Goal: Task Accomplishment & Management: Use online tool/utility

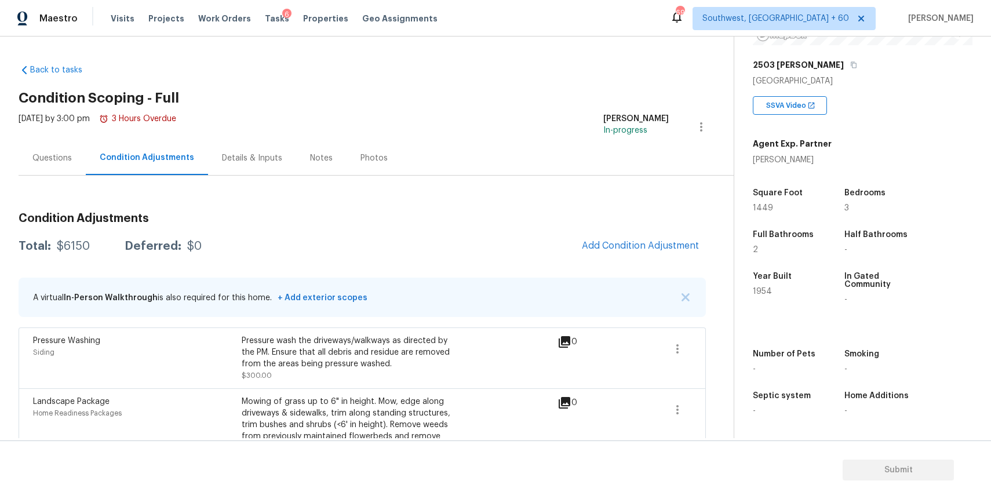
click at [653, 232] on div "Condition Adjustments Total: $6150 Deferred: $0 Add Condition Adjustment A virt…" at bounding box center [362, 370] width 687 height 335
click at [649, 243] on span "Add Condition Adjustment" at bounding box center [640, 246] width 117 height 10
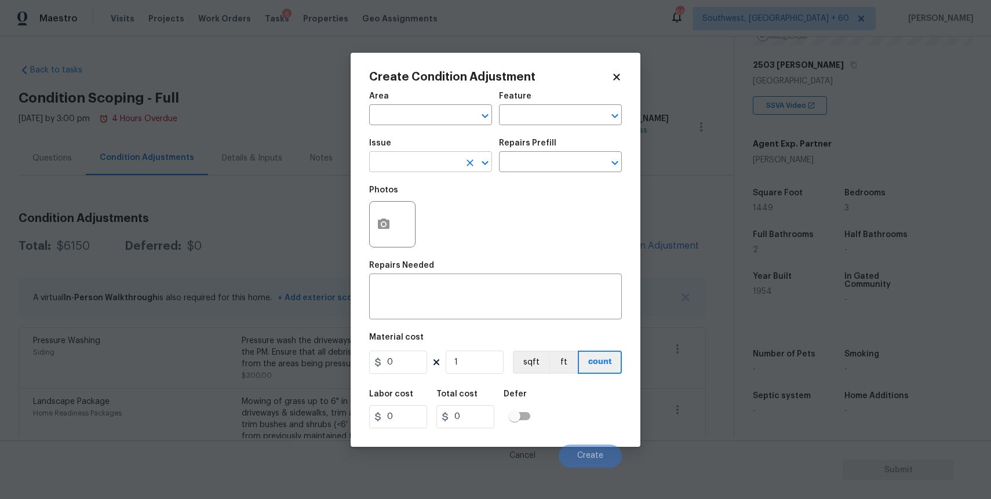
click at [424, 157] on input "text" at bounding box center [414, 163] width 90 height 18
click at [431, 232] on li "Pool Repair" at bounding box center [430, 236] width 123 height 19
type input "Pool Repair"
click at [505, 166] on input "text" at bounding box center [544, 163] width 90 height 18
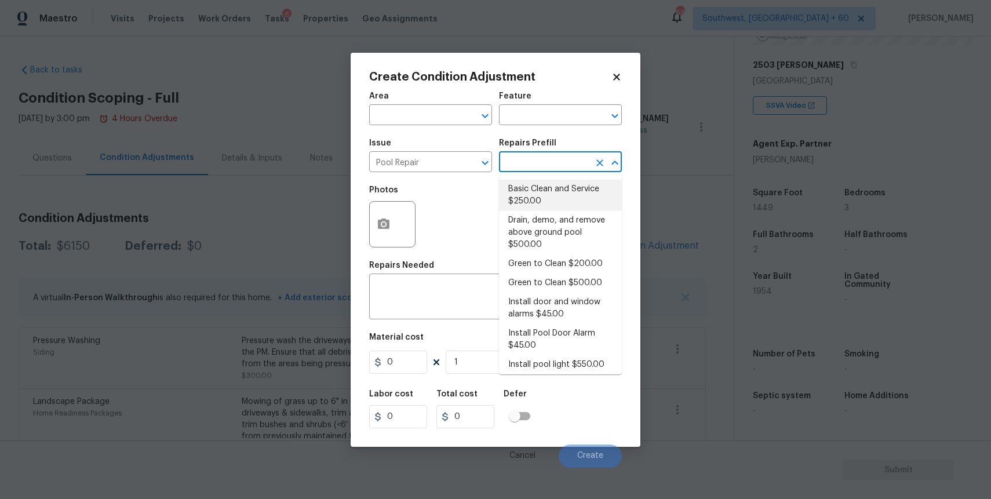
click at [574, 199] on li "Basic Clean and Service $250.00" at bounding box center [560, 195] width 123 height 31
type input "Pool"
type textarea "basic clean and service, balance chems, repair minor leaks at equipment, etc"
type input "250"
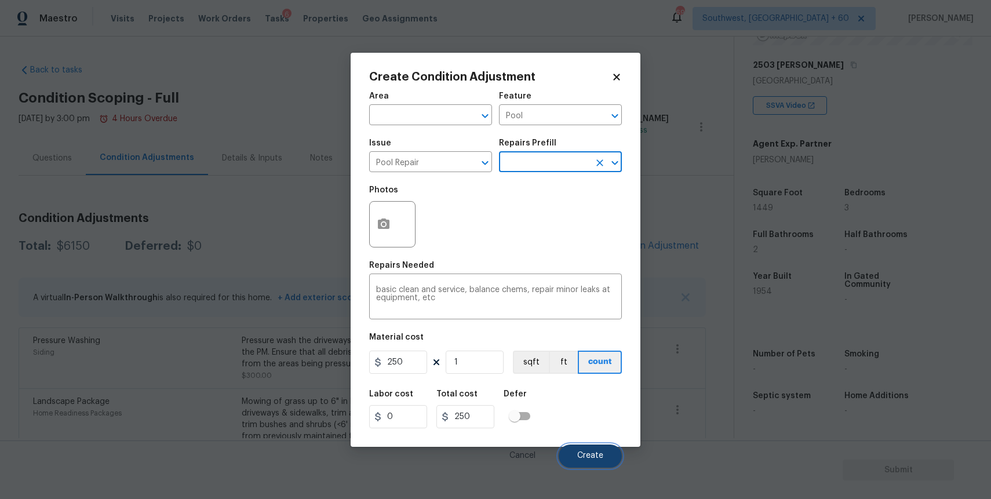
click at [587, 457] on span "Create" at bounding box center [590, 456] width 26 height 9
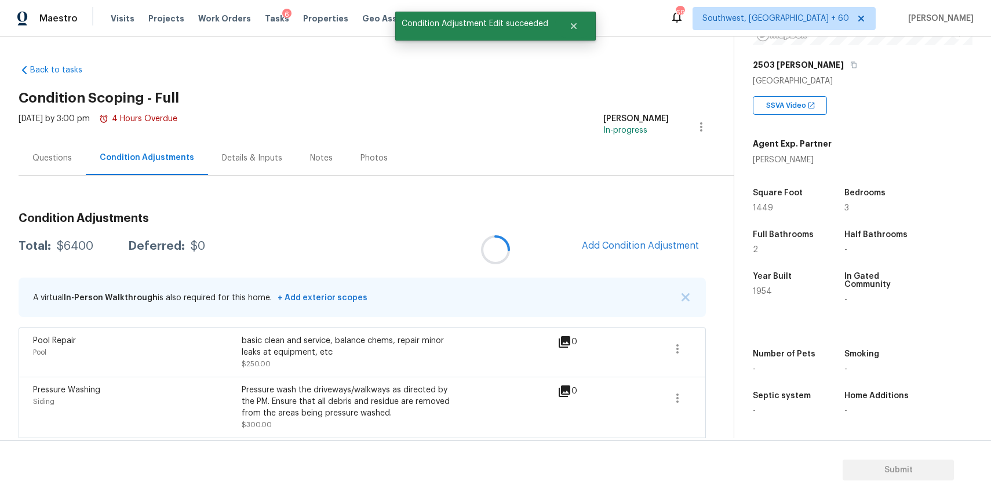
click at [59, 147] on div at bounding box center [495, 249] width 991 height 499
click at [57, 155] on div "Questions" at bounding box center [51, 158] width 39 height 12
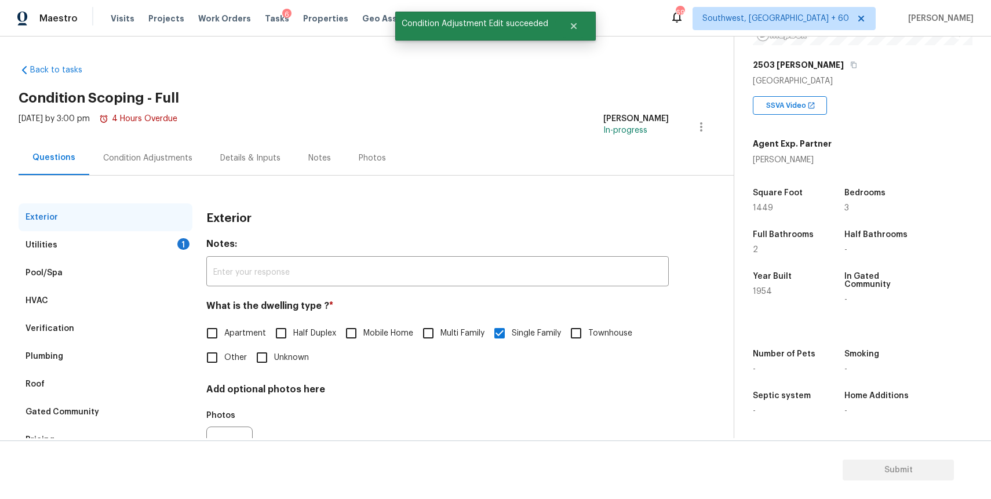
click at [157, 158] on div "Condition Adjustments" at bounding box center [147, 158] width 89 height 12
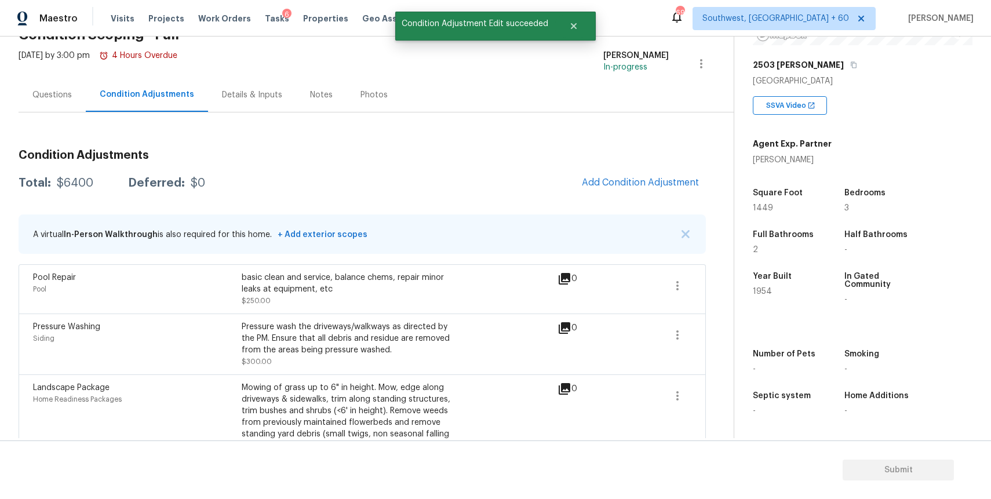
scroll to position [154, 0]
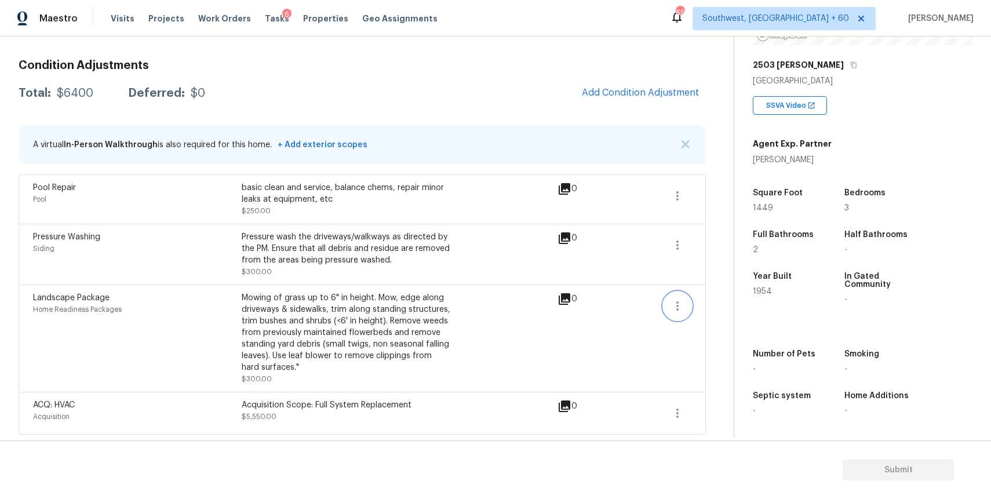
click at [681, 305] on icon "button" at bounding box center [678, 306] width 14 height 14
click at [746, 296] on link "Edit" at bounding box center [743, 303] width 99 height 17
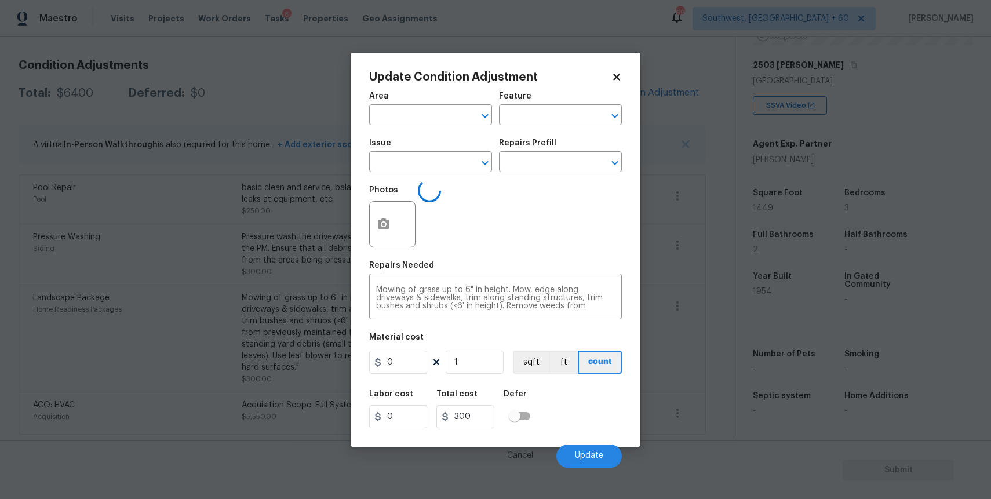
type input "Home Readiness Packages"
type input "Landscape Package"
click at [545, 162] on input "text" at bounding box center [544, 163] width 90 height 18
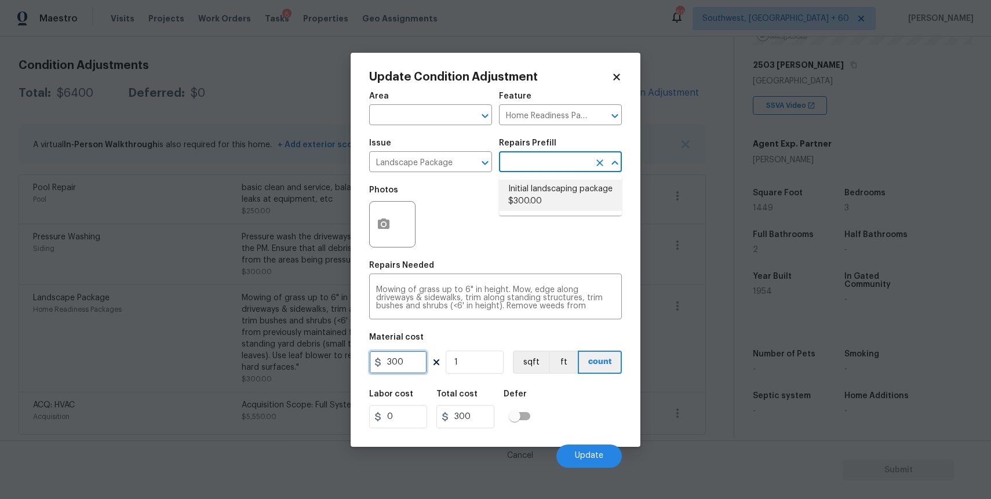
click at [412, 359] on input "300" at bounding box center [398, 362] width 58 height 23
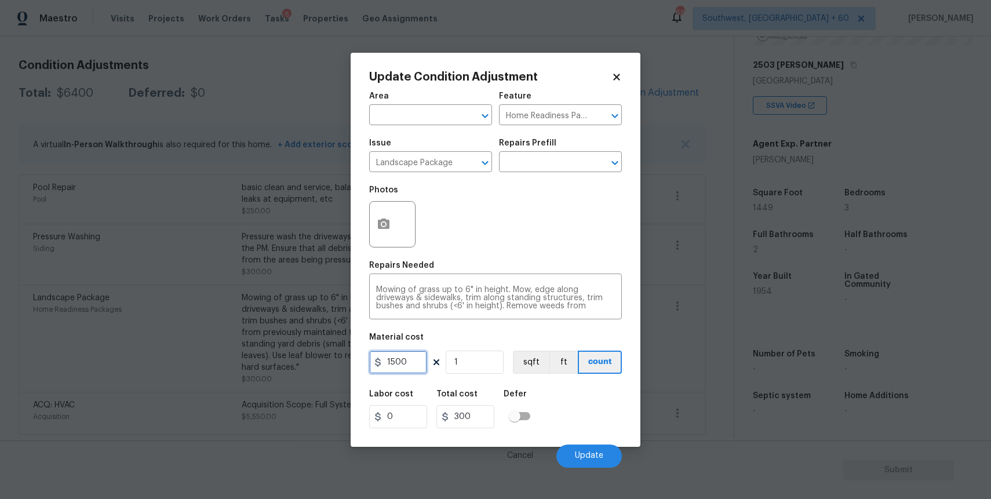
type input "1500"
click at [374, 233] on button "button" at bounding box center [384, 224] width 28 height 45
type input "1500"
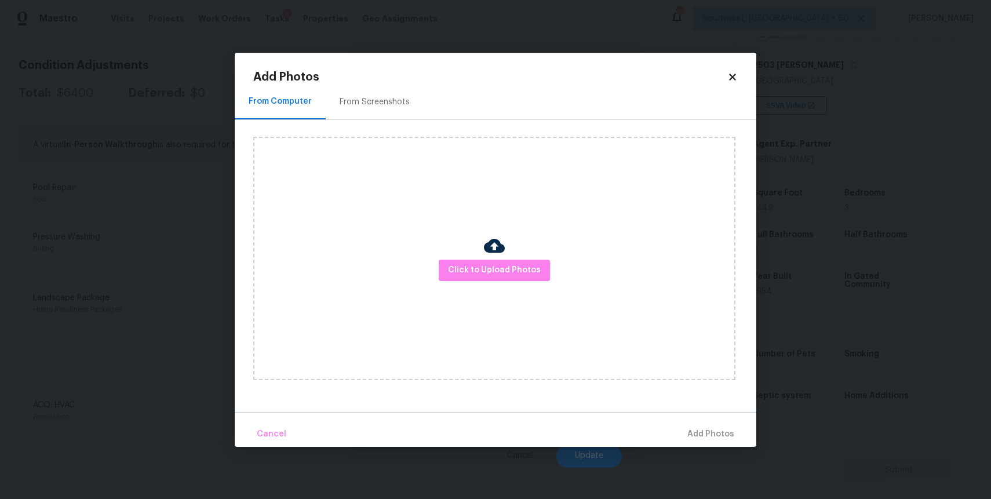
click at [457, 249] on div "Click to Upload Photos" at bounding box center [494, 258] width 482 height 243
click at [472, 270] on span "Click to Upload Photos" at bounding box center [494, 270] width 93 height 14
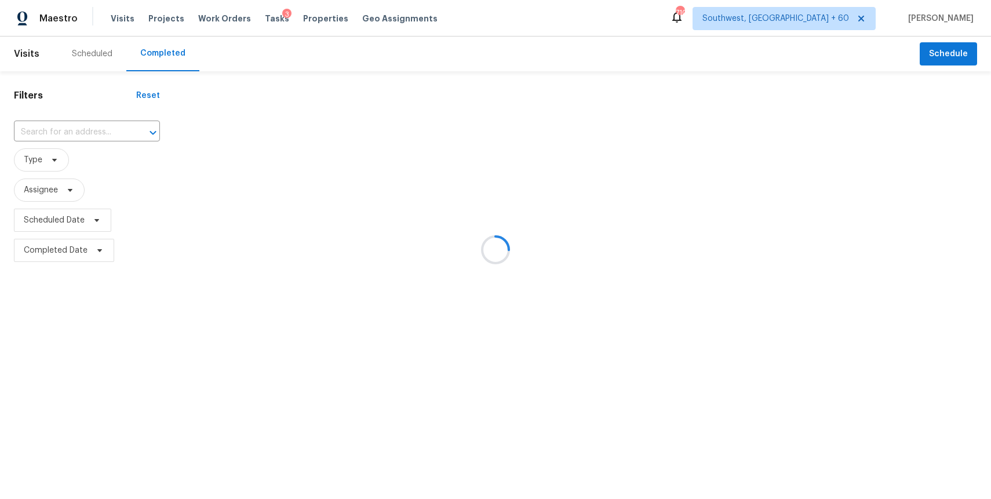
click at [77, 125] on div at bounding box center [495, 249] width 991 height 499
click at [86, 126] on div at bounding box center [495, 249] width 991 height 499
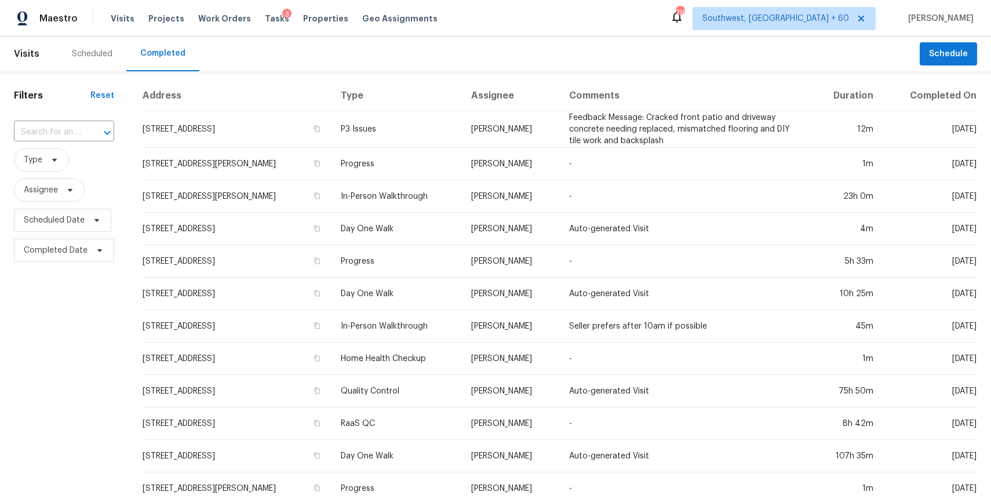
click at [86, 126] on div at bounding box center [99, 133] width 30 height 16
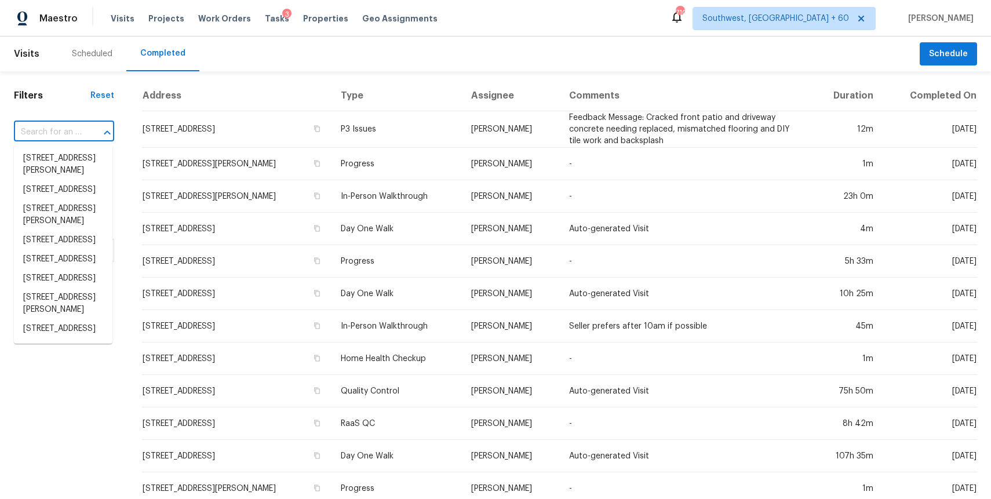
paste input "4148 Elbern Ave, Columbus, OH 43213"
type input "4148 Elbern Ave, Columbus, OH 43213"
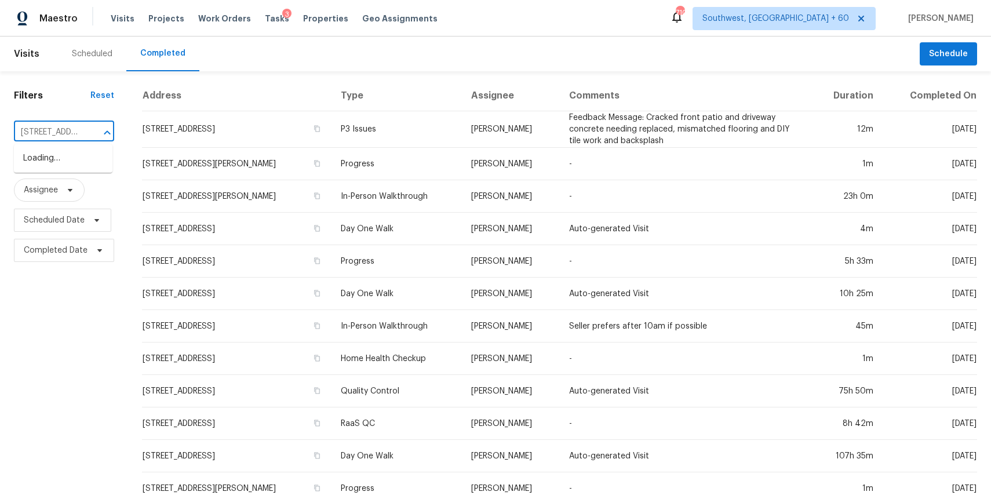
scroll to position [0, 86]
click at [72, 168] on li "4148 Elbern Ave, Columbus, OH 43213" at bounding box center [63, 158] width 99 height 19
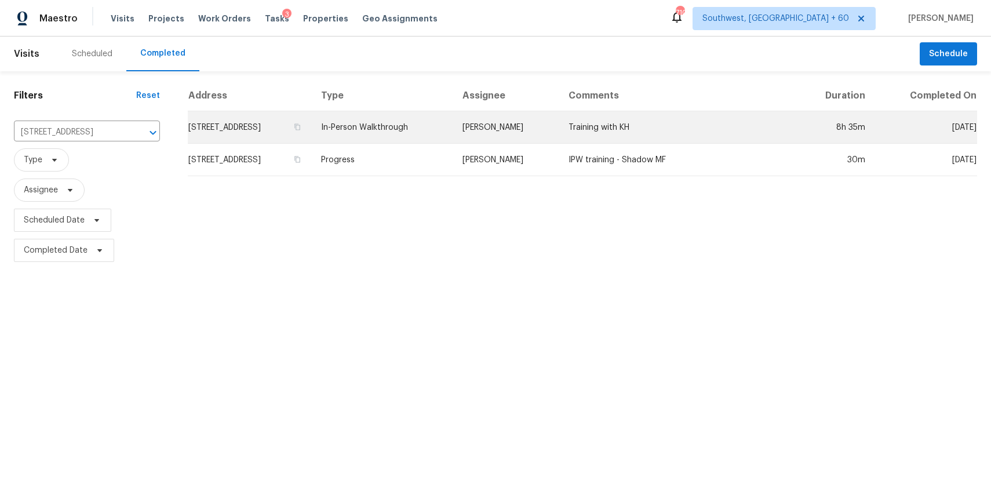
click at [547, 122] on td "Michael Foley" at bounding box center [506, 127] width 106 height 32
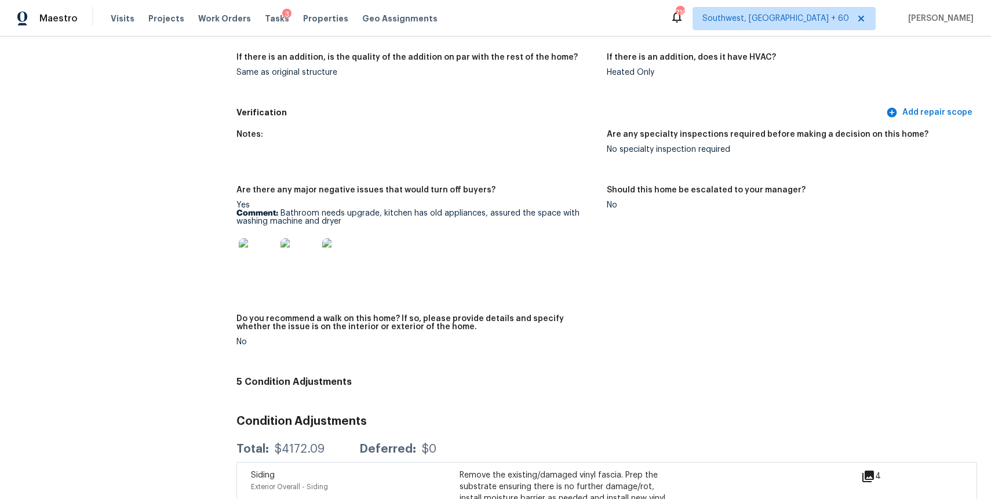
scroll to position [2676, 0]
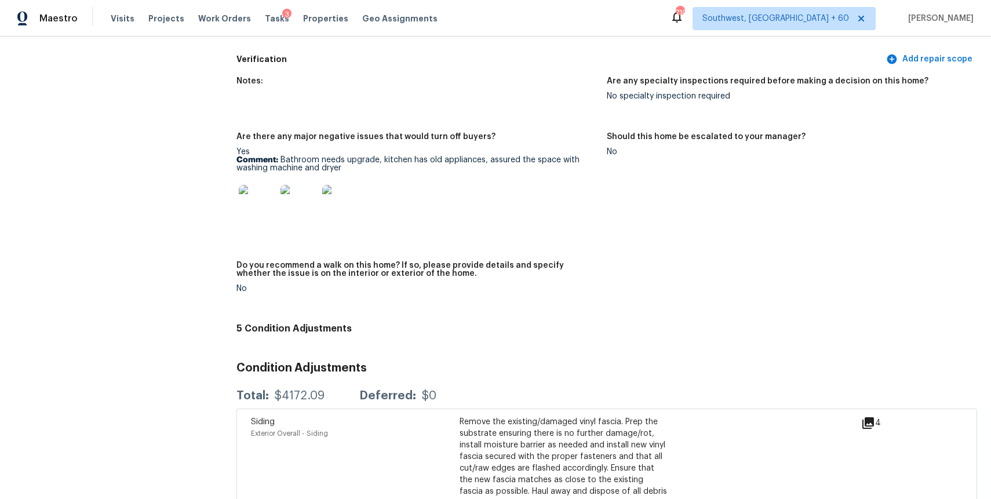
click at [607, 383] on div "Total: $4172.09 Deferred: $0" at bounding box center [607, 396] width 741 height 26
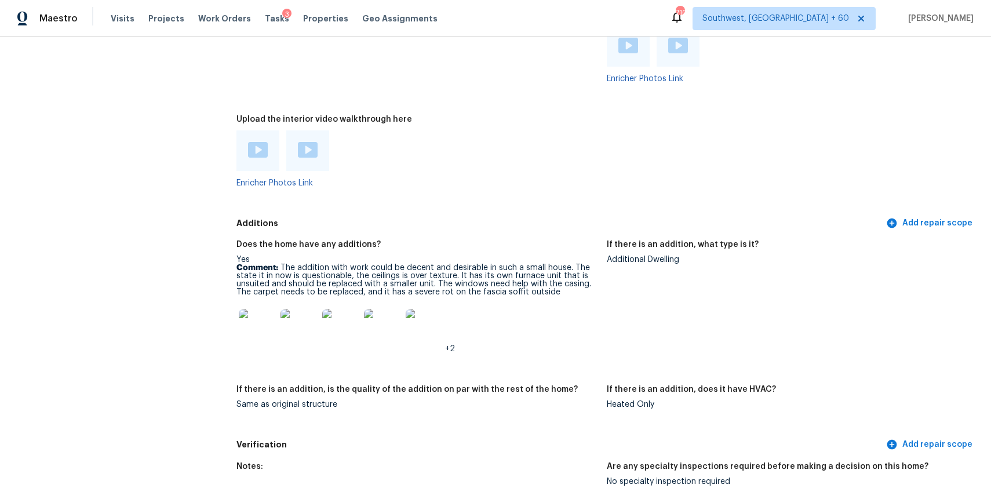
scroll to position [2457, 0]
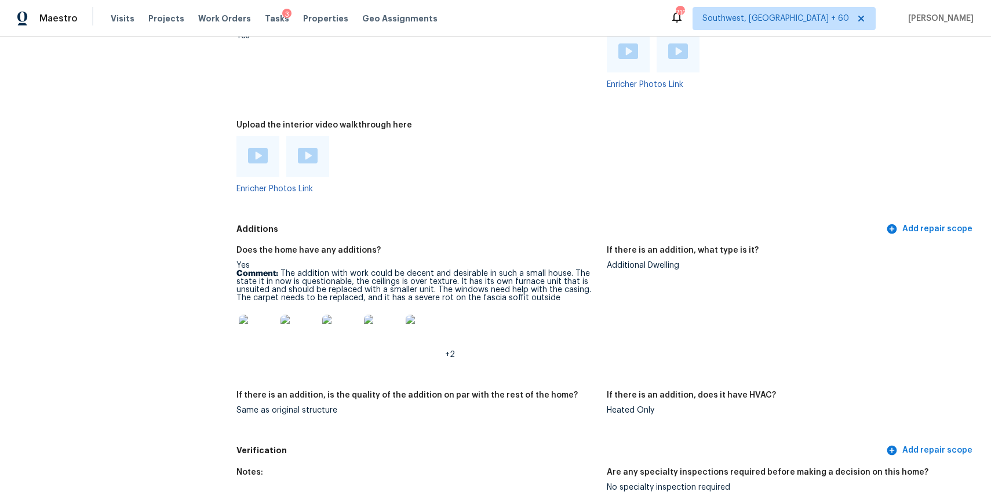
click at [270, 319] on img at bounding box center [257, 333] width 37 height 37
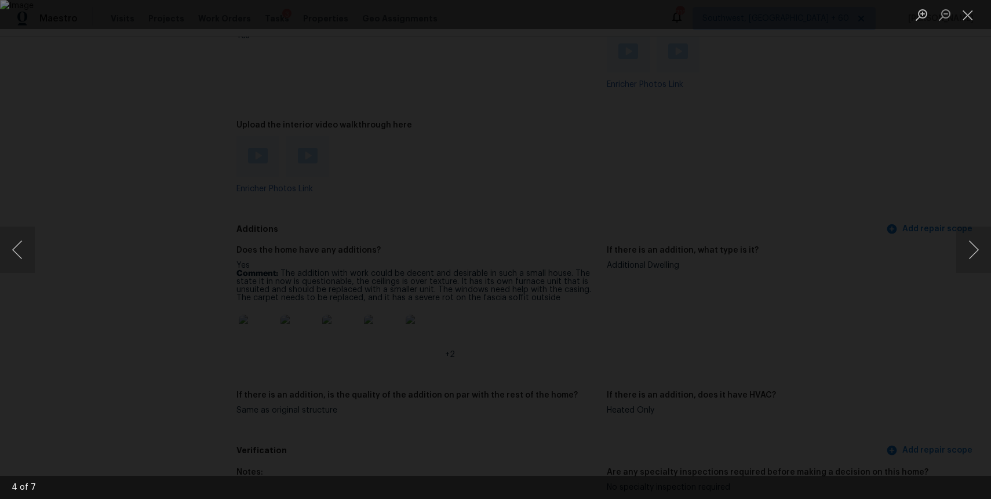
click at [887, 97] on div "Lightbox" at bounding box center [495, 249] width 991 height 499
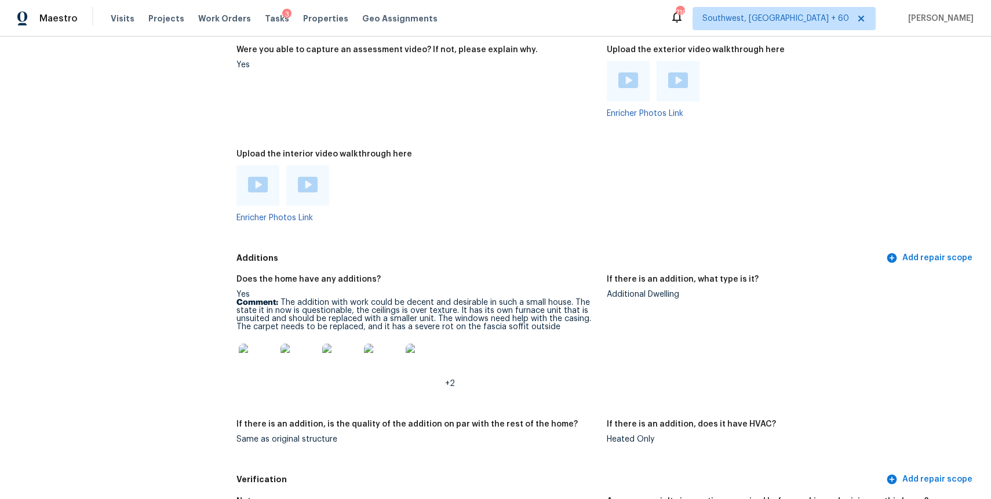
scroll to position [2451, 0]
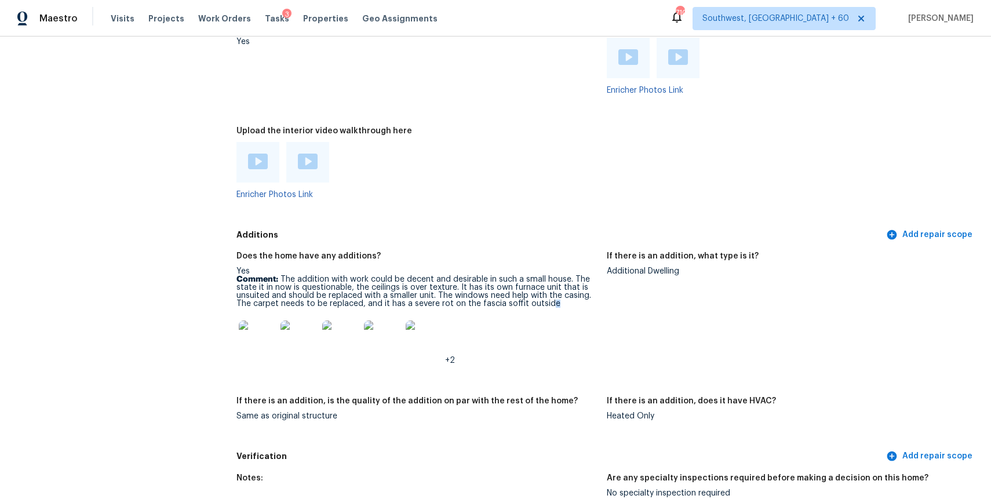
drag, startPoint x: 558, startPoint y: 291, endPoint x: 545, endPoint y: 289, distance: 13.0
click at [545, 289] on p "Comment: The addition with work could be decent and desirable in such a small h…" at bounding box center [417, 291] width 361 height 32
drag, startPoint x: 567, startPoint y: 267, endPoint x: 274, endPoint y: 263, distance: 293.3
click at [274, 275] on p "Comment: The addition with work could be decent and desirable in such a small h…" at bounding box center [417, 291] width 361 height 32
copy p ": The addition with work could be decent and desirable in such a small house"
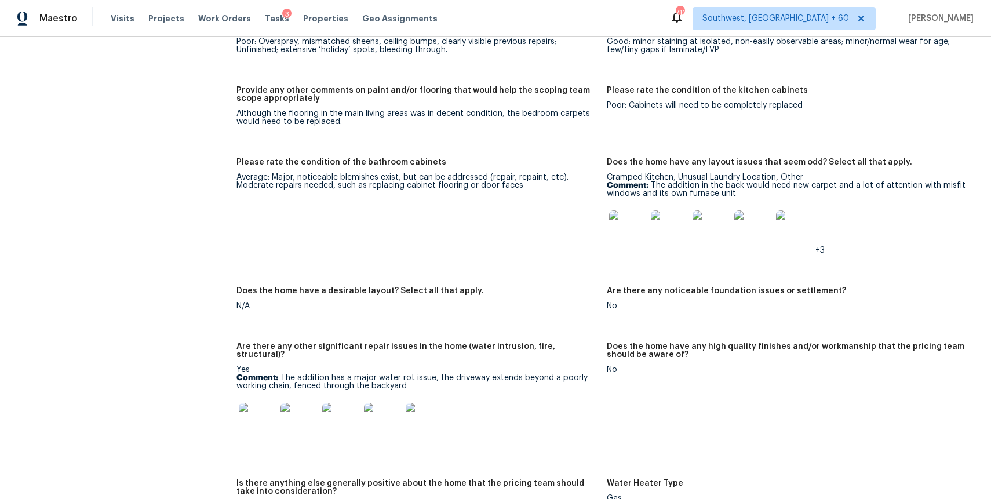
scroll to position [1839, 0]
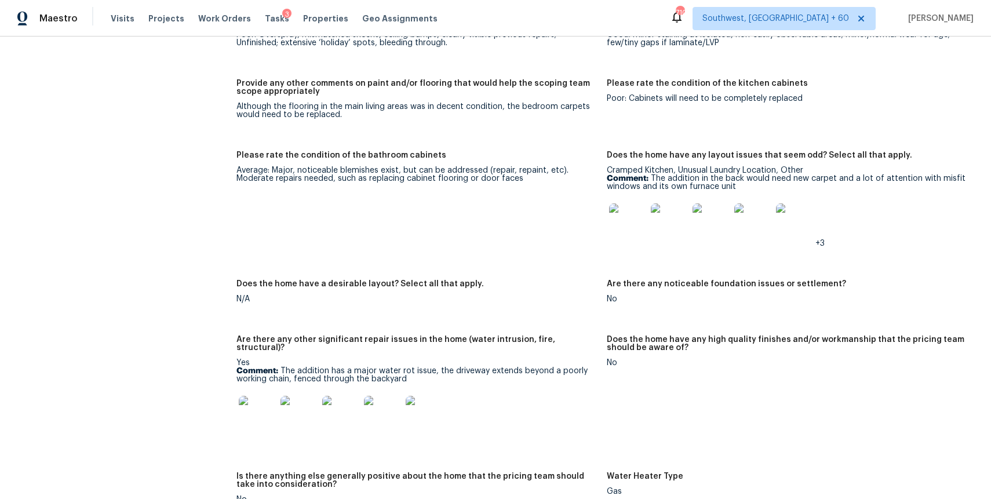
click at [254, 415] on img at bounding box center [257, 414] width 37 height 37
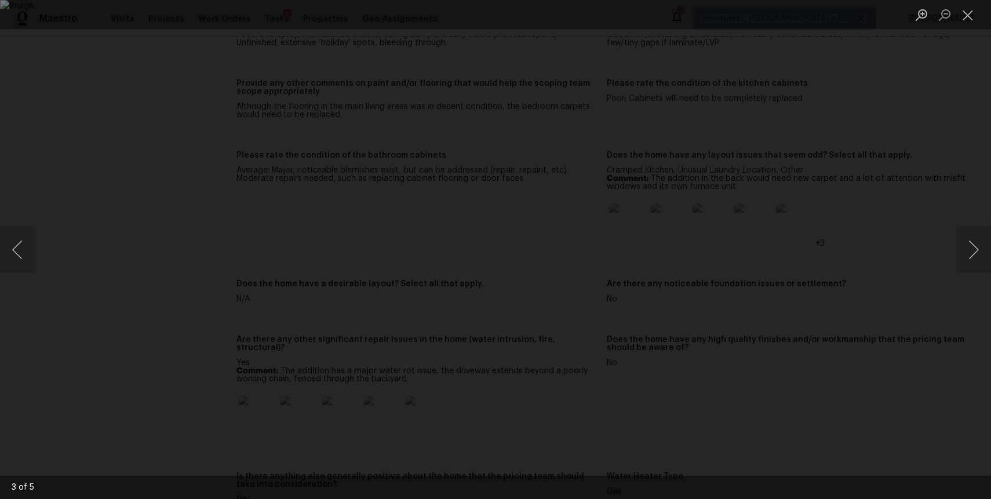
click at [922, 157] on div "Lightbox" at bounding box center [495, 249] width 991 height 499
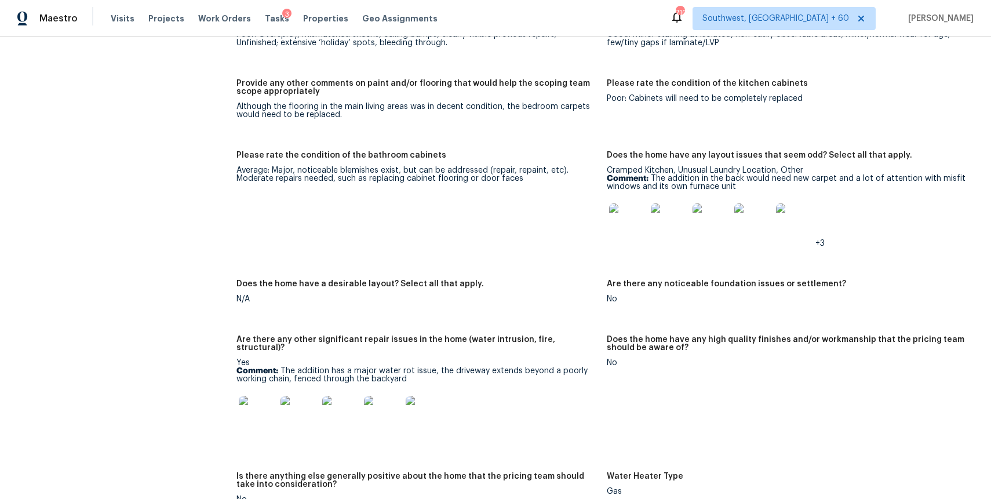
click at [922, 157] on div "Lightbox" at bounding box center [495, 249] width 991 height 499
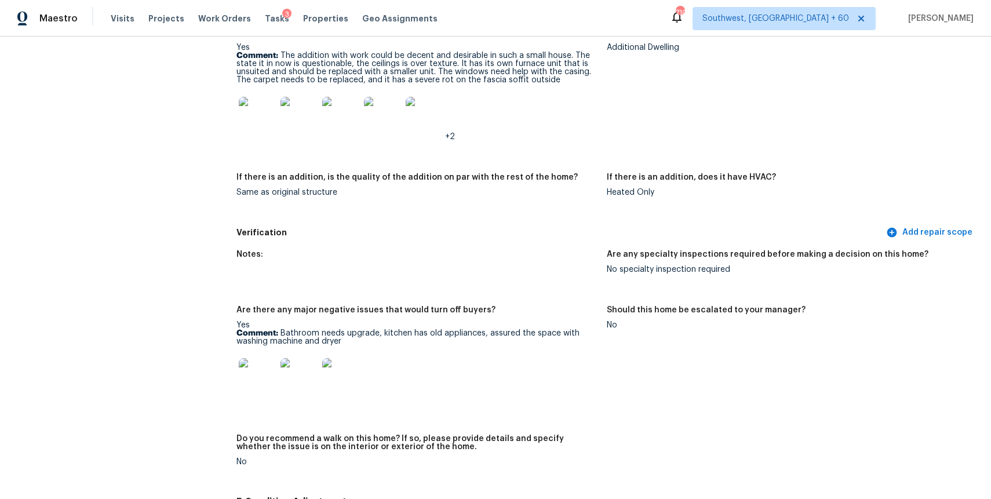
scroll to position [2677, 0]
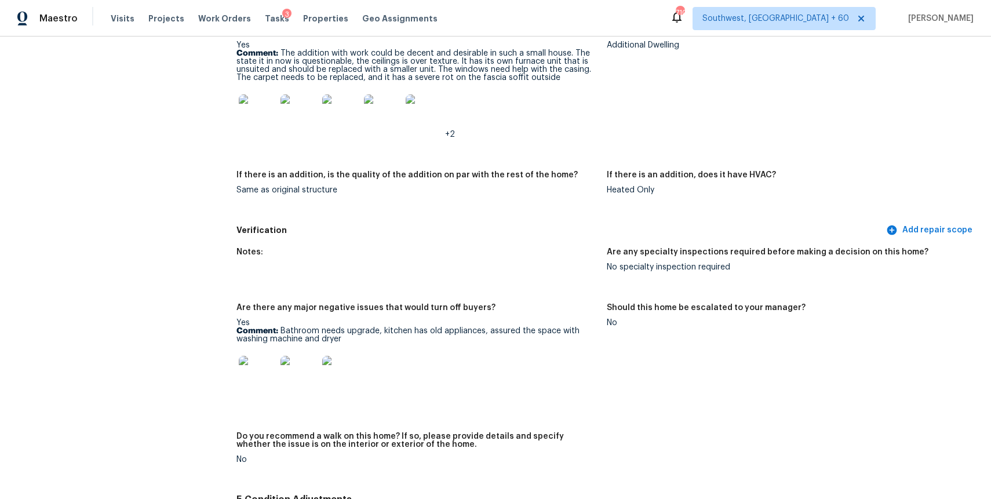
click at [245, 358] on img at bounding box center [257, 374] width 37 height 37
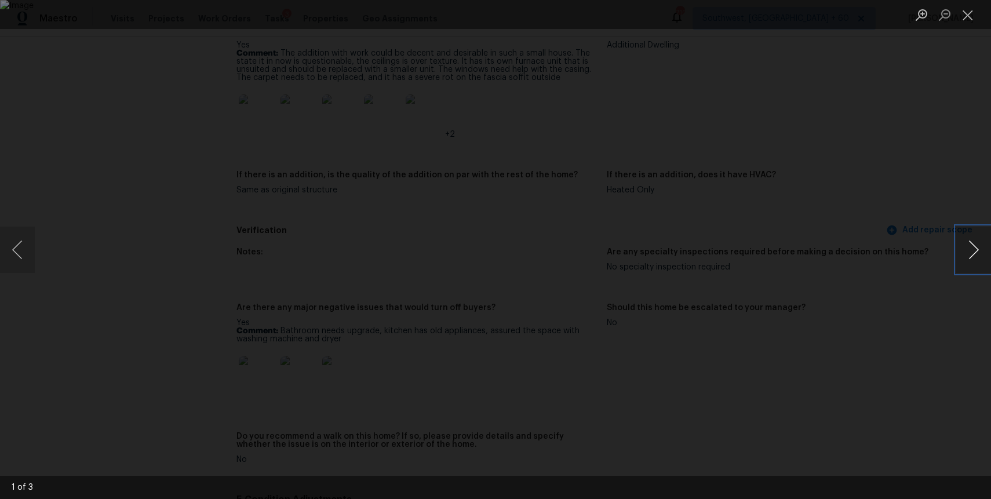
click at [965, 270] on button "Next image" at bounding box center [973, 250] width 35 height 46
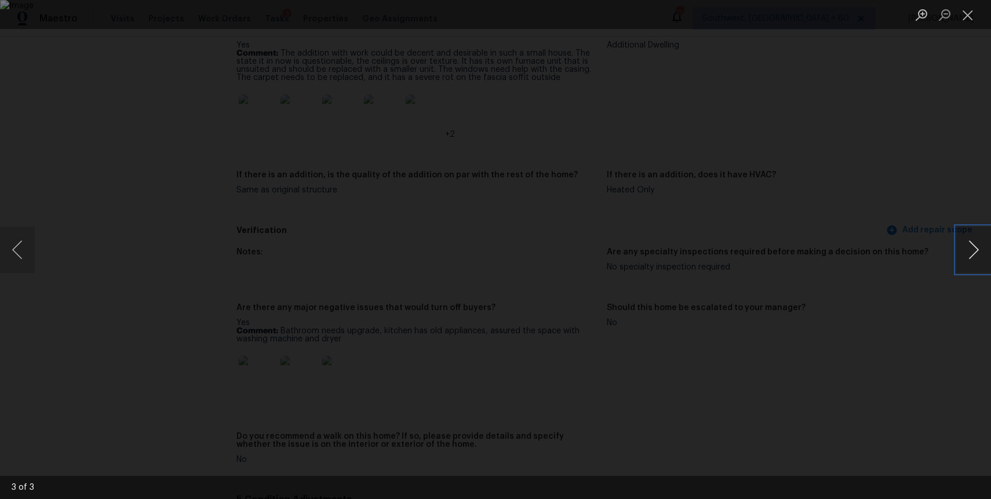
click at [965, 270] on button "Next image" at bounding box center [973, 250] width 35 height 46
click at [876, 228] on div "Lightbox" at bounding box center [495, 249] width 991 height 499
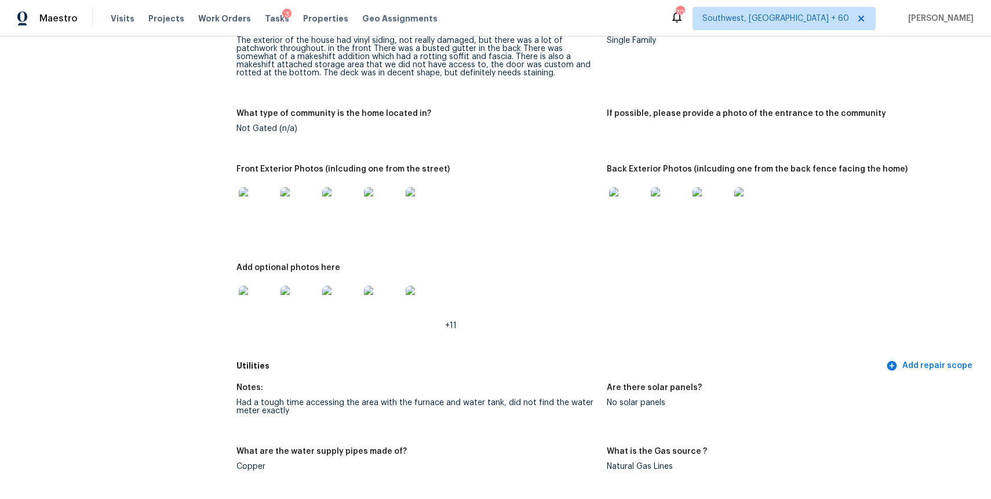
scroll to position [559, 0]
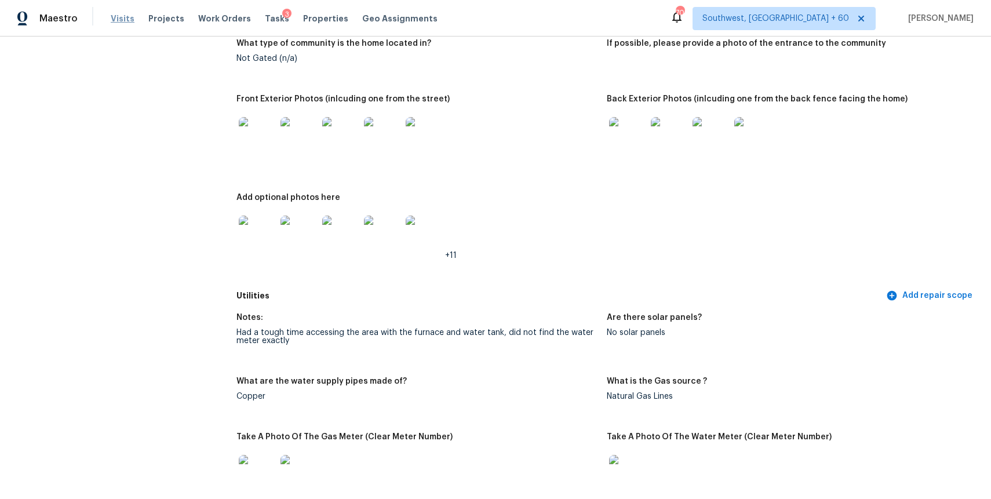
click at [122, 20] on span "Visits" at bounding box center [123, 19] width 24 height 12
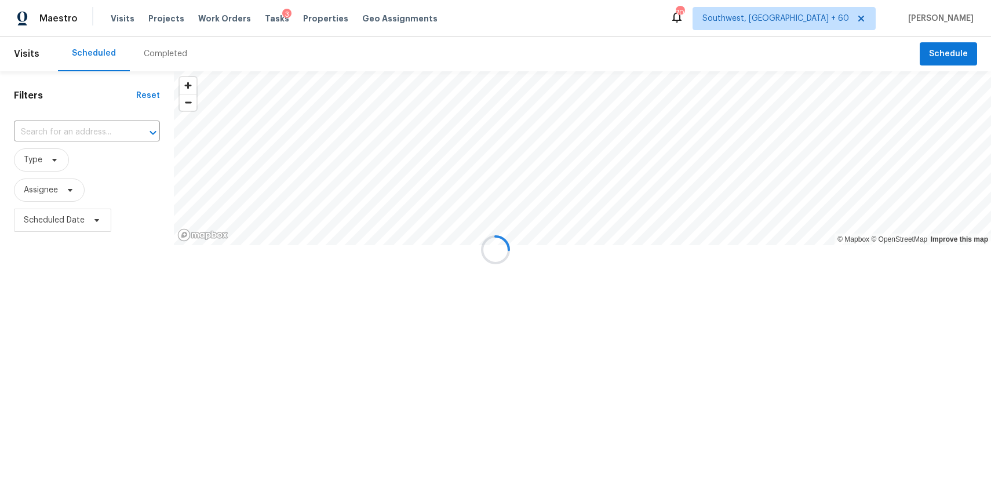
click at [159, 52] on div at bounding box center [495, 249] width 991 height 499
click at [159, 52] on div "Completed" at bounding box center [165, 54] width 43 height 12
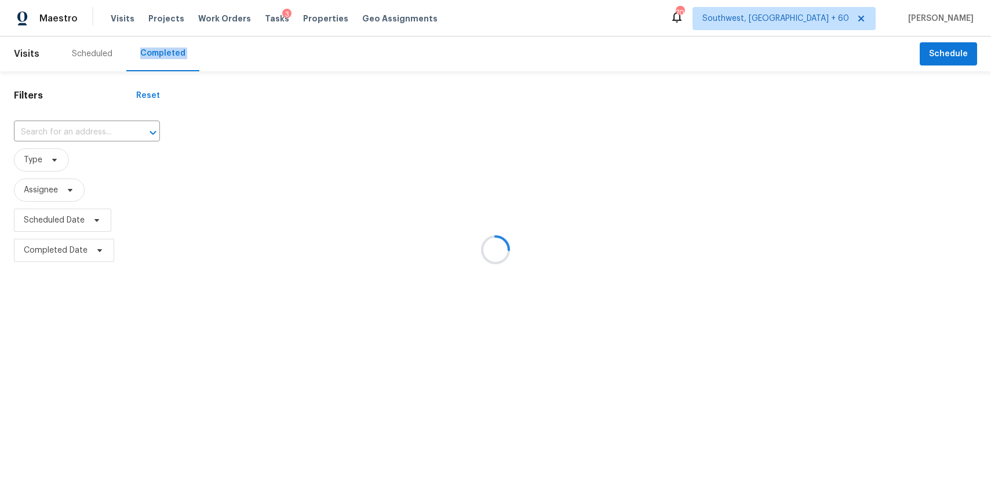
click at [165, 52] on div at bounding box center [495, 249] width 991 height 499
click at [87, 126] on div at bounding box center [495, 249] width 991 height 499
click at [90, 126] on div at bounding box center [495, 249] width 991 height 499
click at [83, 122] on div at bounding box center [495, 249] width 991 height 499
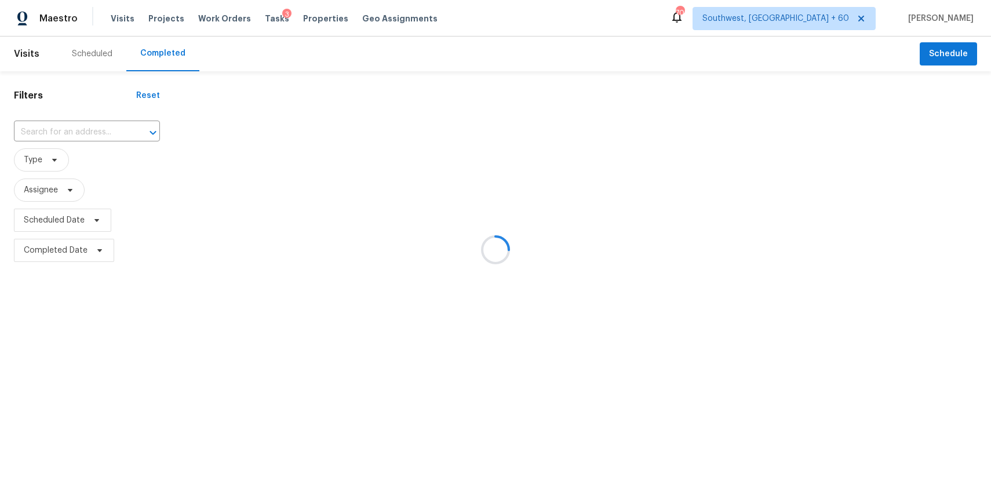
click at [83, 122] on div at bounding box center [495, 249] width 991 height 499
click at [92, 130] on input "text" at bounding box center [71, 132] width 114 height 18
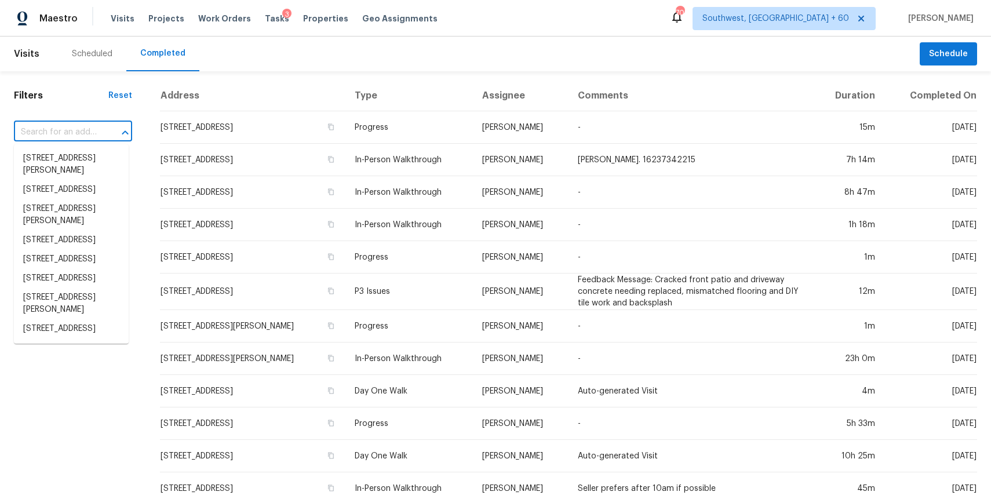
click at [92, 130] on input "text" at bounding box center [57, 132] width 86 height 18
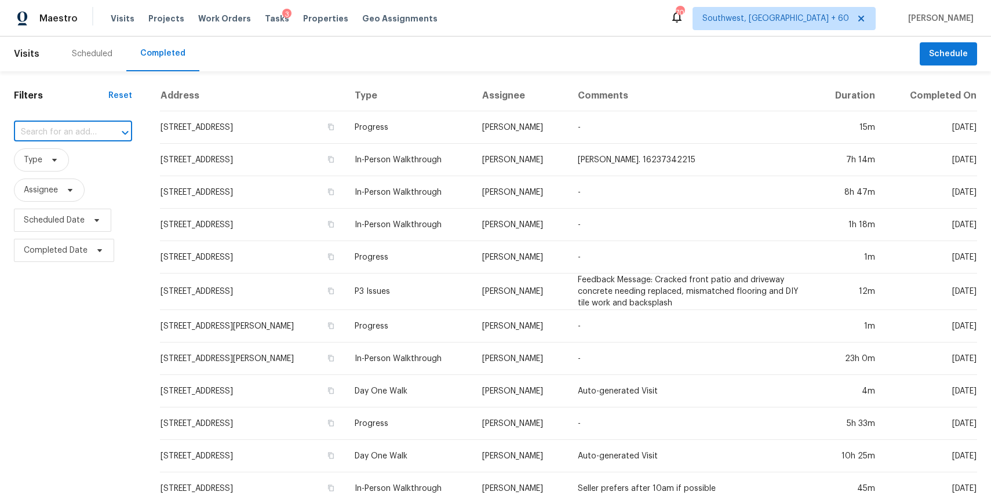
paste input "[STREET_ADDRESS][PERSON_NAME]"
type input "[STREET_ADDRESS][PERSON_NAME]"
click at [65, 166] on li "[STREET_ADDRESS][PERSON_NAME]" at bounding box center [71, 164] width 115 height 31
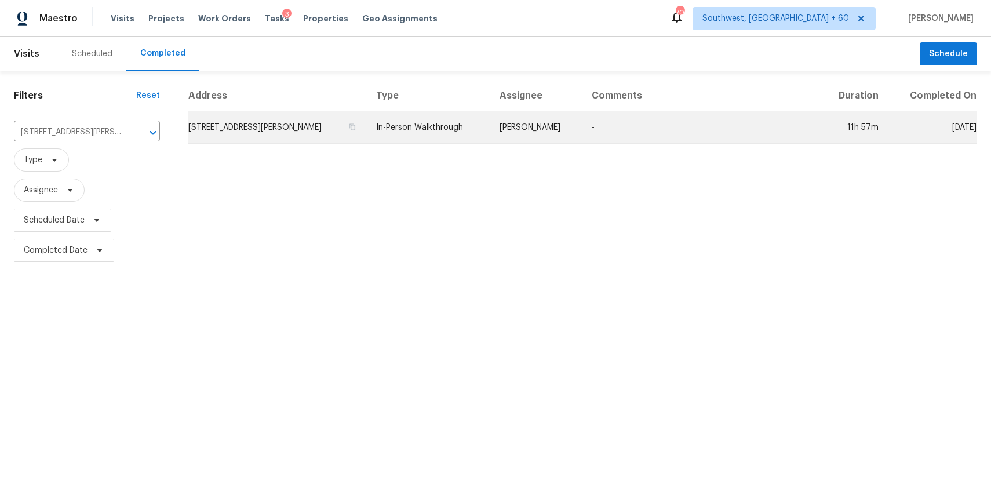
click at [657, 122] on td "-" at bounding box center [701, 127] width 237 height 32
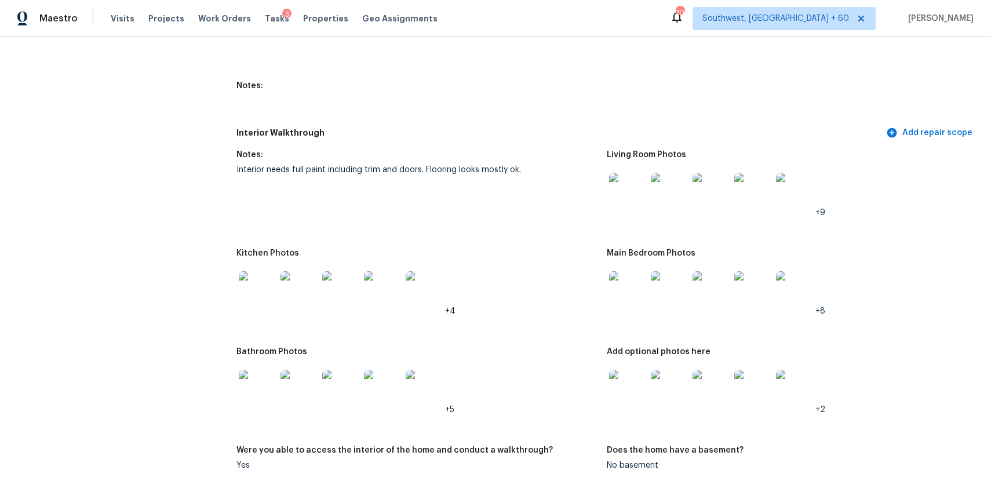
scroll to position [1482, 0]
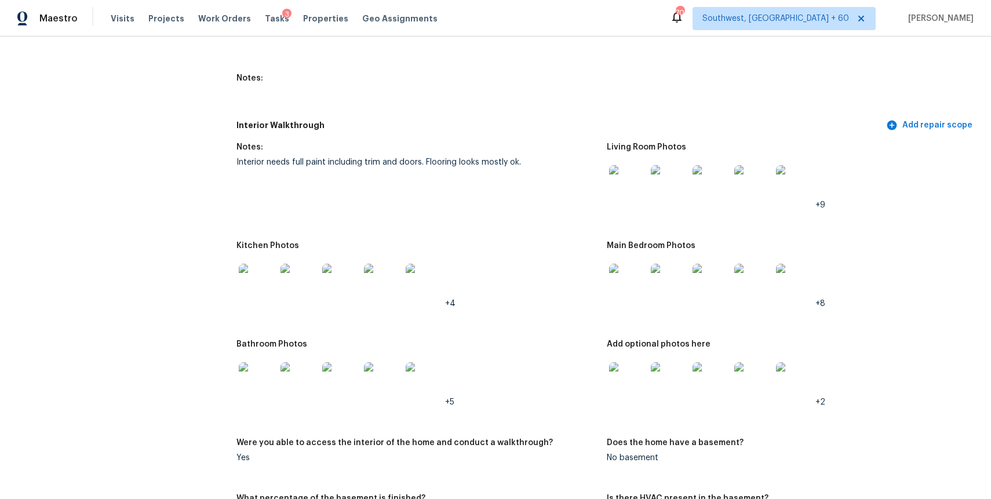
click at [628, 185] on img at bounding box center [627, 183] width 37 height 37
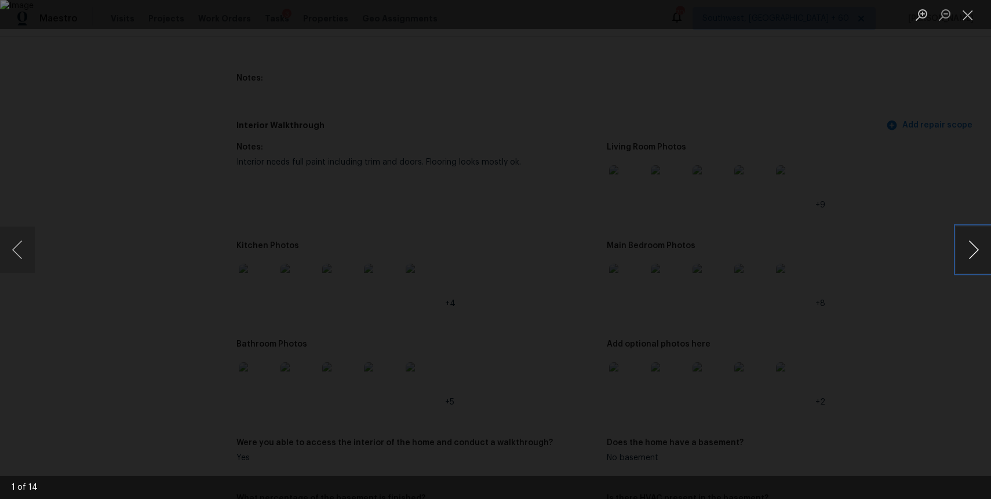
click at [976, 248] on button "Next image" at bounding box center [973, 250] width 35 height 46
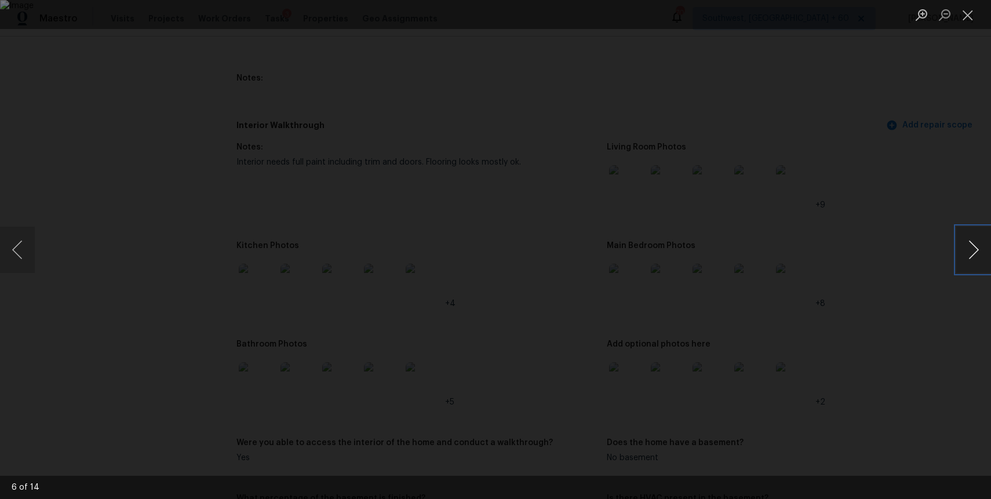
click at [976, 248] on button "Next image" at bounding box center [973, 250] width 35 height 46
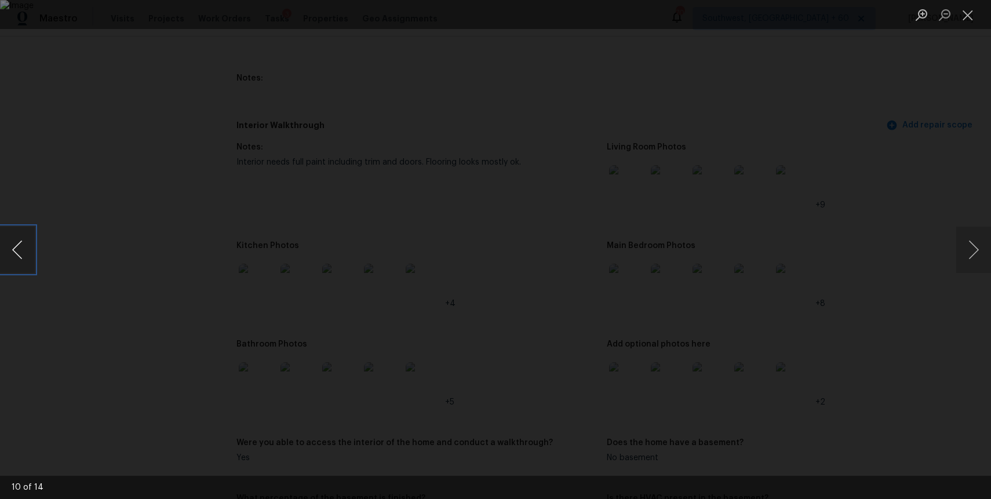
click at [25, 260] on button "Previous image" at bounding box center [17, 250] width 35 height 46
click at [898, 216] on div "Lightbox" at bounding box center [495, 249] width 991 height 499
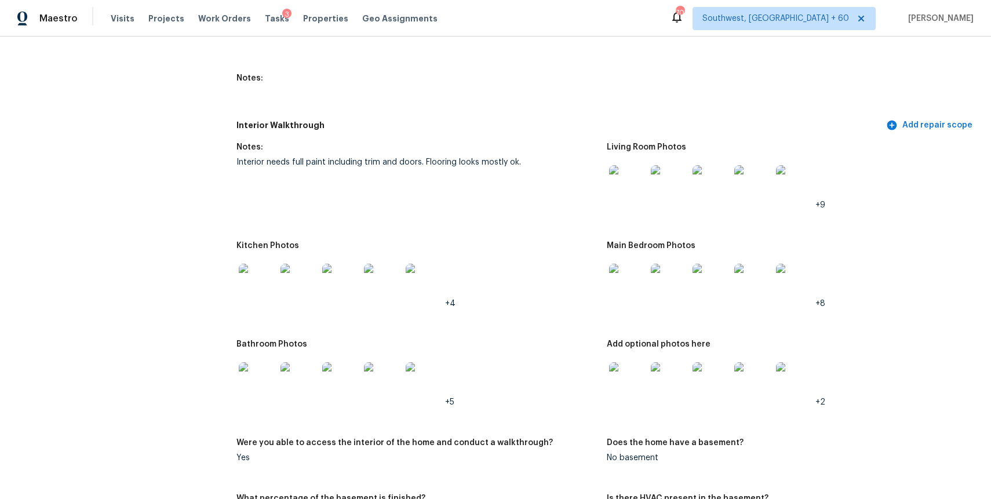
click at [634, 278] on img at bounding box center [627, 282] width 37 height 37
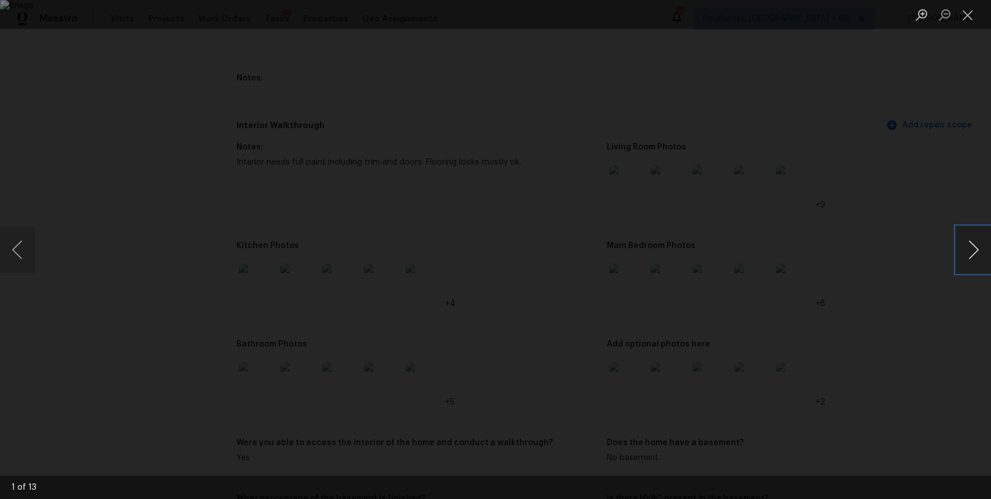
click at [981, 255] on button "Next image" at bounding box center [973, 250] width 35 height 46
click at [12, 248] on button "Previous image" at bounding box center [17, 250] width 35 height 46
click at [960, 261] on button "Next image" at bounding box center [973, 250] width 35 height 46
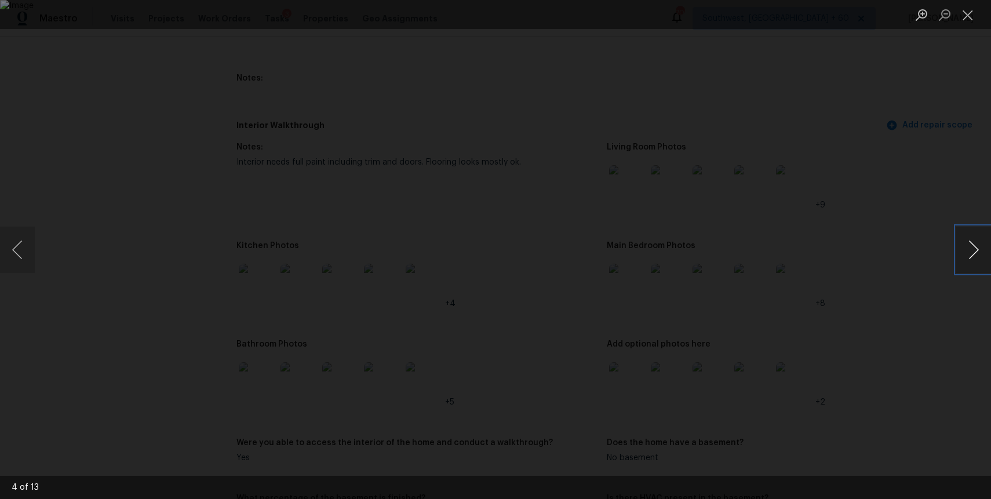
click at [960, 261] on button "Next image" at bounding box center [973, 250] width 35 height 46
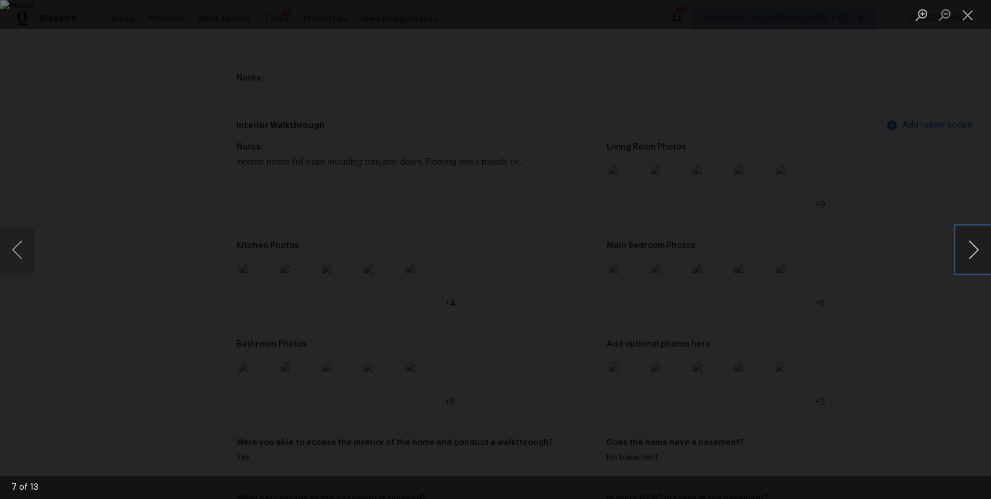
click at [960, 261] on button "Next image" at bounding box center [973, 250] width 35 height 46
click at [24, 257] on button "Previous image" at bounding box center [17, 250] width 35 height 46
click at [885, 281] on div "Lightbox" at bounding box center [495, 249] width 991 height 499
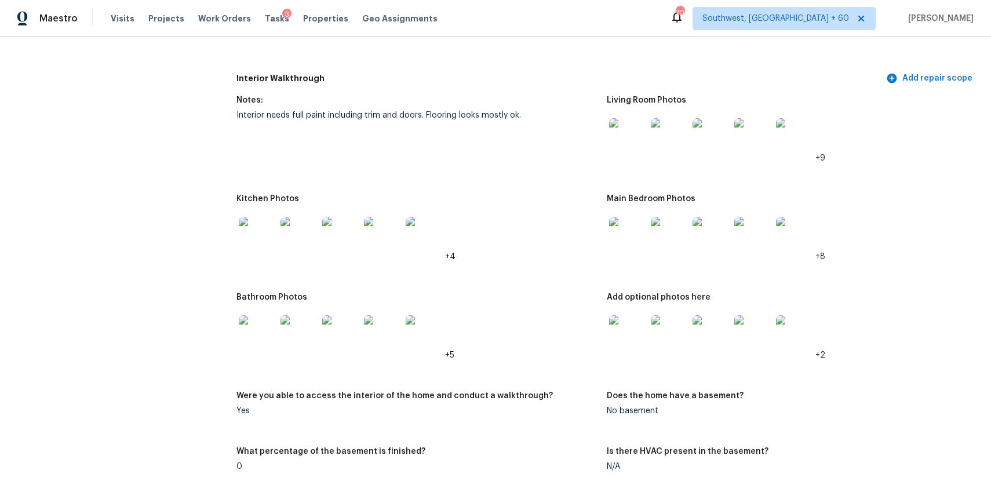
scroll to position [1530, 0]
click at [625, 318] on img at bounding box center [627, 332] width 37 height 37
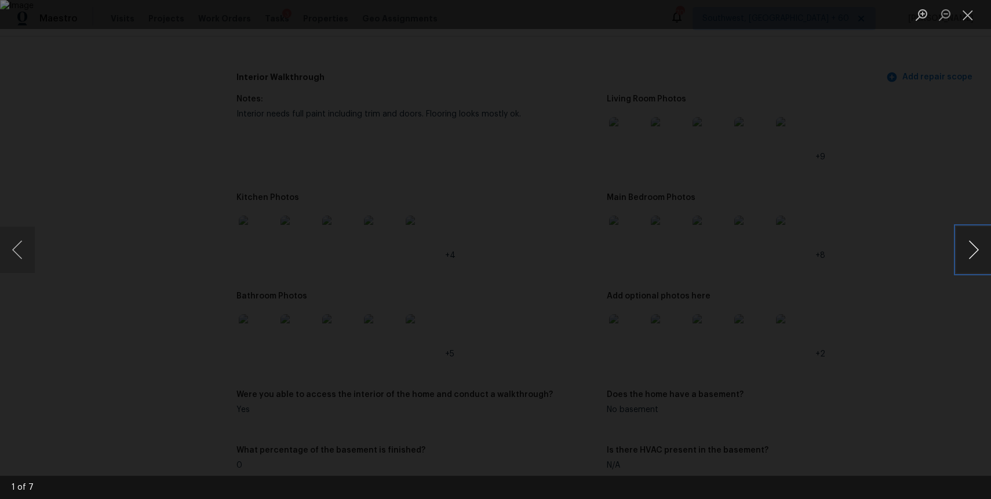
click at [982, 244] on button "Next image" at bounding box center [973, 250] width 35 height 46
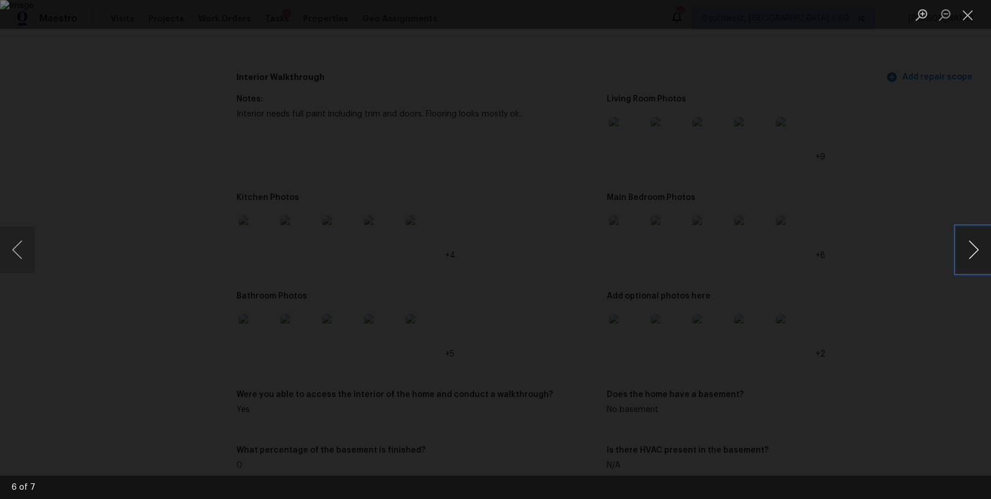
click at [982, 244] on button "Next image" at bounding box center [973, 250] width 35 height 46
click at [919, 210] on div "Lightbox" at bounding box center [495, 249] width 991 height 499
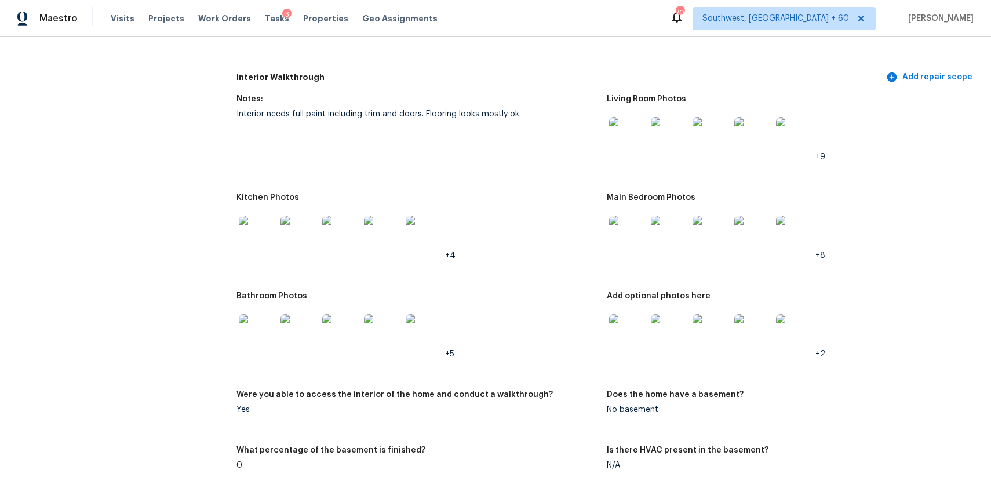
click at [260, 234] on img at bounding box center [257, 234] width 37 height 37
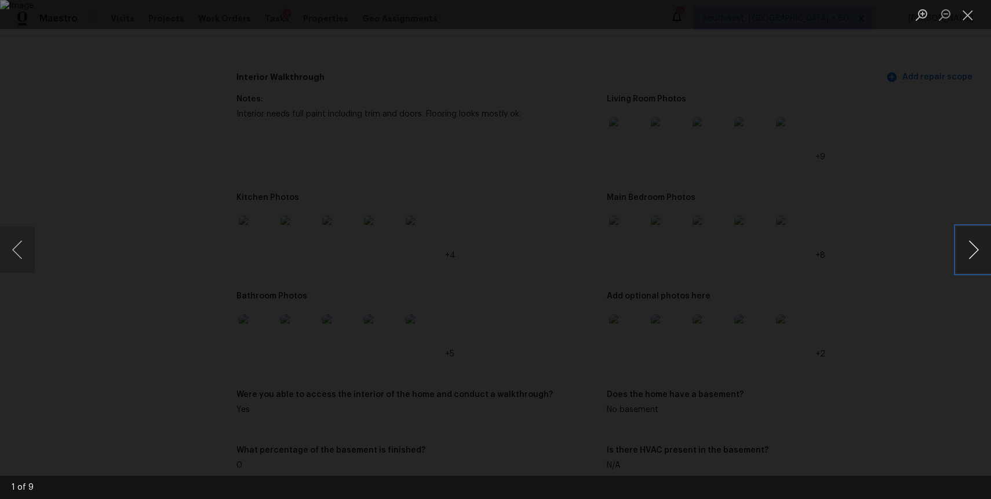
click at [968, 240] on button "Next image" at bounding box center [973, 250] width 35 height 46
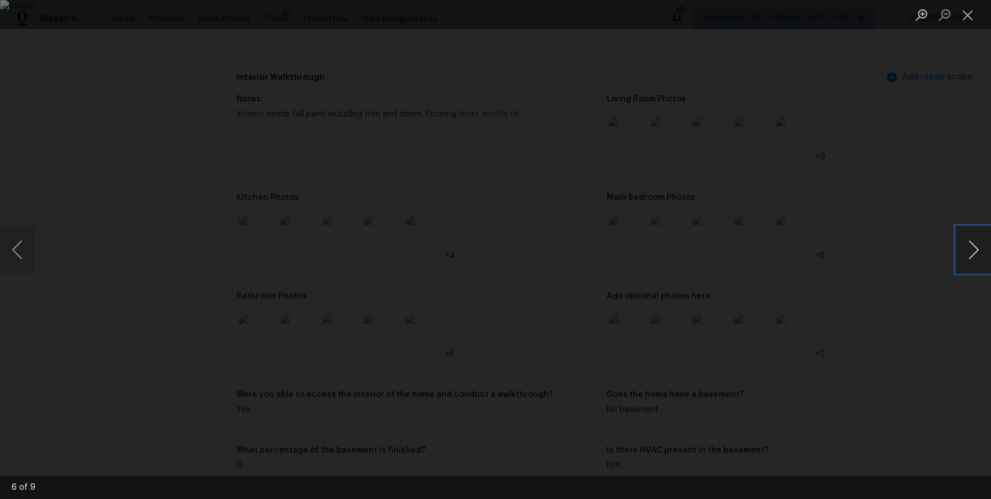
click at [968, 240] on button "Next image" at bounding box center [973, 250] width 35 height 46
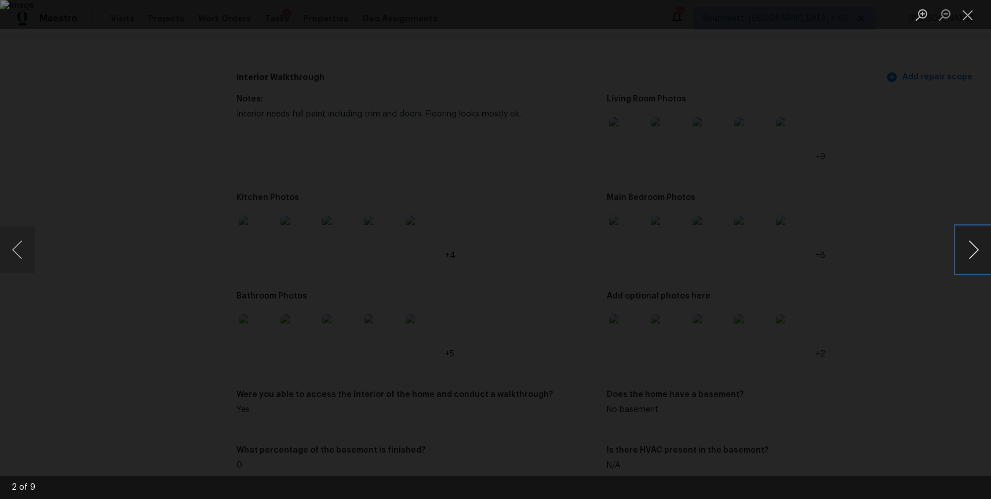
click at [968, 240] on button "Next image" at bounding box center [973, 250] width 35 height 46
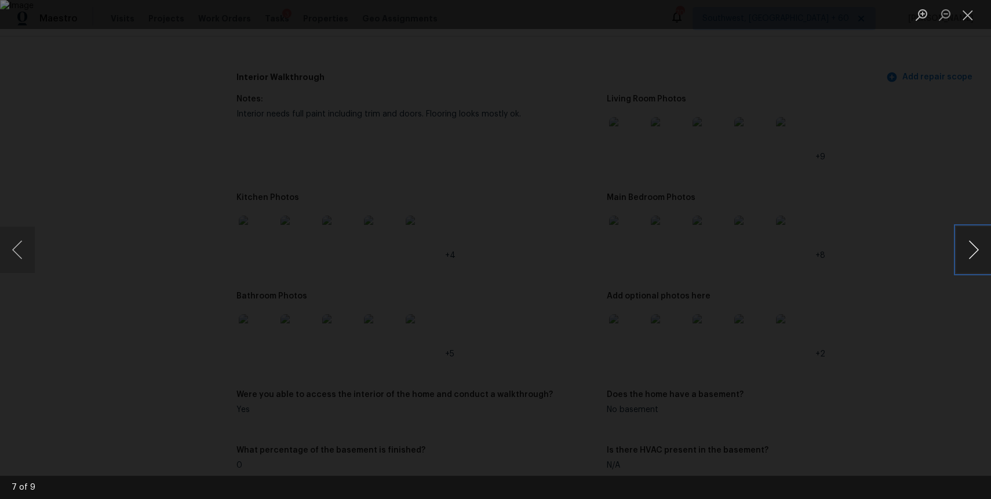
click at [968, 240] on button "Next image" at bounding box center [973, 250] width 35 height 46
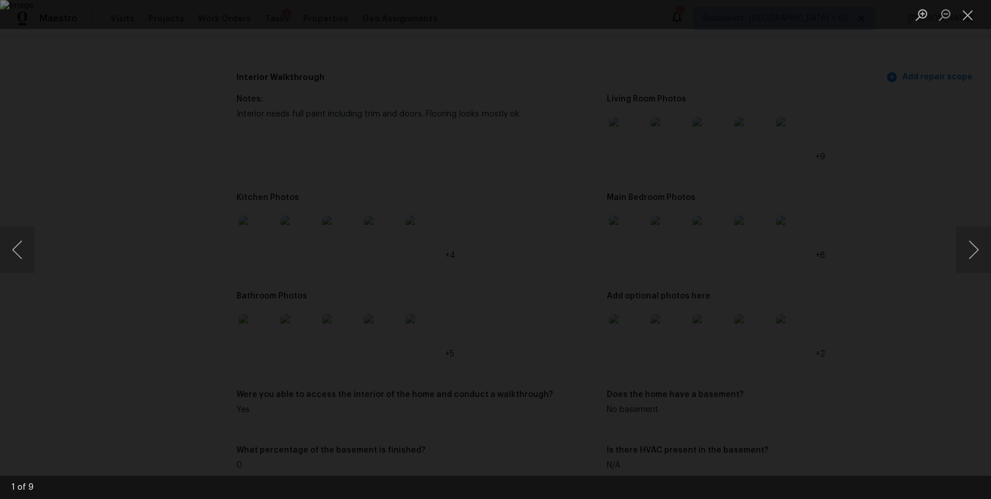
click at [926, 141] on div "Lightbox" at bounding box center [495, 249] width 991 height 499
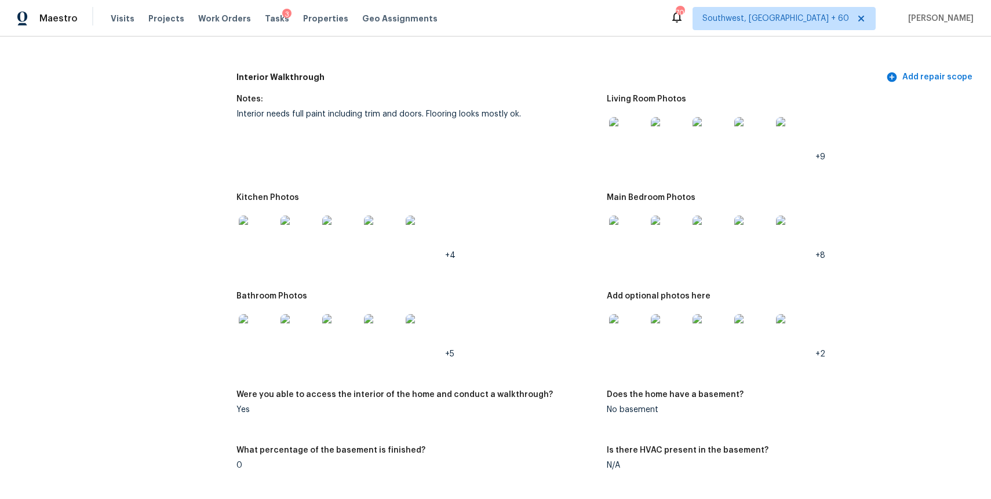
click at [258, 336] on img at bounding box center [257, 332] width 37 height 37
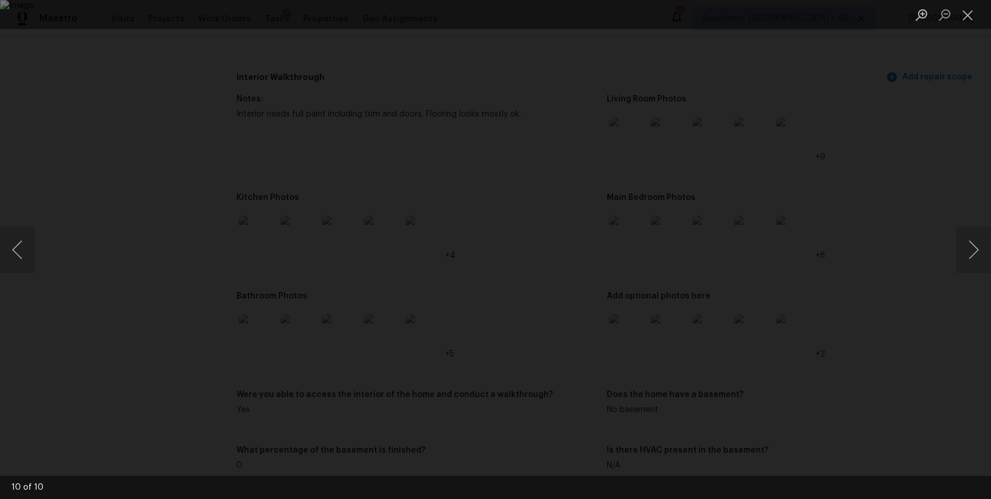
click at [833, 239] on div "Lightbox" at bounding box center [495, 249] width 991 height 499
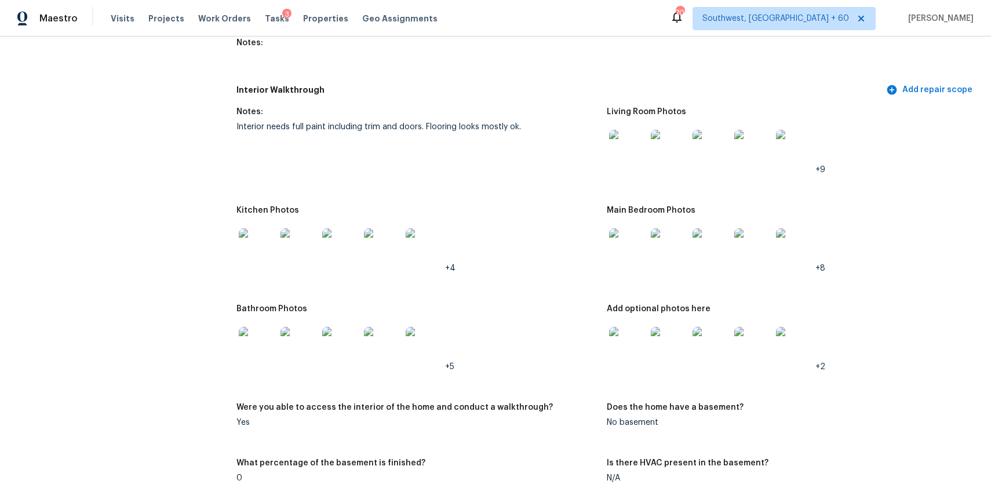
scroll to position [1516, 0]
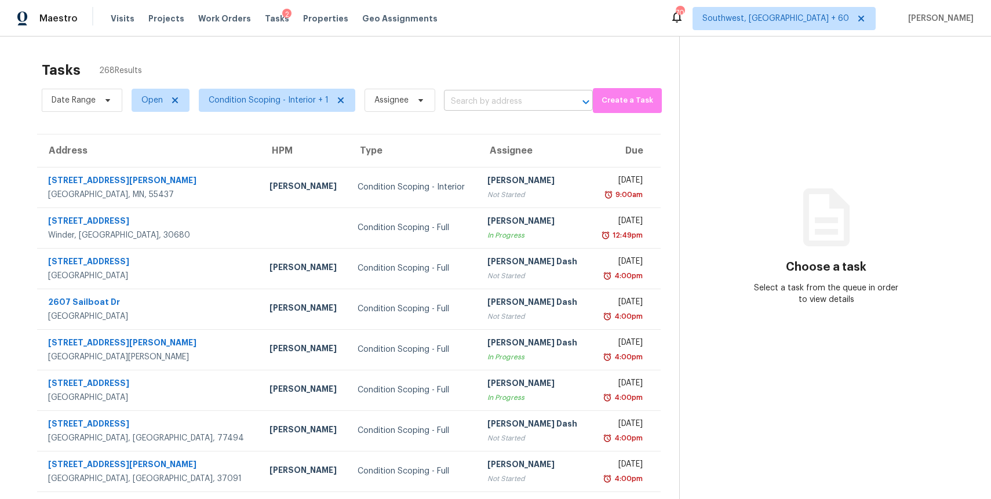
click at [472, 101] on input "text" at bounding box center [502, 102] width 117 height 18
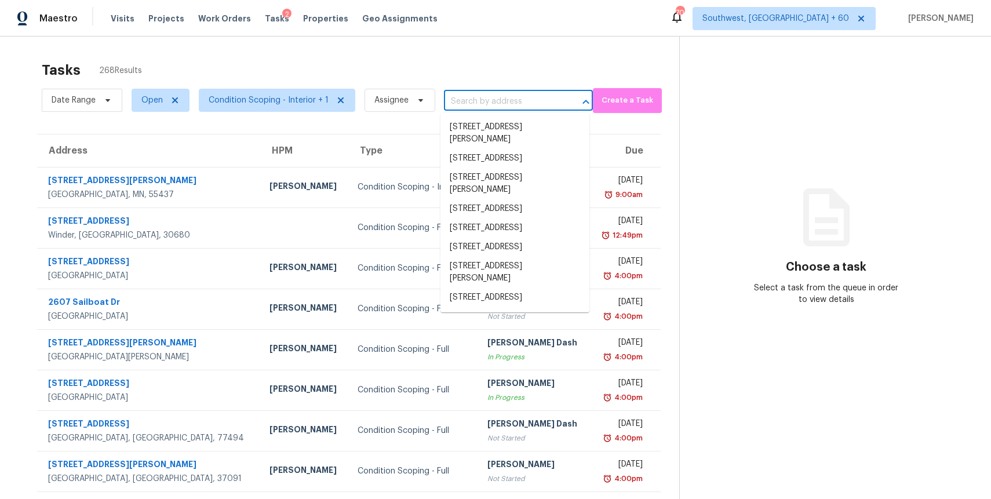
paste input "[STREET_ADDRESS][PERSON_NAME]"
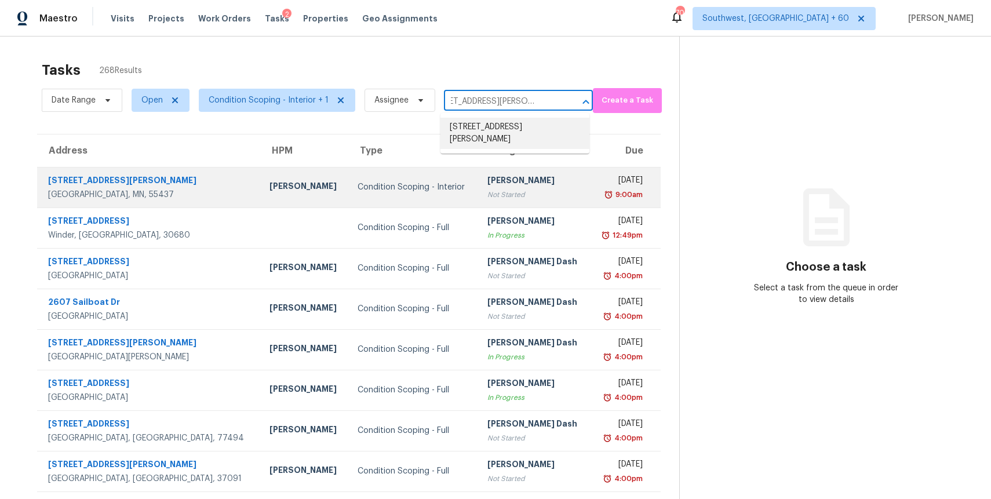
type input "[STREET_ADDRESS][PERSON_NAME]"
click at [526, 173] on td "[PERSON_NAME] P Not Started" at bounding box center [534, 187] width 112 height 41
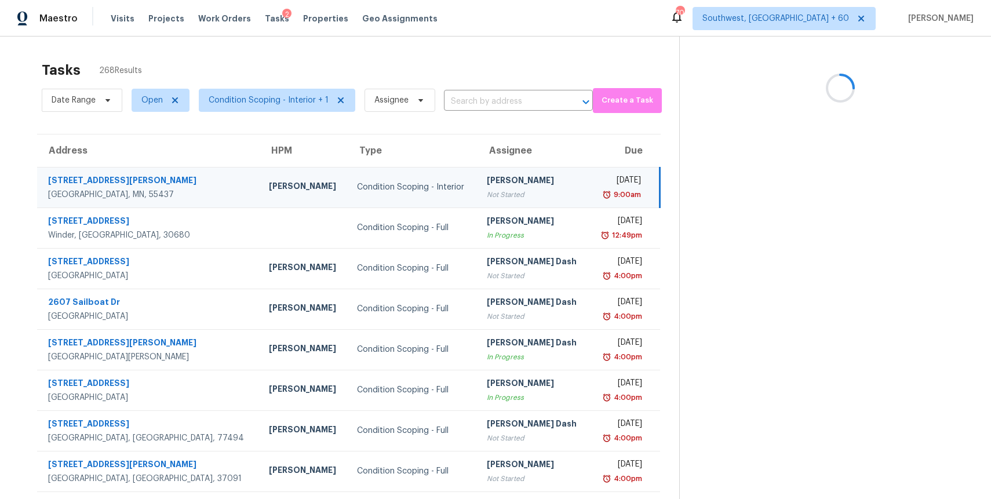
scroll to position [0, 0]
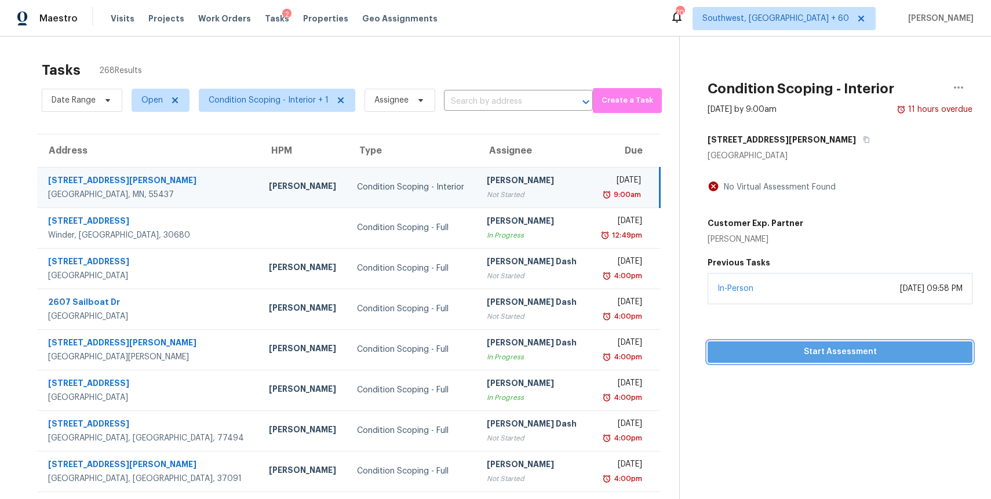
click at [865, 357] on span "Start Assessment" at bounding box center [840, 352] width 246 height 14
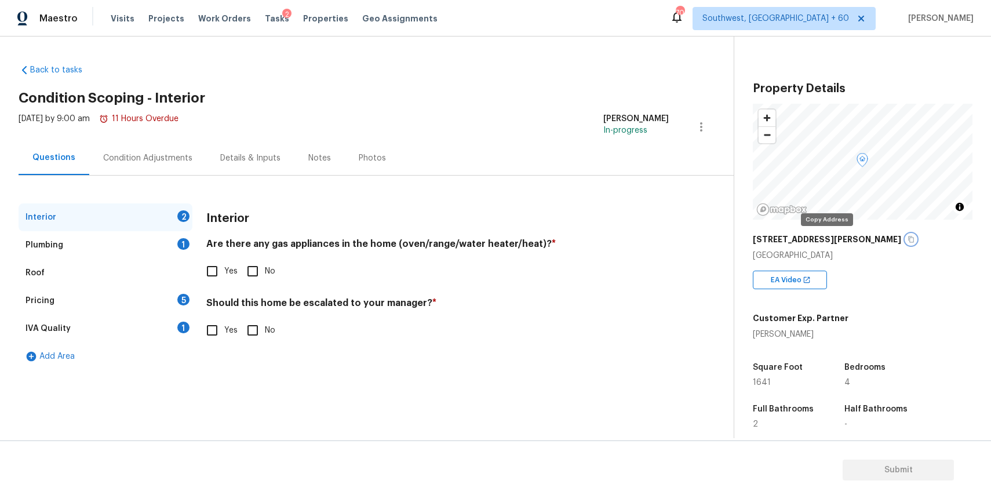
click at [908, 239] on icon "button" at bounding box center [911, 239] width 7 height 7
click at [221, 263] on input "Yes" at bounding box center [212, 271] width 24 height 24
checkbox input "true"
click at [256, 335] on input "No" at bounding box center [253, 330] width 24 height 24
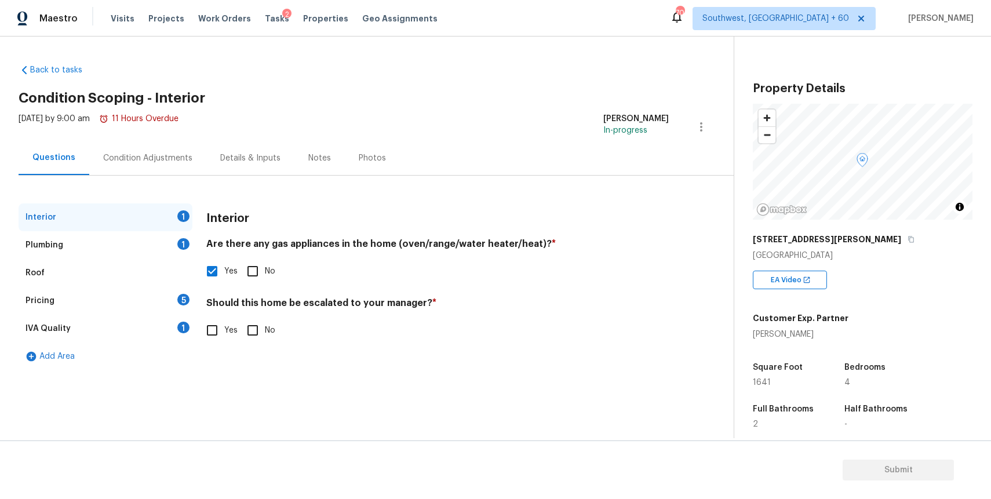
checkbox input "true"
click at [186, 247] on div "1" at bounding box center [183, 244] width 12 height 12
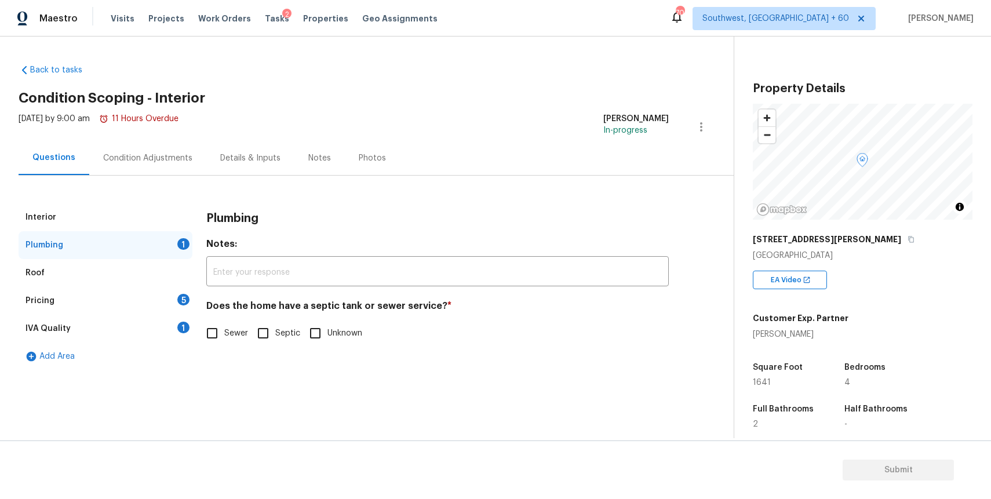
click at [241, 330] on span "Sewer" at bounding box center [236, 334] width 24 height 12
click at [224, 330] on input "Sewer" at bounding box center [212, 333] width 24 height 24
checkbox input "true"
click at [154, 307] on div "Pricing 5" at bounding box center [106, 301] width 174 height 28
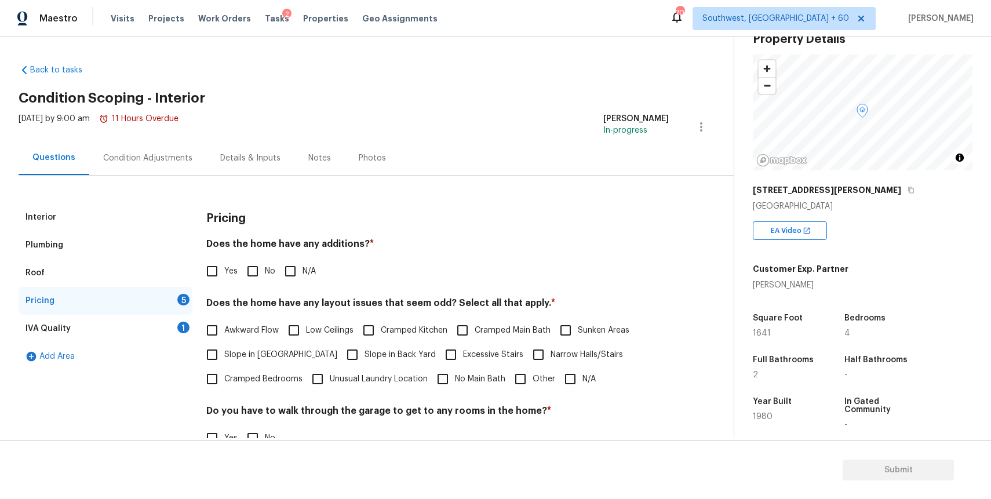
scroll to position [50, 0]
click at [289, 261] on input "N/A" at bounding box center [290, 271] width 24 height 24
checkbox input "true"
click at [570, 379] on input "N/A" at bounding box center [570, 379] width 24 height 24
checkbox input "true"
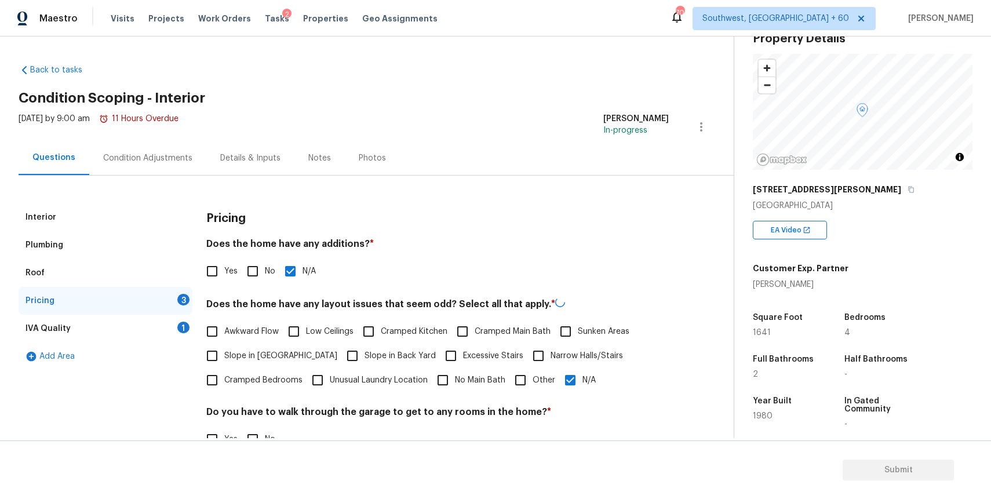
scroll to position [130, 0]
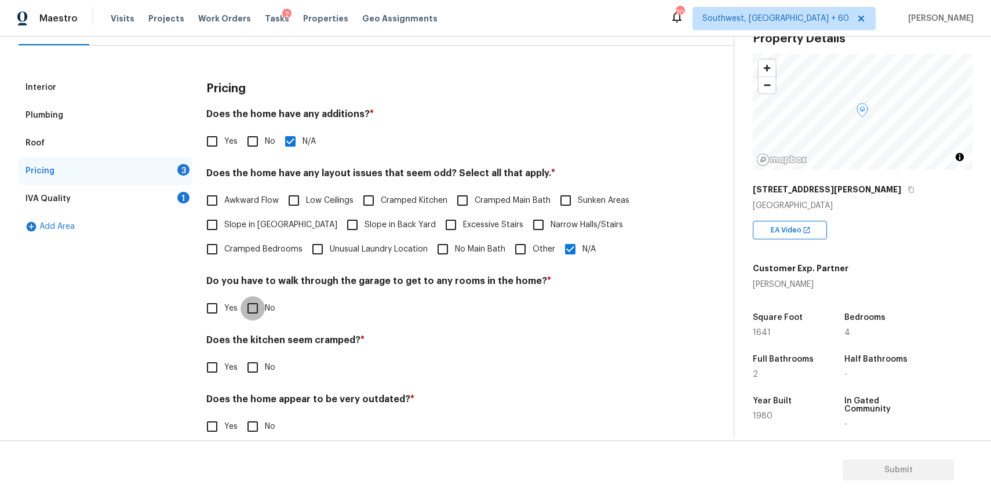
click at [254, 315] on input "No" at bounding box center [253, 308] width 24 height 24
checkbox input "true"
click at [251, 378] on input "No" at bounding box center [253, 367] width 24 height 24
checkbox input "true"
click at [260, 406] on h4 "Does the home appear to be very outdated? *" at bounding box center [437, 403] width 463 height 16
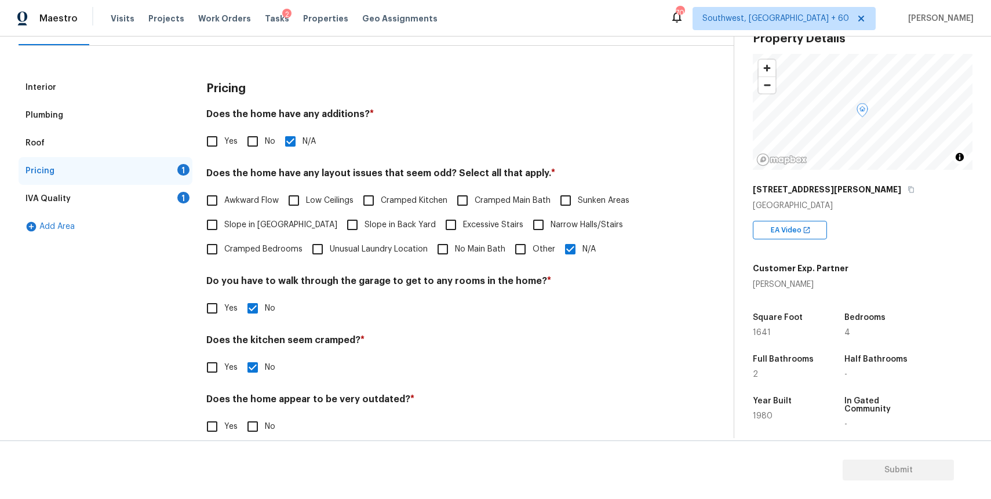
click at [256, 423] on input "No" at bounding box center [253, 426] width 24 height 24
checkbox input "true"
click at [157, 192] on div "IVA Quality 1" at bounding box center [106, 199] width 174 height 28
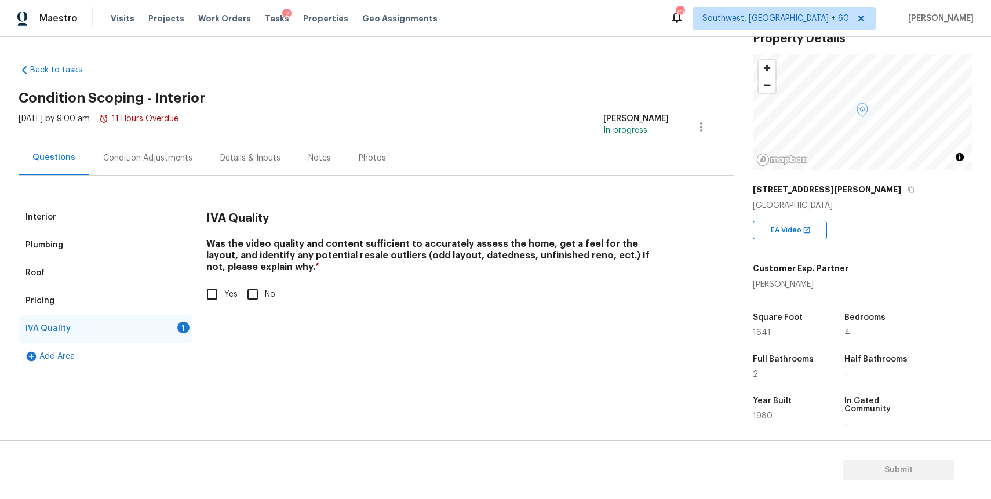
click at [225, 293] on span "Yes" at bounding box center [230, 295] width 13 height 12
click at [224, 293] on input "Yes" at bounding box center [212, 294] width 24 height 24
checkbox input "true"
click at [107, 246] on div "Plumbing" at bounding box center [106, 245] width 174 height 28
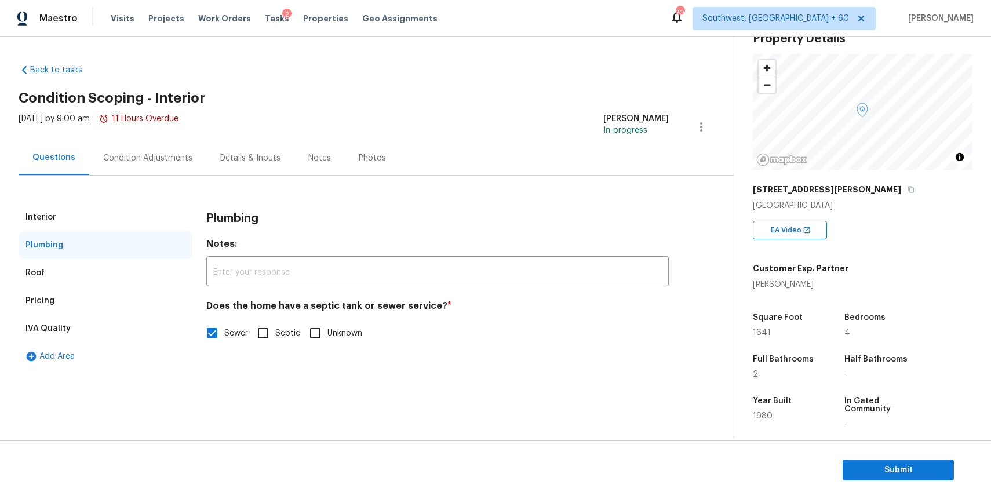
click at [112, 302] on div "Pricing" at bounding box center [106, 301] width 174 height 28
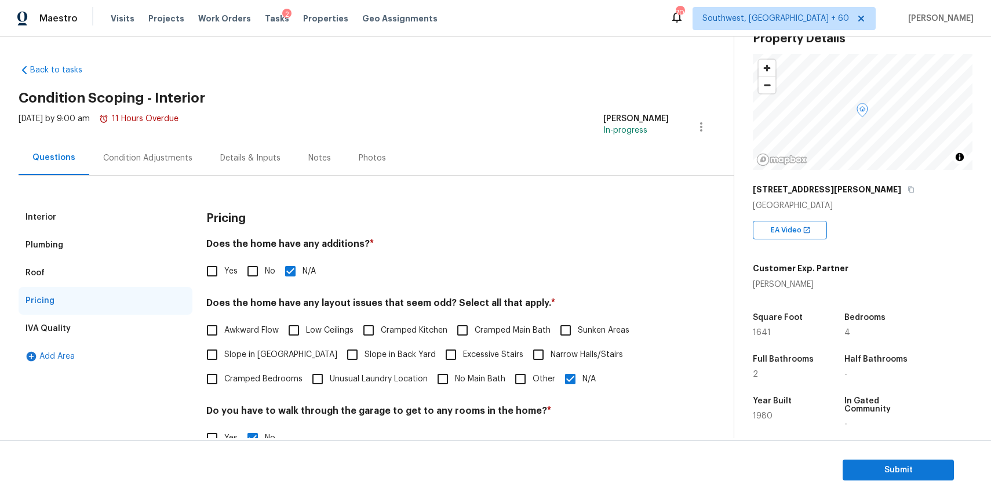
click at [508, 377] on input "Other" at bounding box center [520, 379] width 24 height 24
checkbox input "true"
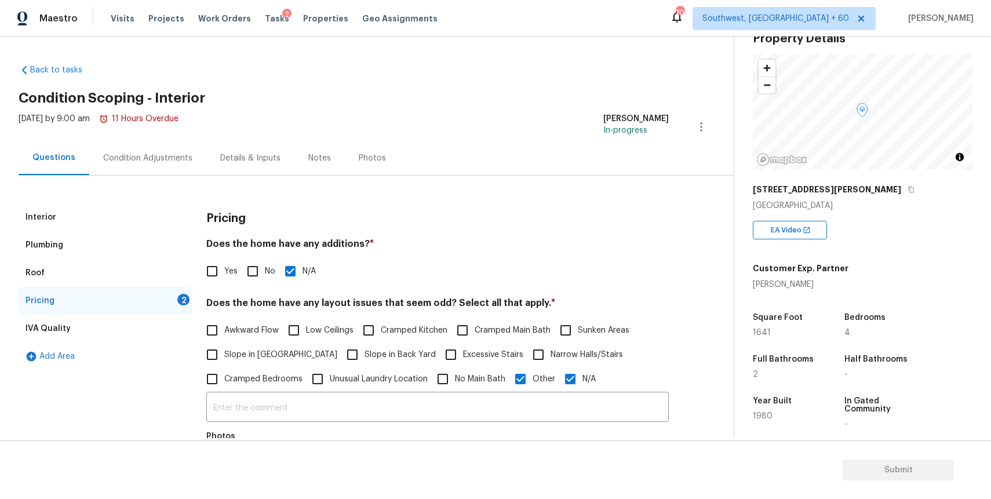
click at [566, 380] on input "N/A" at bounding box center [570, 379] width 24 height 24
checkbox input "false"
click at [533, 413] on input "text" at bounding box center [437, 409] width 463 height 27
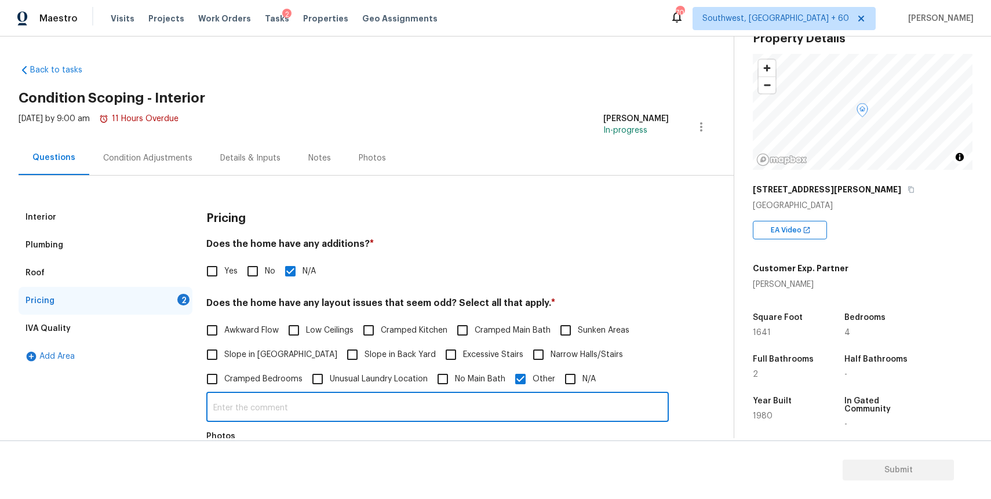
click at [551, 399] on input "text" at bounding box center [437, 408] width 463 height 27
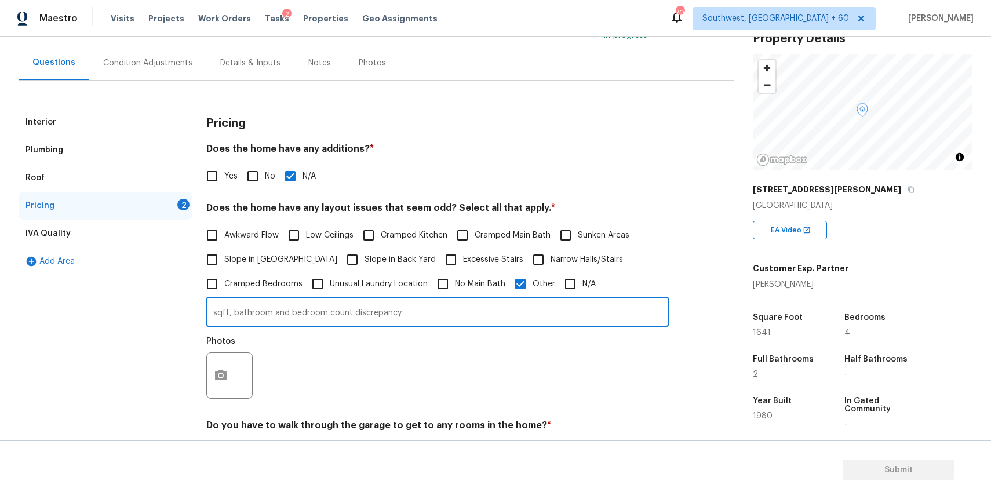
scroll to position [109, 0]
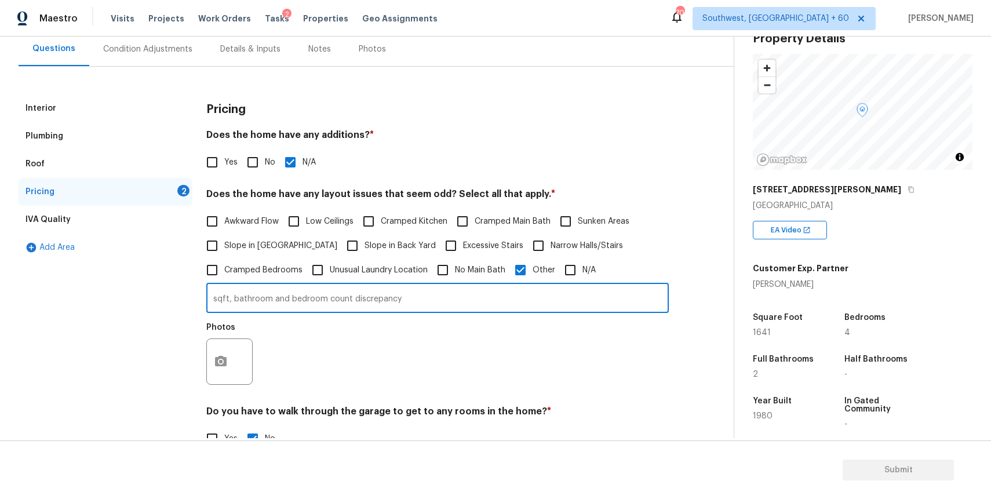
type input "sqft, bathroom and bedroom count discrepancy"
click at [212, 345] on button "button" at bounding box center [221, 361] width 28 height 45
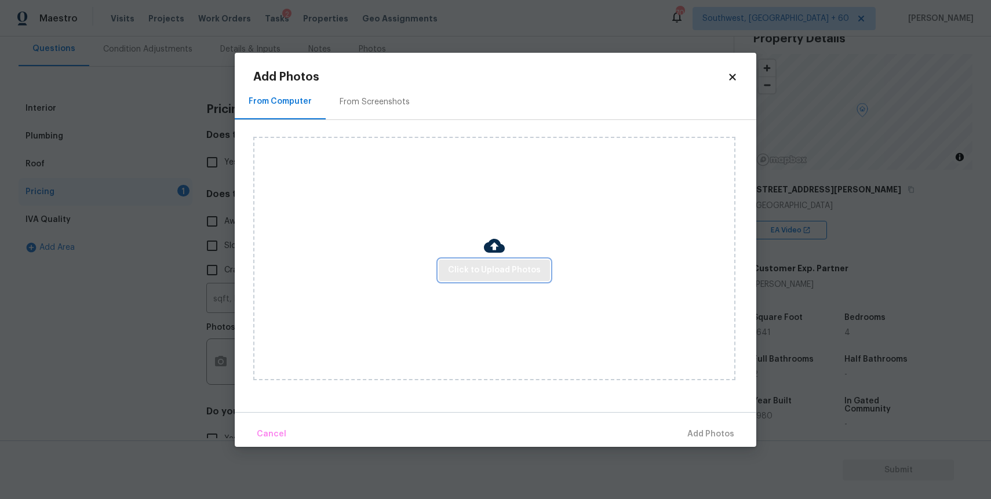
click at [486, 278] on button "Click to Upload Photos" at bounding box center [494, 270] width 111 height 21
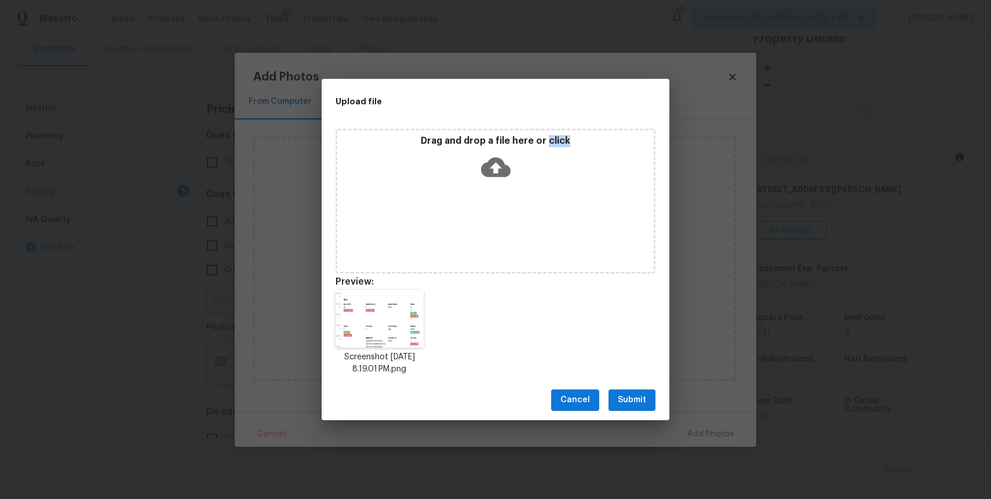
click at [625, 390] on button "Submit" at bounding box center [632, 400] width 47 height 21
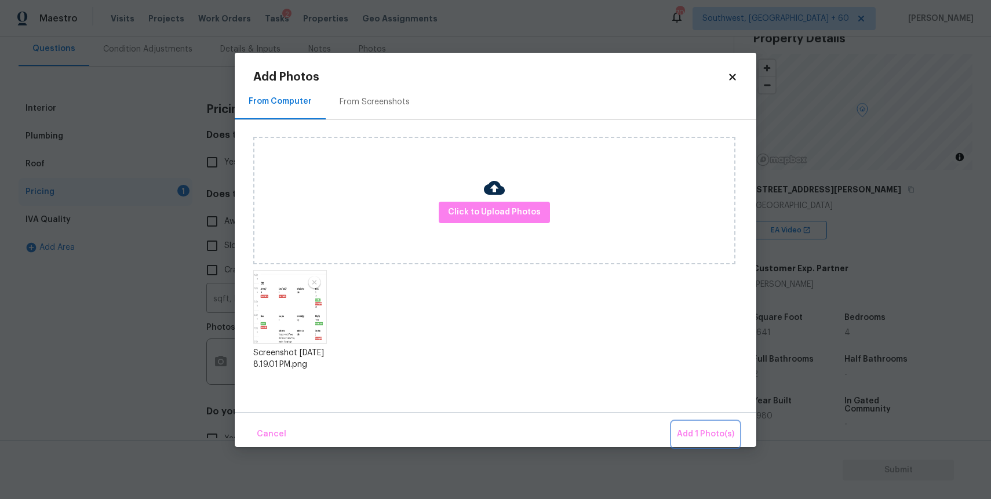
click at [736, 424] on button "Add 1 Photo(s)" at bounding box center [705, 434] width 67 height 25
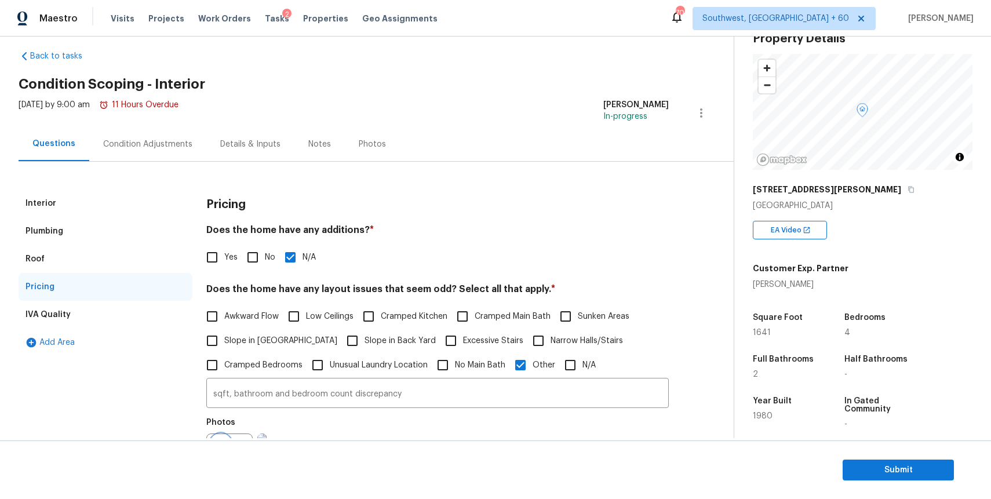
scroll to position [0, 0]
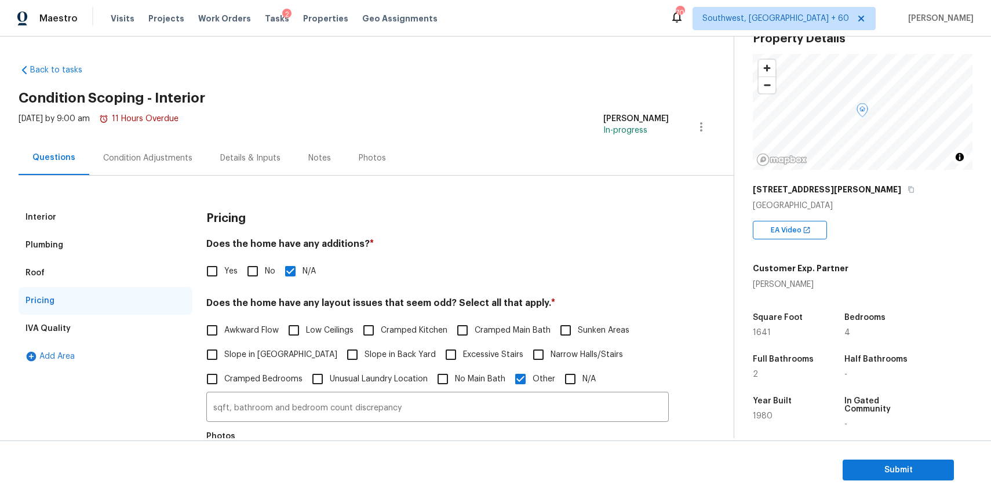
click at [151, 152] on div "Condition Adjustments" at bounding box center [147, 158] width 89 height 12
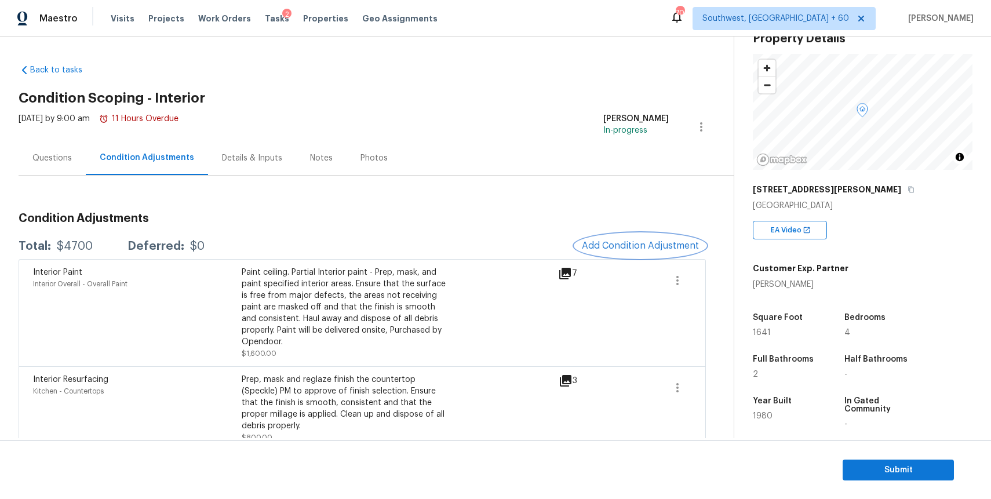
click at [654, 242] on span "Add Condition Adjustment" at bounding box center [640, 246] width 117 height 10
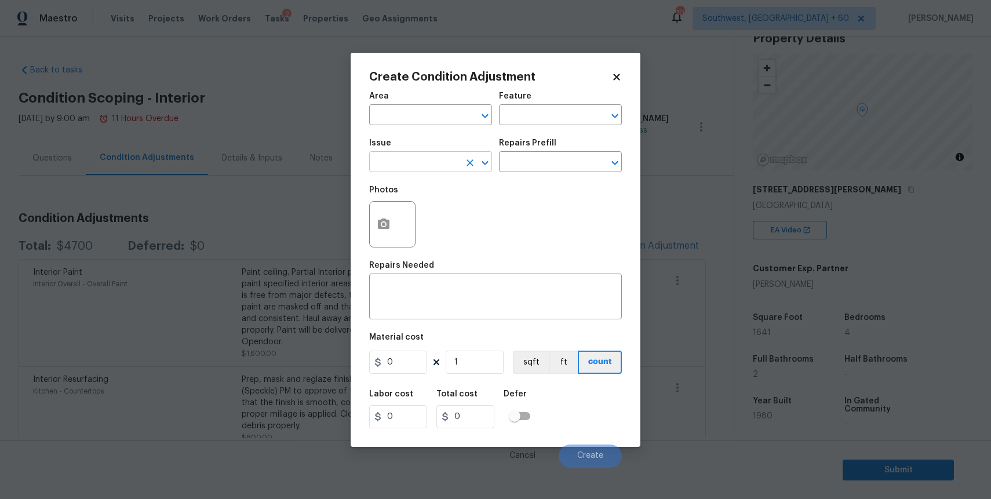
click at [393, 159] on input "text" at bounding box center [414, 163] width 90 height 18
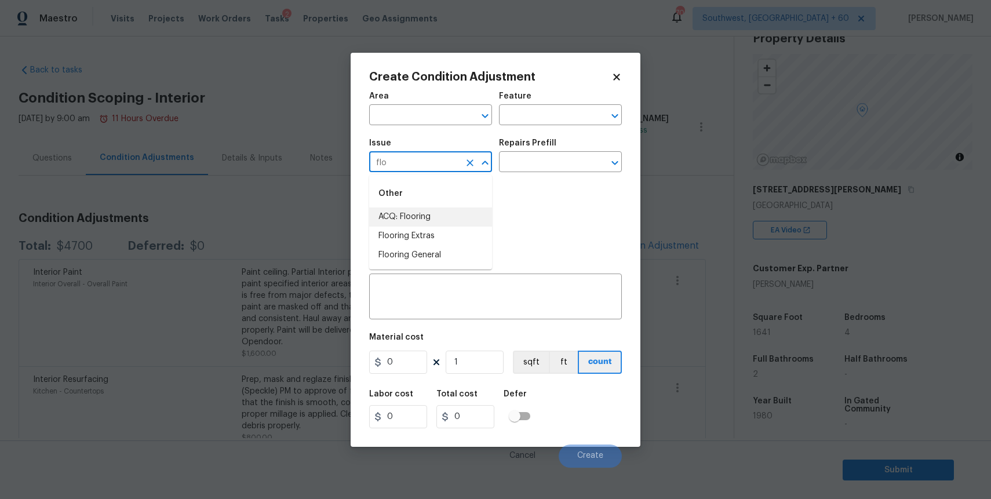
click at [434, 209] on li "ACQ: Flooring" at bounding box center [430, 217] width 123 height 19
type input "ACQ: Flooring"
click at [538, 180] on div "Photos" at bounding box center [495, 216] width 253 height 75
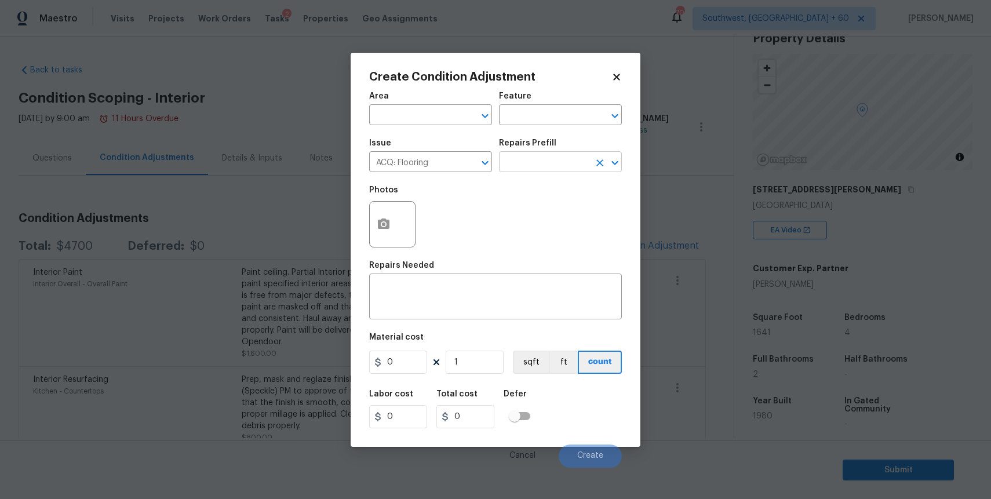
click at [557, 163] on input "text" at bounding box center [544, 163] width 90 height 18
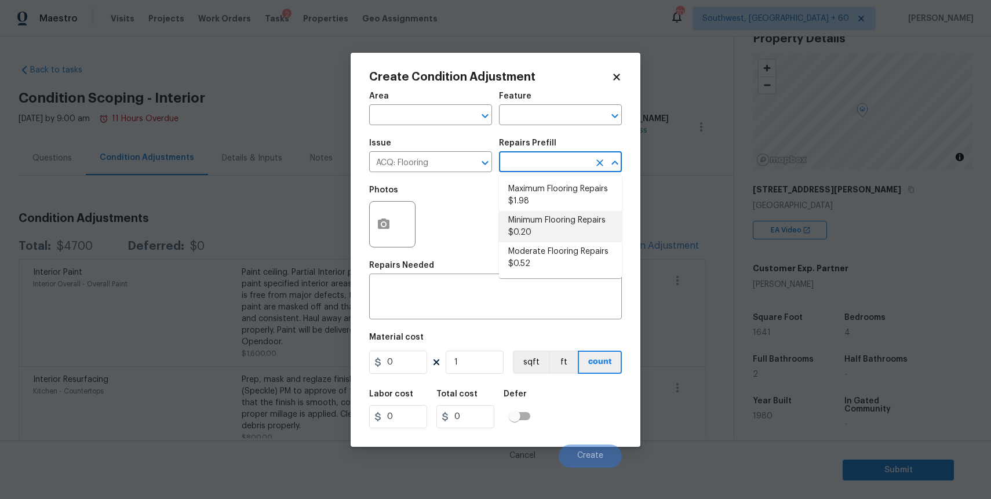
click at [557, 223] on li "Minimum Flooring Repairs $0.20" at bounding box center [560, 226] width 123 height 31
type input "Acquisition"
type textarea "Acquisition Scope: Minimum flooring repairs"
type input "0.2"
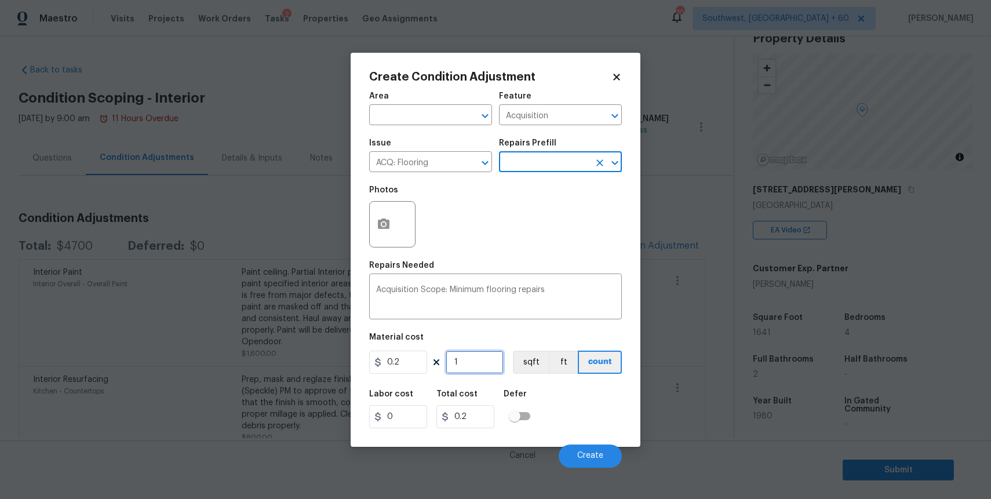
click at [481, 356] on input "1" at bounding box center [475, 362] width 58 height 23
type input "16"
type input "3.2"
type input "164"
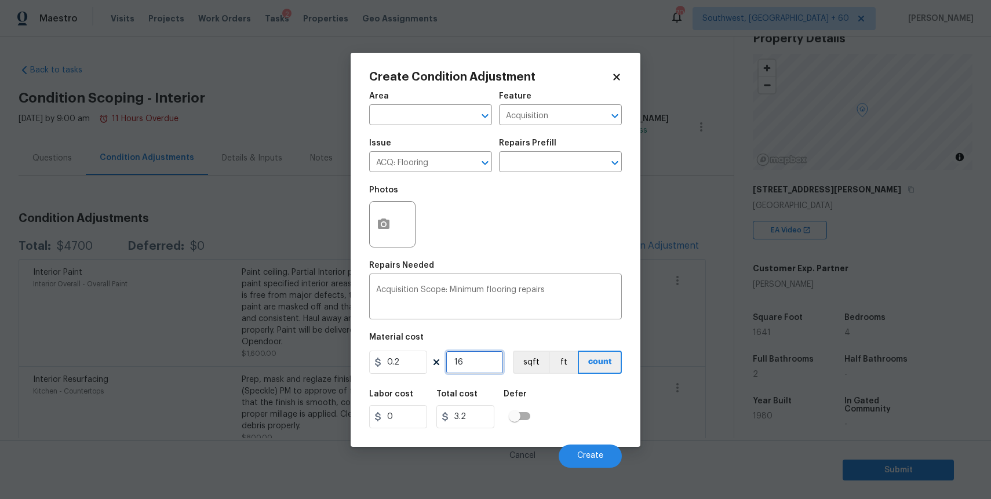
type input "32.8"
type input "1641"
type input "328.2"
type input "1641"
click at [598, 454] on span "Create" at bounding box center [590, 456] width 26 height 9
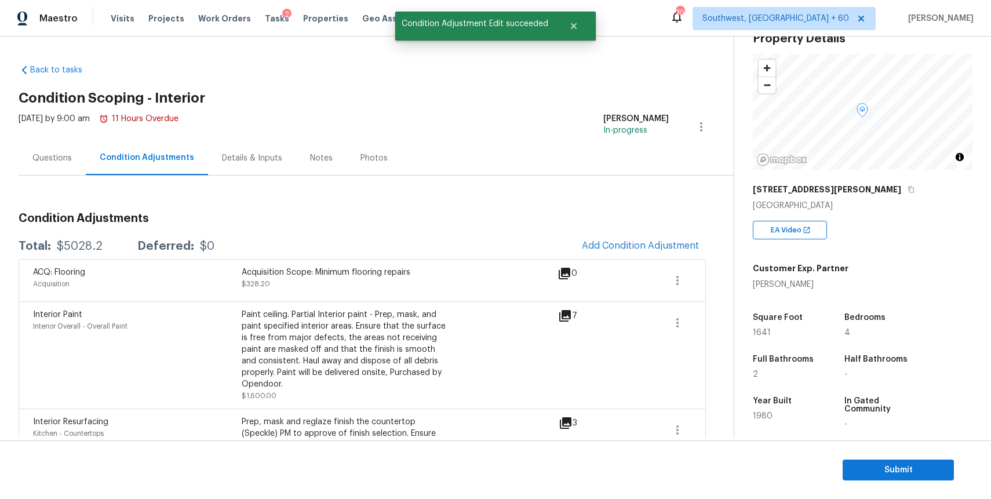
click at [646, 259] on span "Add Condition Adjustment" at bounding box center [640, 247] width 131 height 26
click at [633, 244] on span "Add Condition Adjustment" at bounding box center [640, 246] width 117 height 10
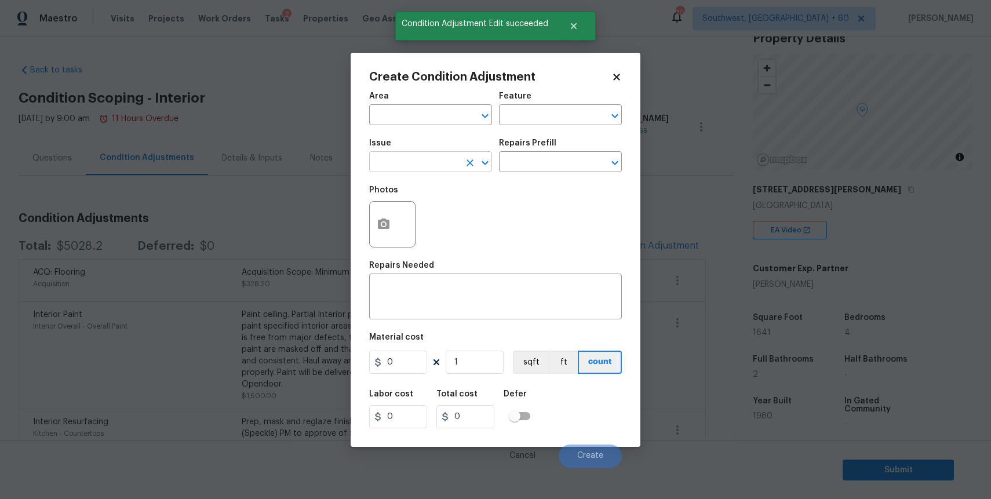
click at [408, 159] on input "text" at bounding box center [414, 163] width 90 height 18
click at [514, 101] on div "Feature" at bounding box center [560, 99] width 123 height 15
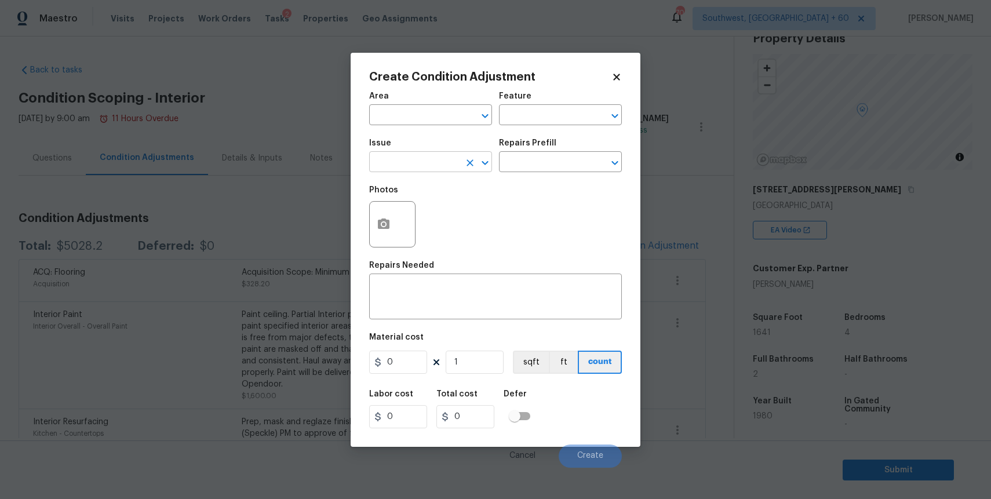
click at [430, 165] on input "text" at bounding box center [414, 163] width 90 height 18
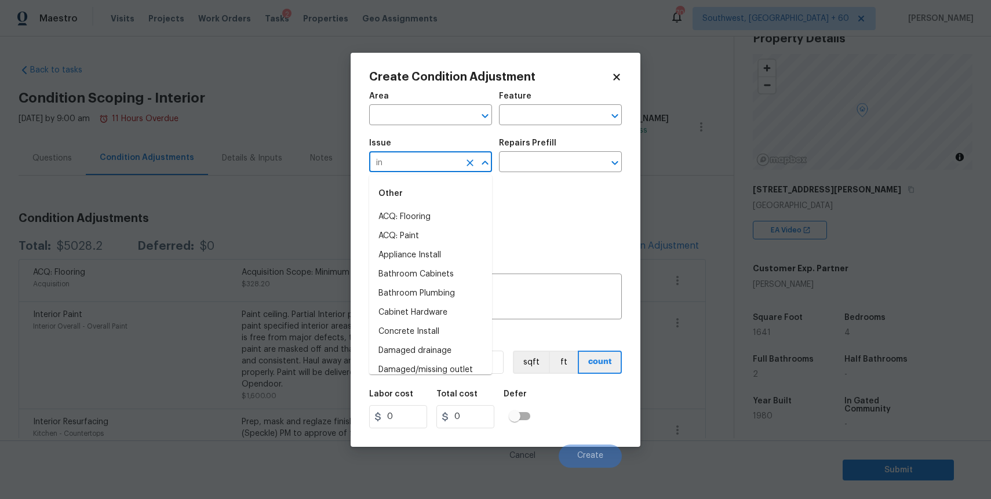
type input "i"
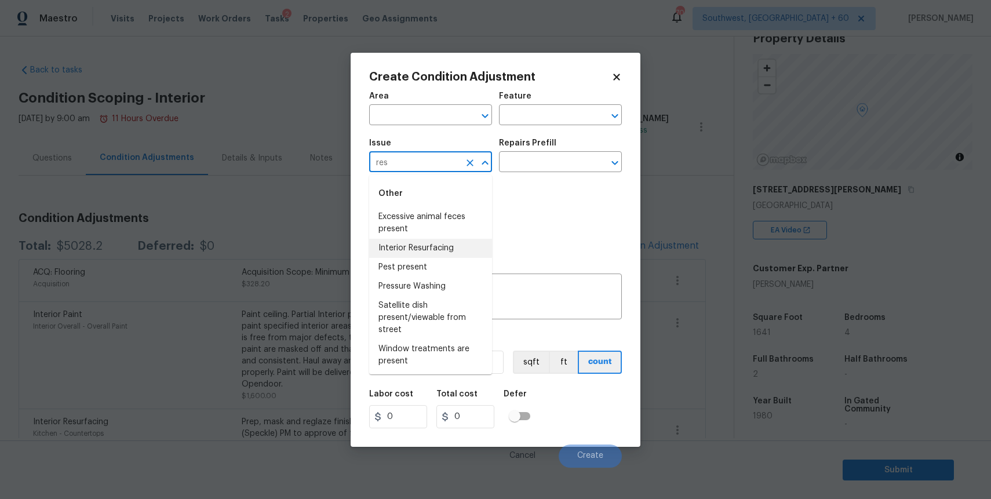
click at [475, 241] on li "Interior Resurfacing" at bounding box center [430, 248] width 123 height 19
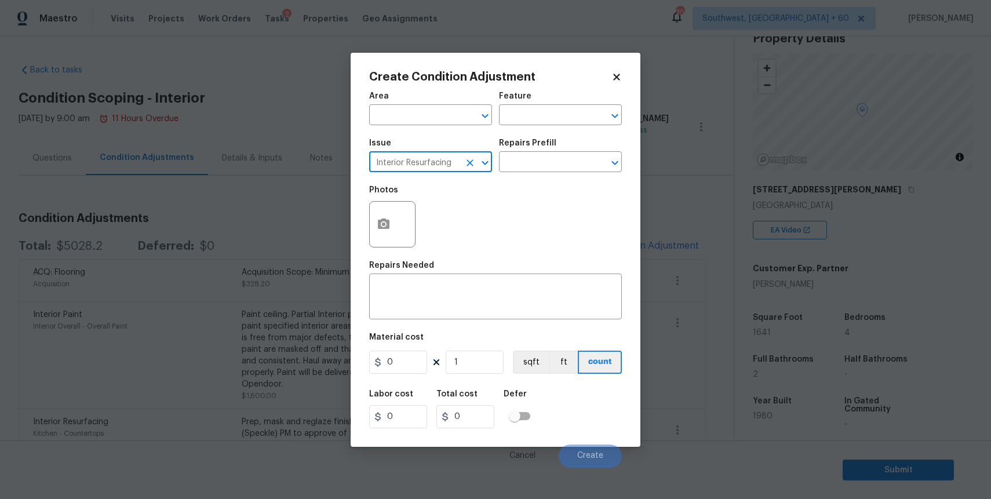
type input "Interior Resurfacing"
click at [565, 151] on div "Repairs Prefill" at bounding box center [560, 146] width 123 height 15
click at [563, 160] on input "text" at bounding box center [544, 163] width 90 height 18
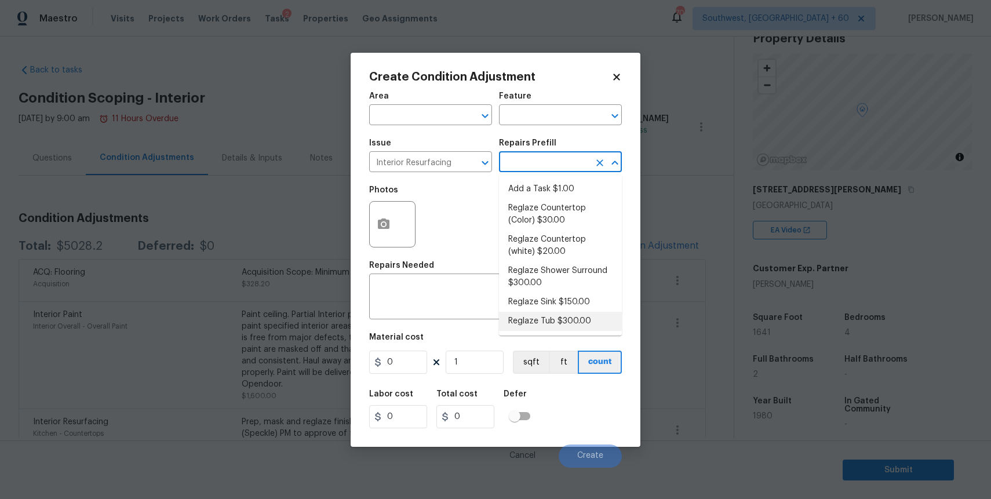
click at [572, 314] on li "Reglaze Tub $300.00" at bounding box center [560, 321] width 123 height 19
type textarea "Prep, mask, clean and reglaze the tub (white) both on the in and outer sides. H…"
type input "300"
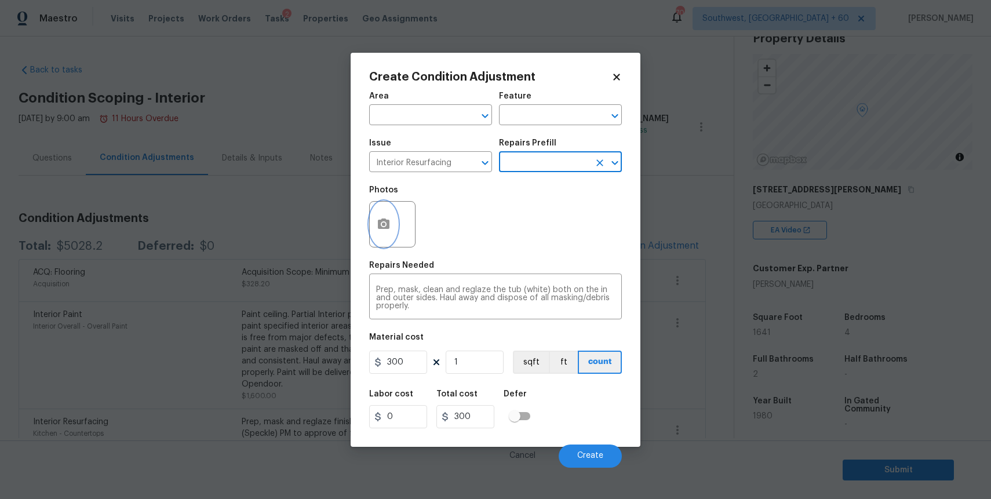
click at [382, 225] on circle "button" at bounding box center [383, 223] width 3 height 3
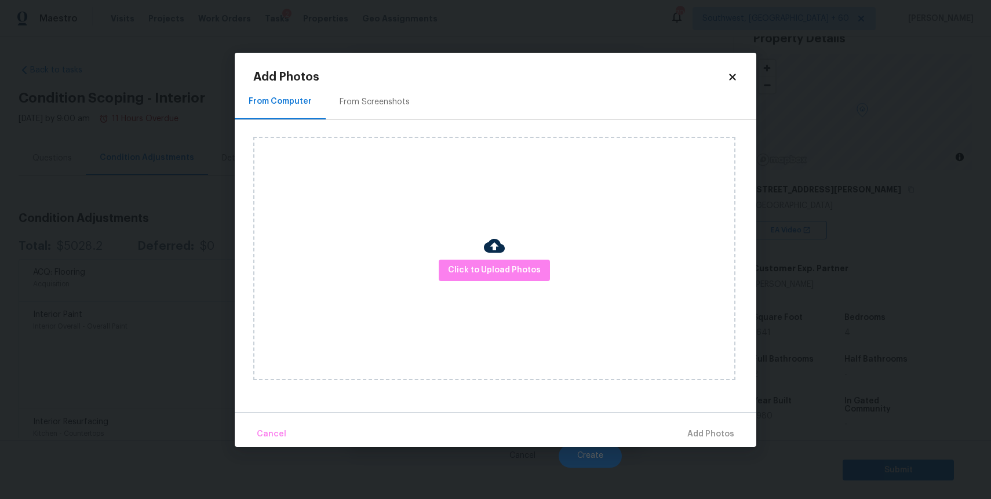
click at [474, 258] on div "Click to Upload Photos" at bounding box center [494, 258] width 482 height 243
click at [485, 263] on button "Click to Upload Photos" at bounding box center [494, 270] width 111 height 21
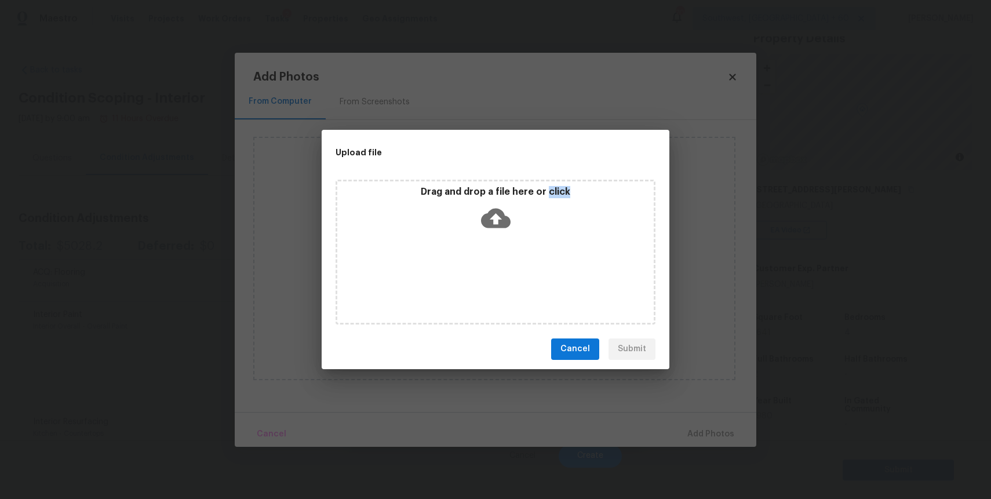
click at [485, 263] on div "Drag and drop a file here or click" at bounding box center [496, 252] width 320 height 145
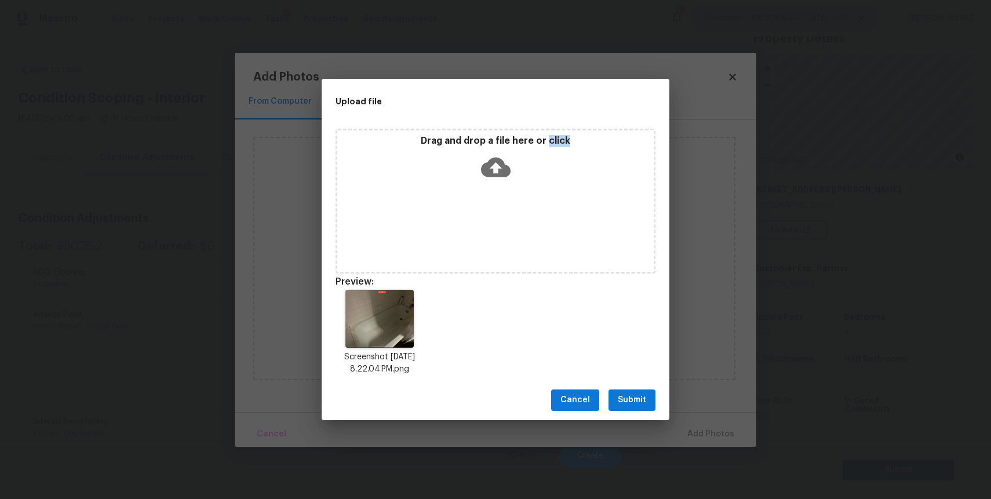
click at [640, 395] on span "Submit" at bounding box center [632, 400] width 28 height 14
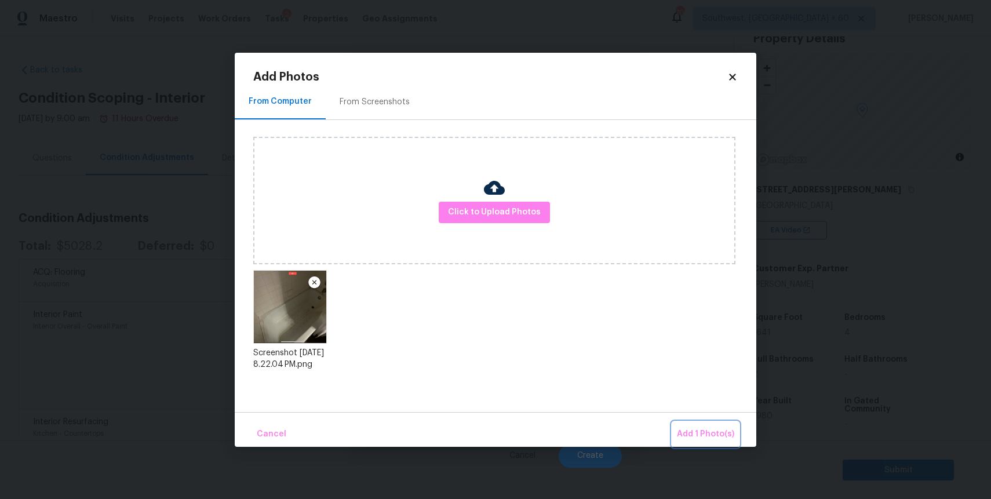
click at [720, 434] on span "Add 1 Photo(s)" at bounding box center [705, 434] width 57 height 14
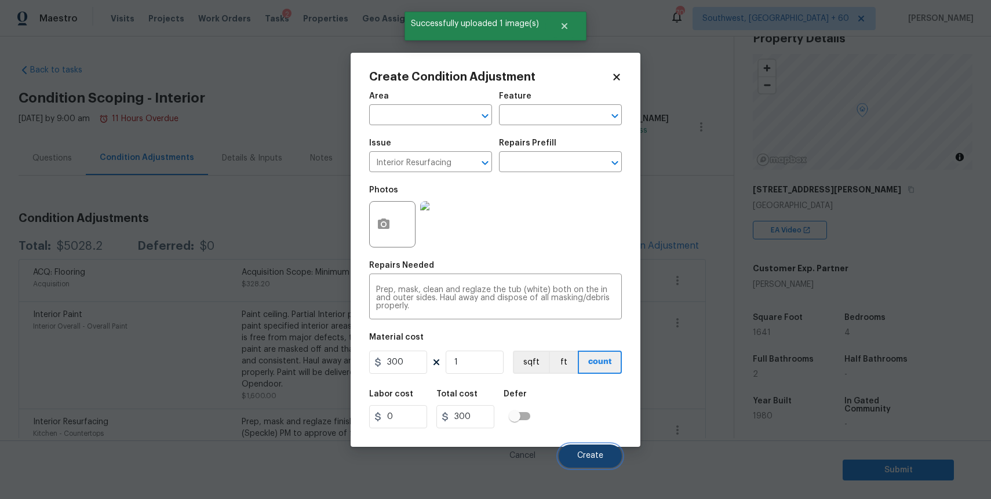
click at [573, 456] on button "Create" at bounding box center [590, 456] width 63 height 23
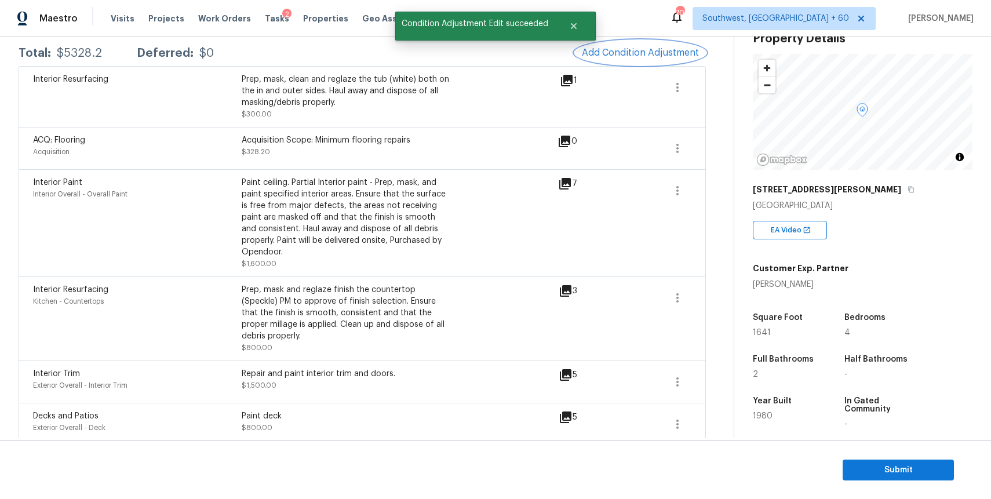
scroll to position [157, 0]
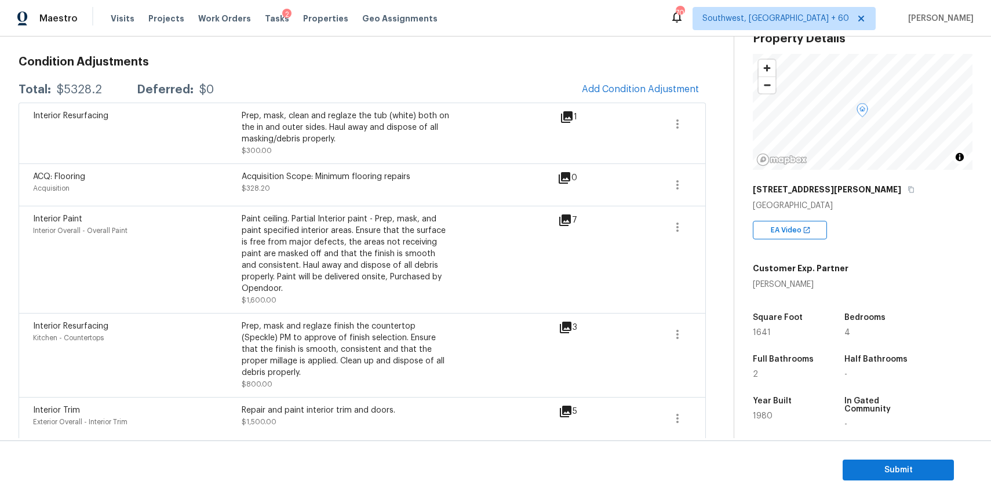
click at [572, 42] on div "Condition Adjustments Total: $5328.2 Deferred: $0 Add Condition Adjustment Inte…" at bounding box center [362, 250] width 687 height 463
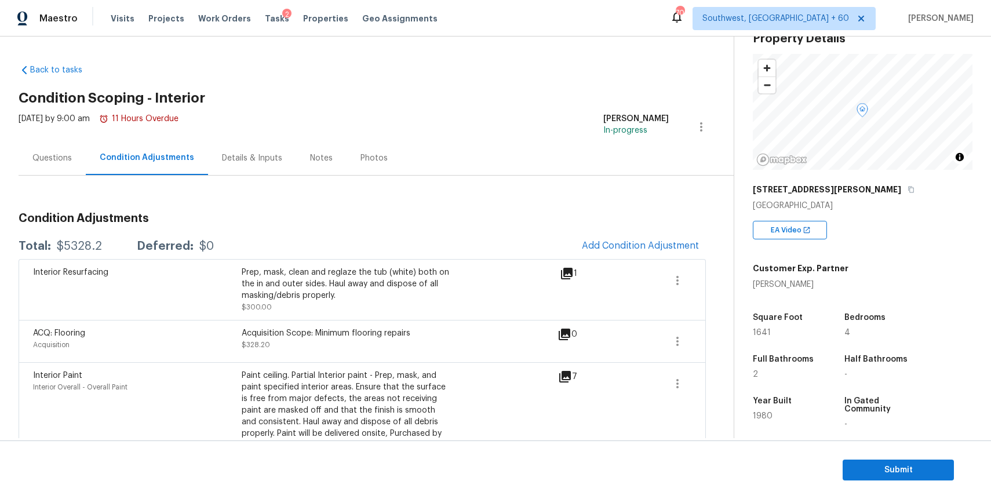
click at [60, 165] on div "Questions" at bounding box center [52, 158] width 67 height 34
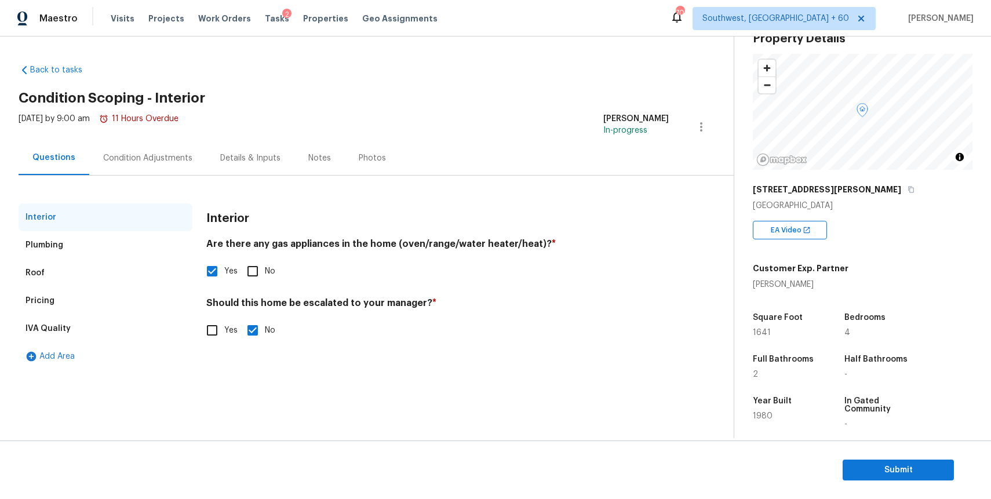
click at [164, 150] on div "Condition Adjustments" at bounding box center [147, 158] width 117 height 34
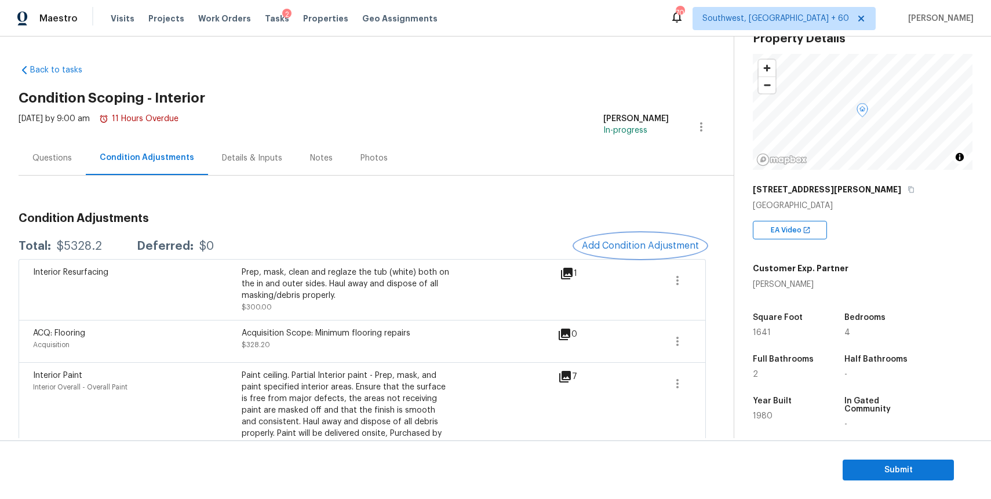
click at [643, 248] on span "Add Condition Adjustment" at bounding box center [640, 246] width 117 height 10
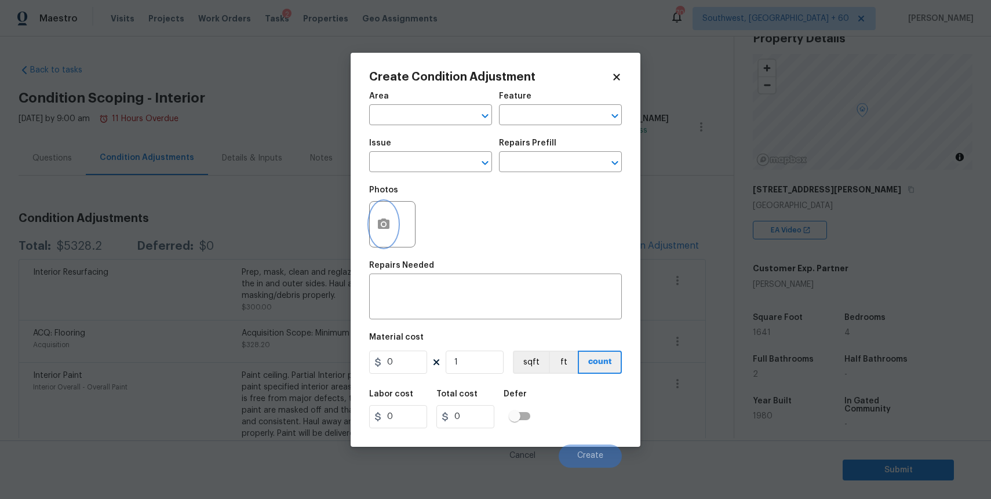
click at [395, 226] on button "button" at bounding box center [384, 224] width 28 height 45
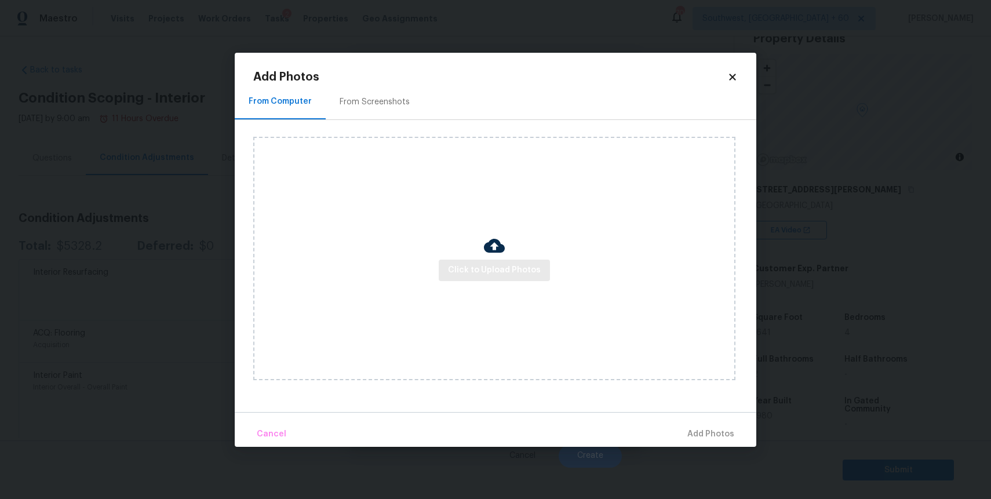
click at [537, 281] on div "Click to Upload Photos" at bounding box center [494, 258] width 482 height 243
click at [523, 271] on span "Click to Upload Photos" at bounding box center [494, 270] width 93 height 14
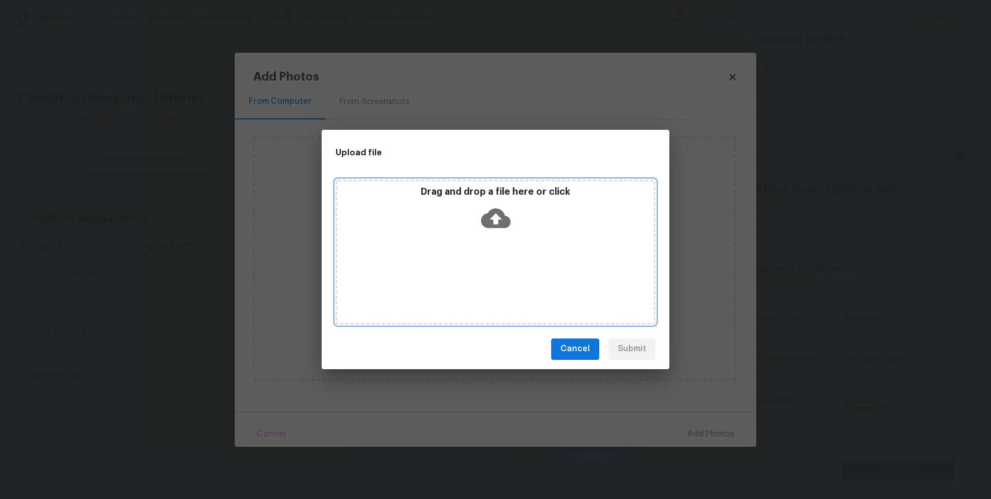
click at [523, 271] on div "Drag and drop a file here or click" at bounding box center [496, 252] width 320 height 145
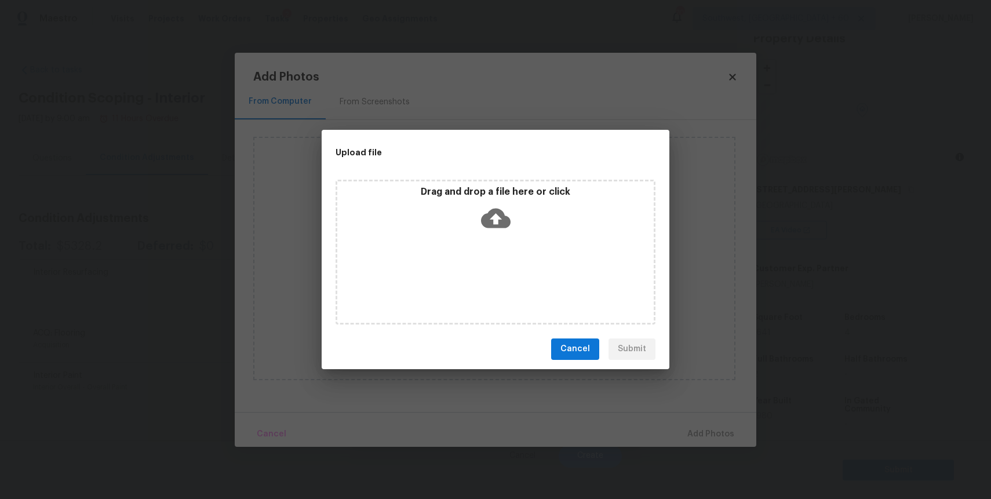
click at [774, 401] on div "Upload file Drag and drop a file here or click Cancel Submit" at bounding box center [495, 249] width 991 height 499
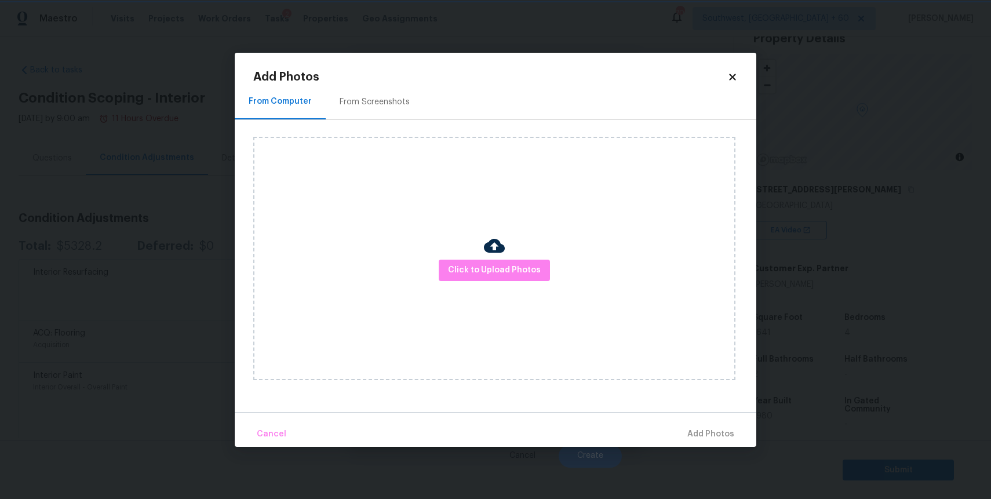
click at [774, 401] on div "Upload file Drag and drop a file here or click Cancel Submit" at bounding box center [495, 249] width 991 height 499
click at [774, 401] on body "Maestro Visits Projects Work Orders Tasks 2 Properties Geo Assignments 706 Sout…" at bounding box center [495, 249] width 991 height 499
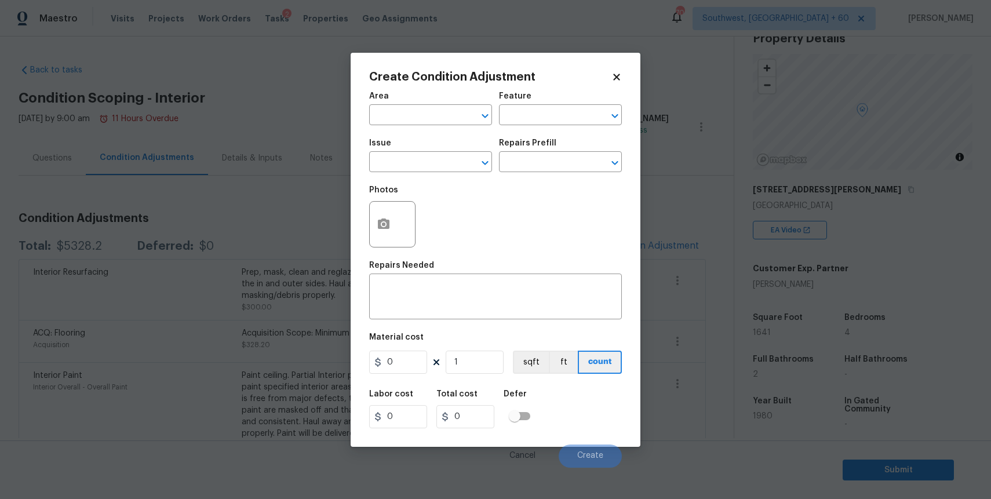
click at [689, 289] on body "Maestro Visits Projects Work Orders Tasks 2 Properties Geo Assignments 706 Sout…" at bounding box center [495, 249] width 991 height 499
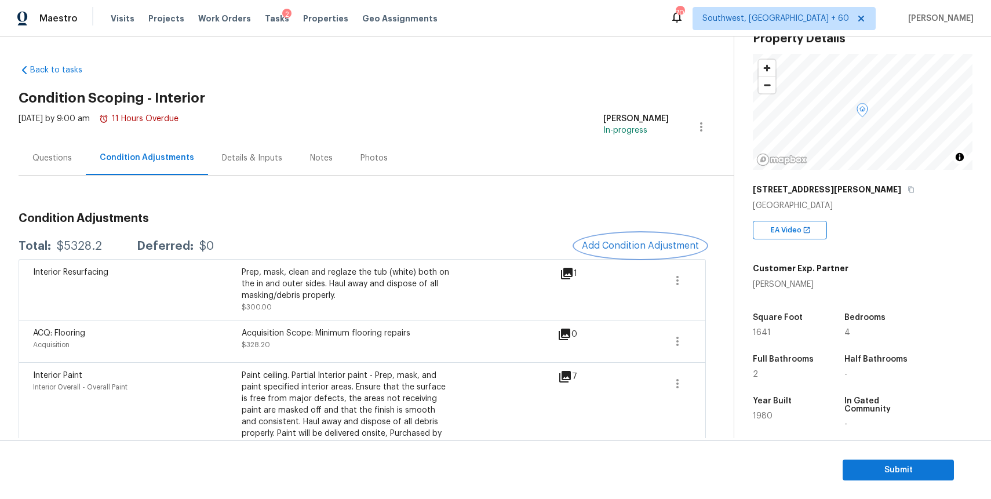
click at [625, 238] on button "Add Condition Adjustment" at bounding box center [640, 246] width 131 height 24
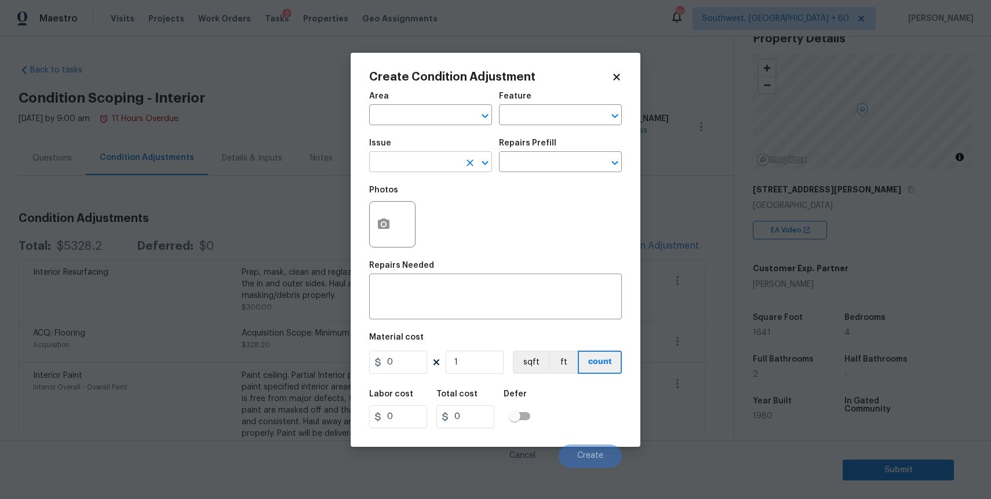
click at [423, 170] on input "text" at bounding box center [414, 163] width 90 height 18
click at [449, 217] on li "Interior Closet Door" at bounding box center [430, 217] width 123 height 19
type input "Interior Closet Door"
click at [541, 161] on input "text" at bounding box center [544, 163] width 90 height 18
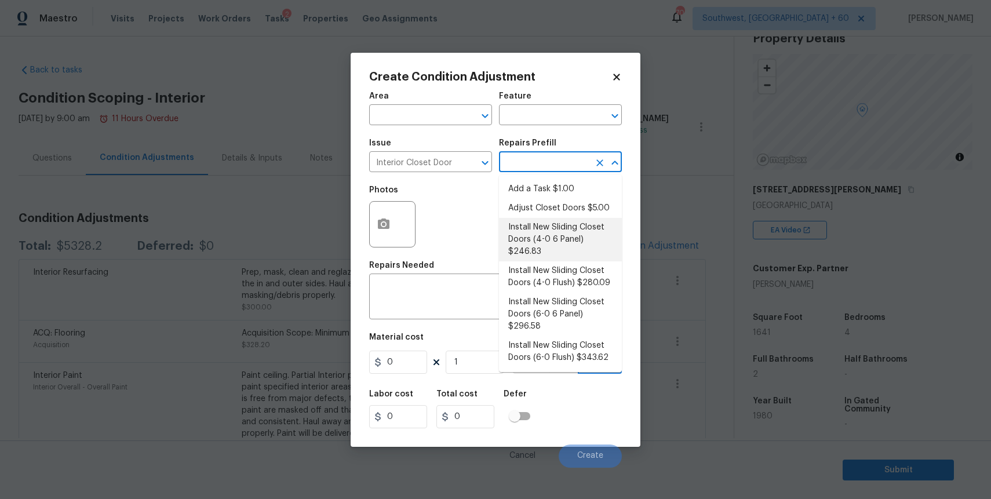
click at [554, 234] on li "Install New Sliding Closet Doors (4-0 6 Panel) $246.83" at bounding box center [560, 239] width 123 height 43
type input "Interior Door"
type textarea "Remove the existing door (if present). Install a new 4-0 bi-fold 6 panel interi…"
type input "246.83"
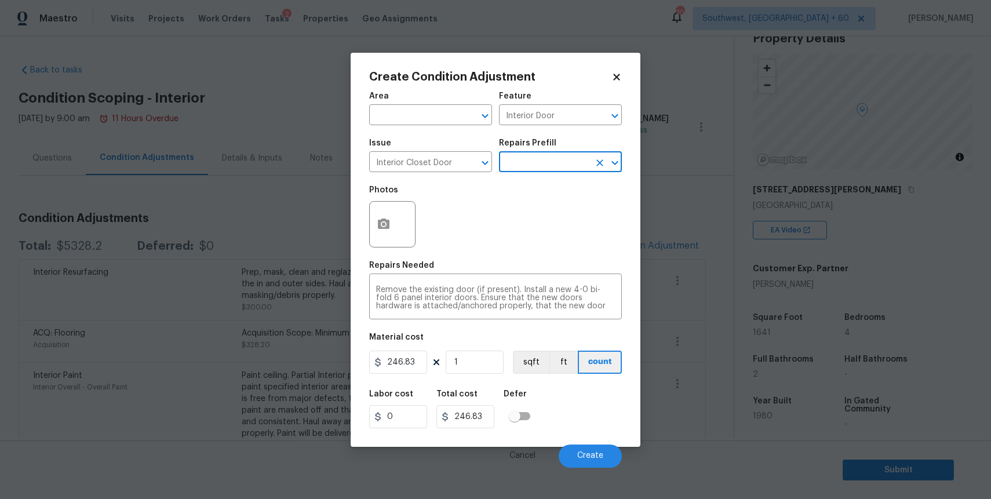
click at [605, 469] on body "Maestro Visits Projects Work Orders Tasks 2 Properties Geo Assignments 706 Sout…" at bounding box center [495, 249] width 991 height 499
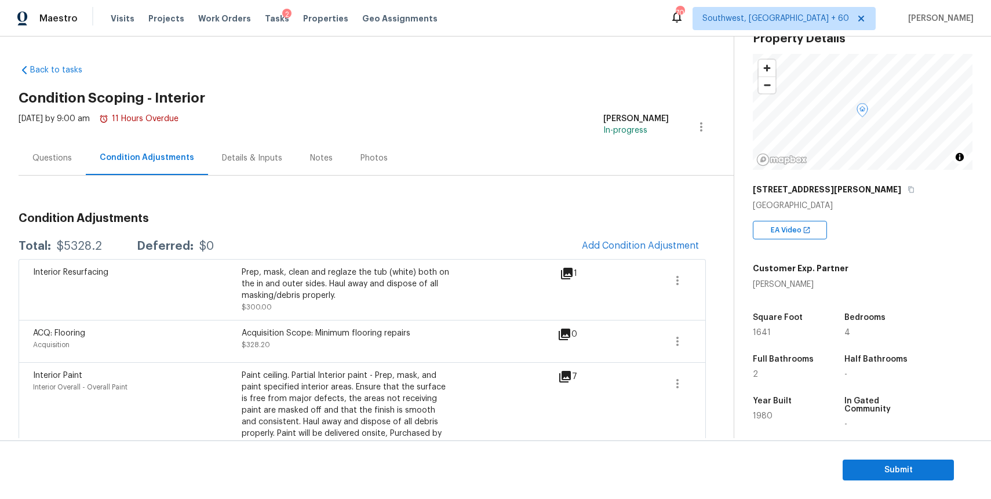
click at [659, 259] on div "Interior Resurfacing Prep, mask, clean and reglaze the tub (white) both on the …" at bounding box center [362, 289] width 687 height 61
click at [639, 243] on span "Add Condition Adjustment" at bounding box center [640, 246] width 117 height 10
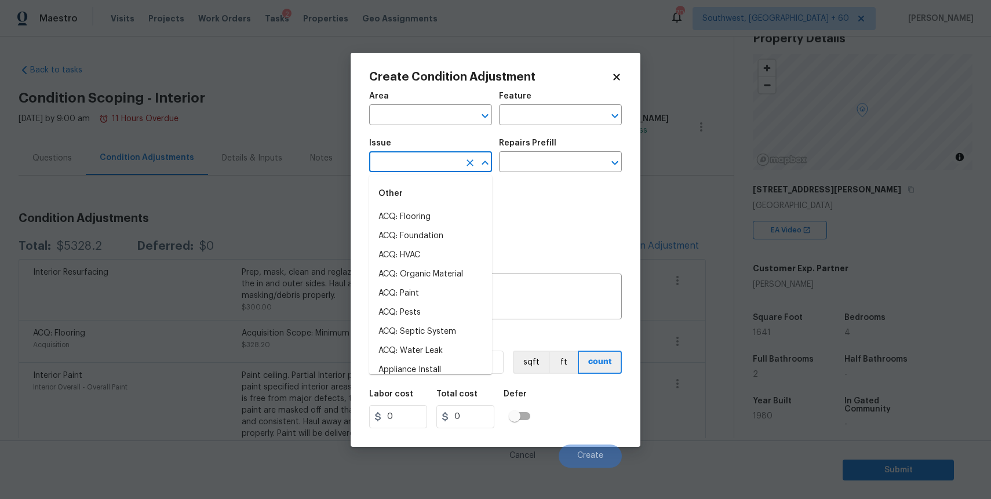
click at [401, 159] on input "text" at bounding box center [414, 163] width 90 height 18
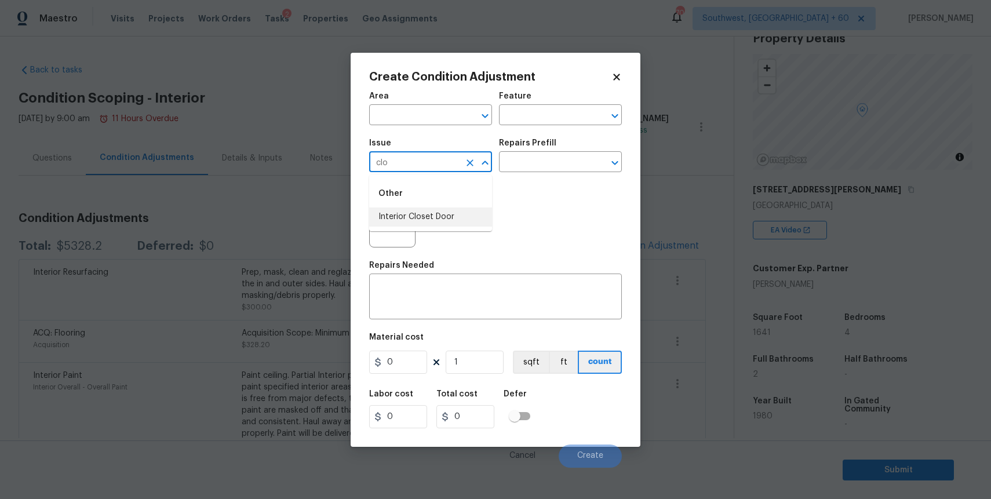
click at [445, 219] on li "Interior Closet Door" at bounding box center [430, 217] width 123 height 19
type input "Interior Closet Door"
click at [540, 168] on input "text" at bounding box center [544, 163] width 90 height 18
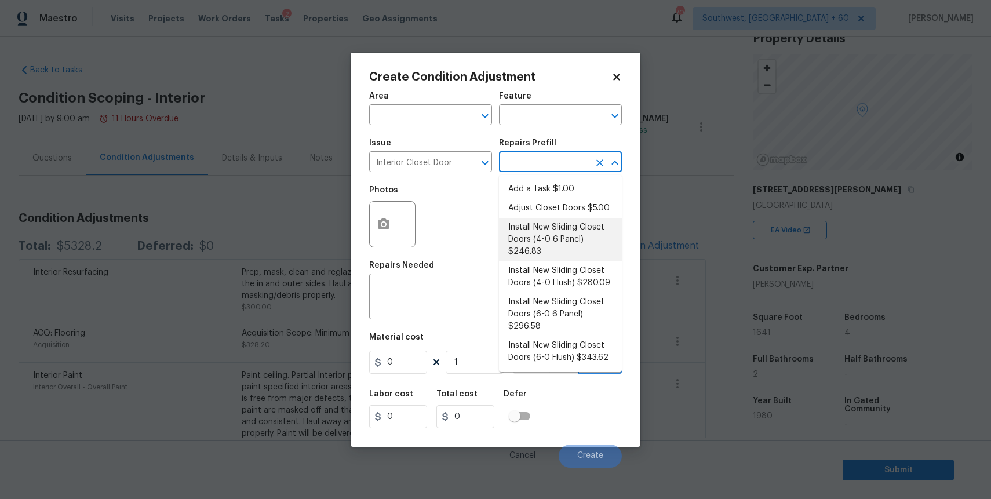
click at [565, 224] on li "Install New Sliding Closet Doors (4-0 6 Panel) $246.83" at bounding box center [560, 239] width 123 height 43
type input "Interior Door"
type textarea "Remove the existing door (if present). Install a new 4-0 bi-fold 6 panel interi…"
type input "246.83"
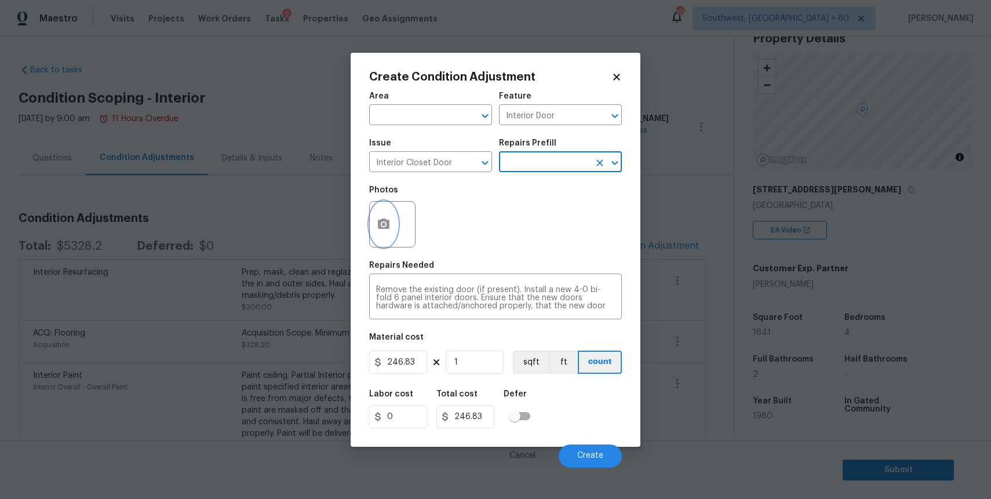
click at [387, 231] on icon "button" at bounding box center [384, 224] width 14 height 14
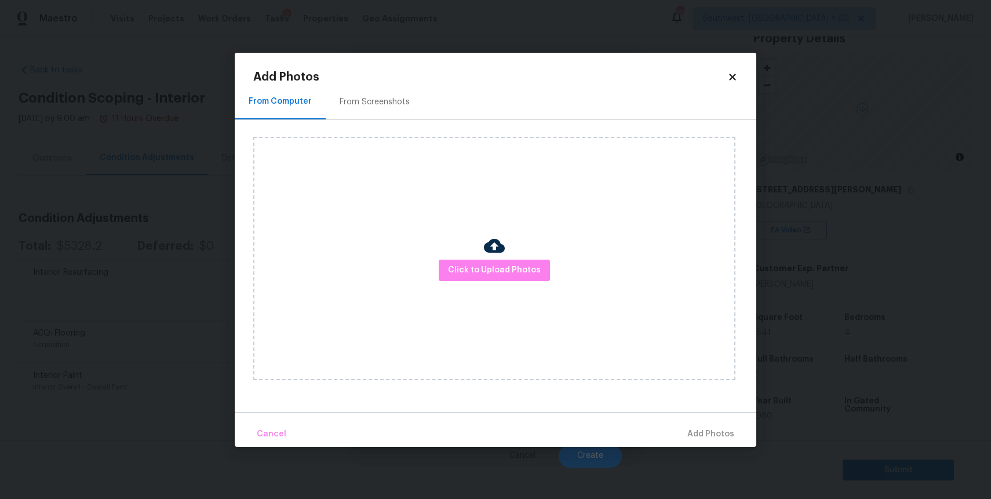
click at [486, 255] on img at bounding box center [494, 245] width 21 height 21
click at [496, 262] on button "Click to Upload Photos" at bounding box center [494, 270] width 111 height 21
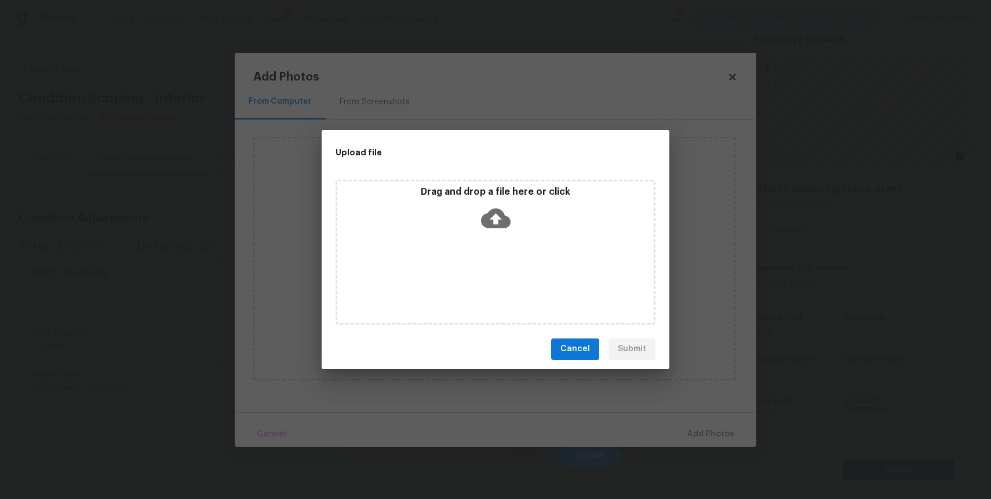
click at [496, 262] on div "Drag and drop a file here or click" at bounding box center [496, 252] width 320 height 145
click at [788, 420] on div "Upload file Drag and drop a file here or click Cancel Submit" at bounding box center [495, 249] width 991 height 499
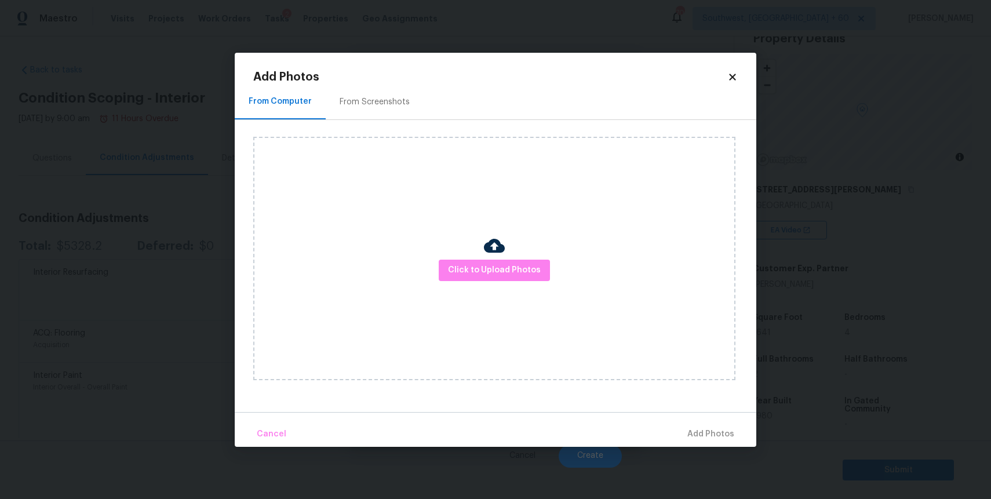
click at [788, 420] on div "Upload file Drag and drop a file here or click Cancel Submit" at bounding box center [495, 249] width 991 height 499
click at [788, 420] on body "Maestro Visits Projects Work Orders Tasks 2 Properties Geo Assignments 706 Sout…" at bounding box center [495, 249] width 991 height 499
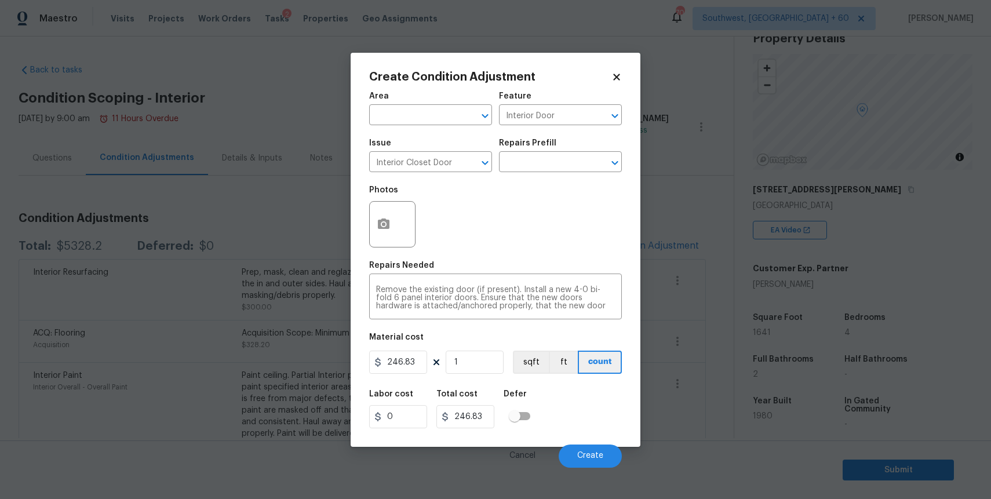
click at [656, 373] on body "Maestro Visits Projects Work Orders Tasks 2 Properties Geo Assignments 706 Sout…" at bounding box center [495, 249] width 991 height 499
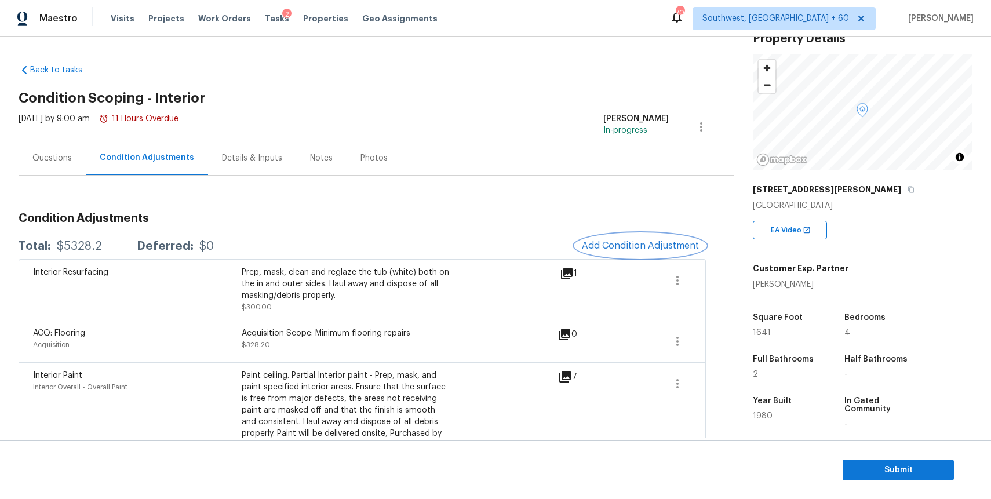
click at [671, 241] on span "Add Condition Adjustment" at bounding box center [640, 246] width 117 height 10
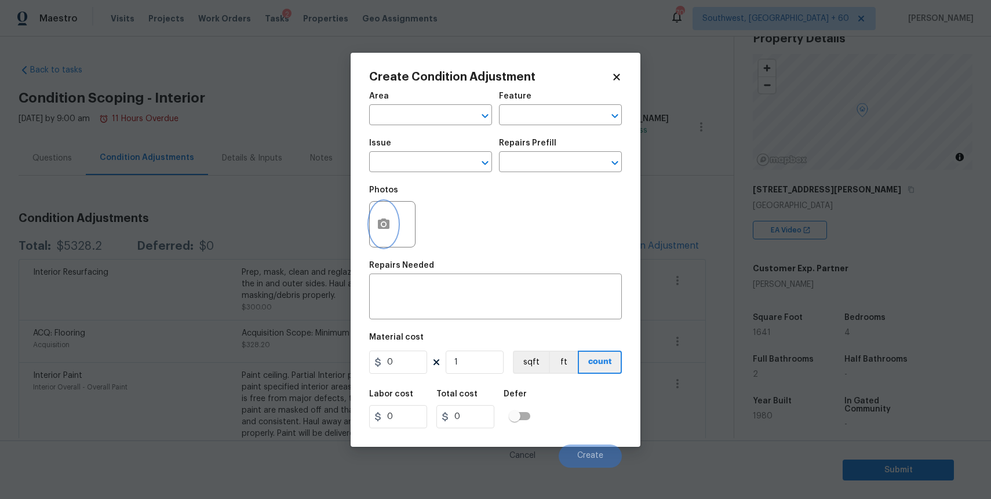
click at [386, 216] on button "button" at bounding box center [384, 224] width 28 height 45
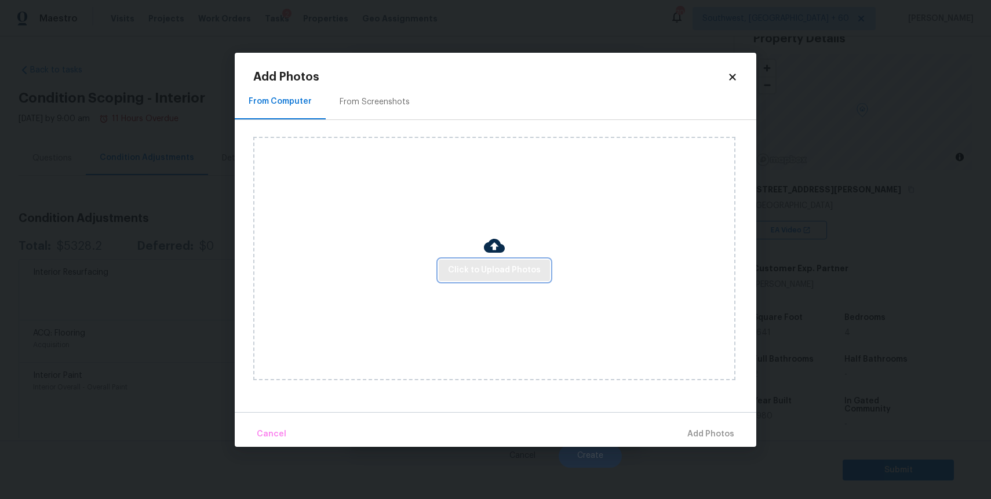
click at [494, 270] on span "Click to Upload Photos" at bounding box center [494, 270] width 93 height 14
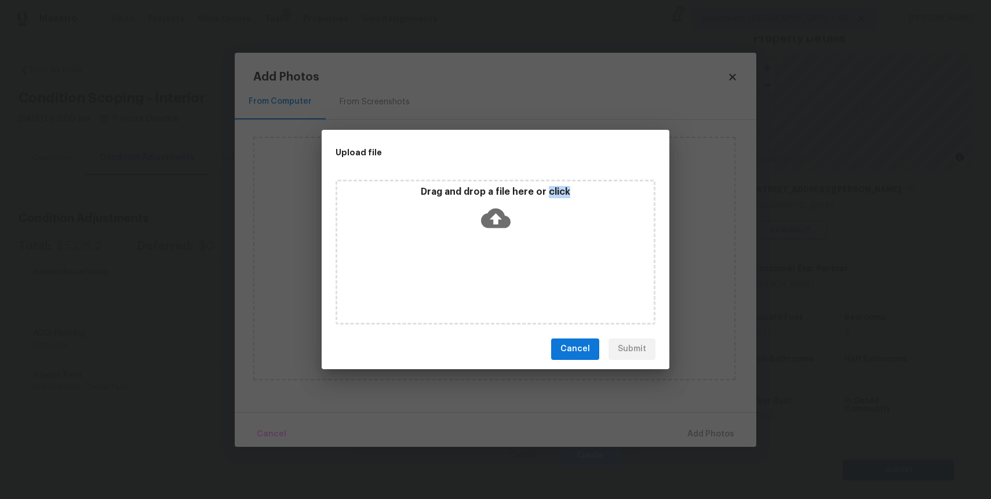
click at [494, 270] on div "Drag and drop a file here or click" at bounding box center [496, 252] width 320 height 145
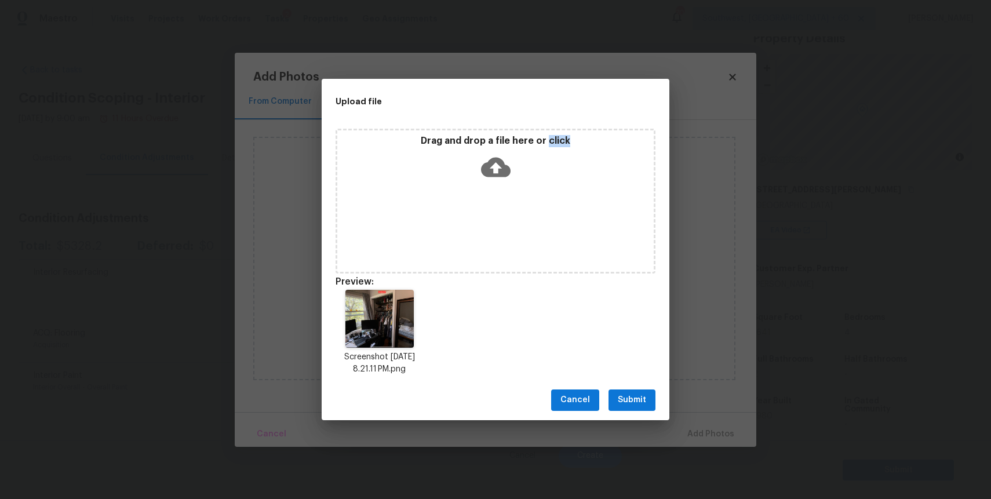
click at [632, 395] on span "Submit" at bounding box center [632, 400] width 28 height 14
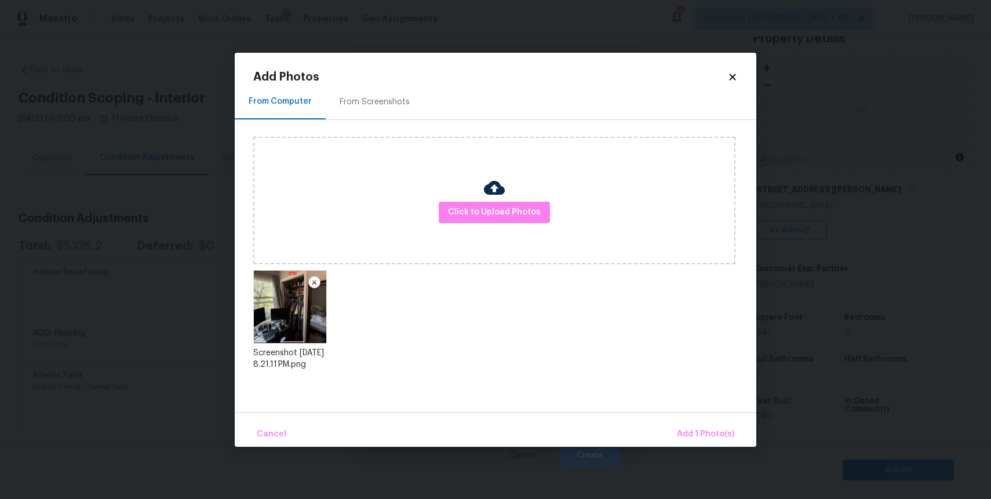
click at [688, 414] on div "Cancel Add 1 Photo(s)" at bounding box center [496, 429] width 522 height 35
click at [704, 431] on span "Add 1 Photo(s)" at bounding box center [705, 434] width 57 height 14
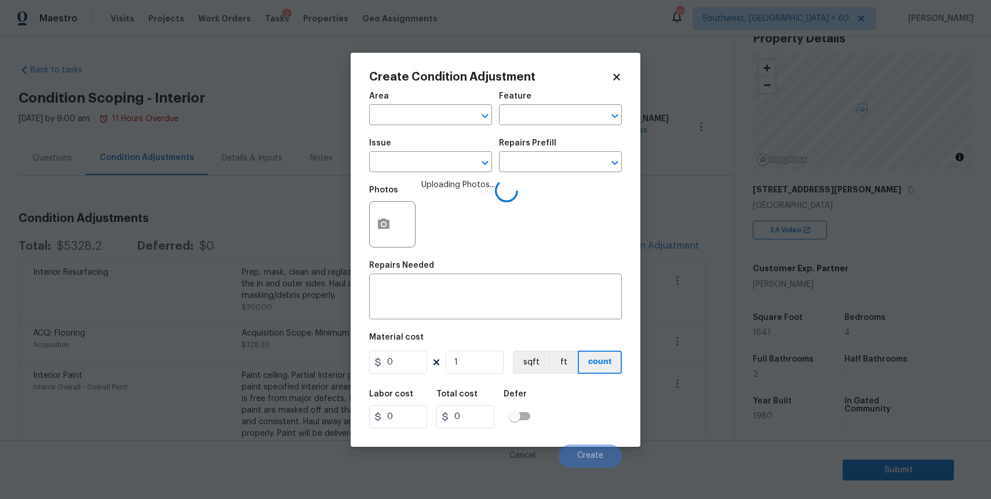
click at [404, 179] on span "Issue ​" at bounding box center [430, 155] width 123 height 47
click at [410, 166] on input "text" at bounding box center [414, 163] width 90 height 18
type input "cl"
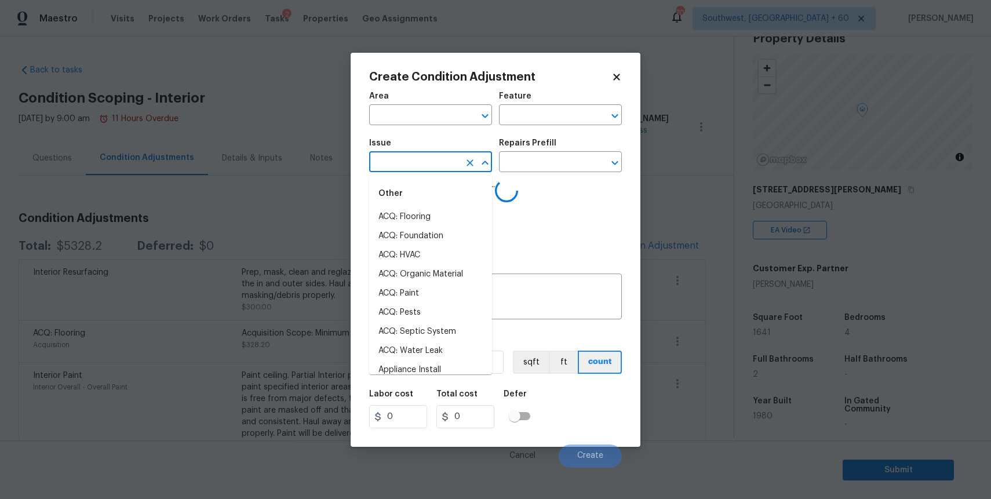
type input "o"
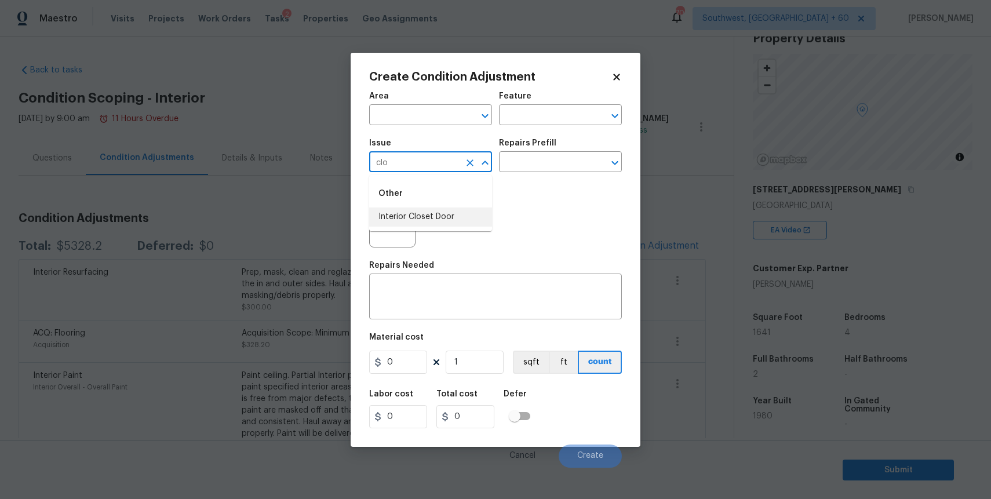
click at [432, 219] on li "Interior Closet Door" at bounding box center [430, 217] width 123 height 19
type input "Interior Closet Door"
click at [530, 160] on input "text" at bounding box center [544, 163] width 90 height 18
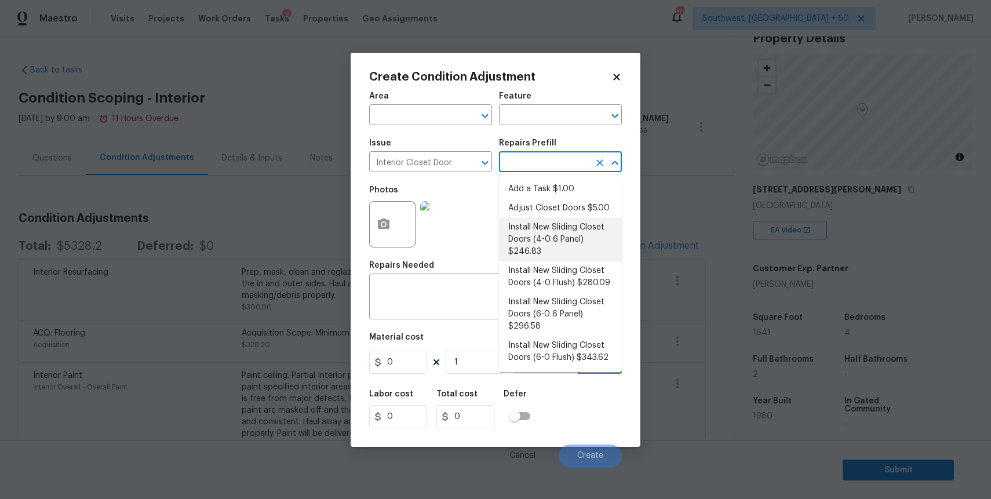
click at [573, 235] on li "Install New Sliding Closet Doors (4-0 6 Panel) $246.83" at bounding box center [560, 239] width 123 height 43
type input "Interior Door"
type textarea "Remove the existing door (if present). Install a new 4-0 bi-fold 6 panel interi…"
type input "246.83"
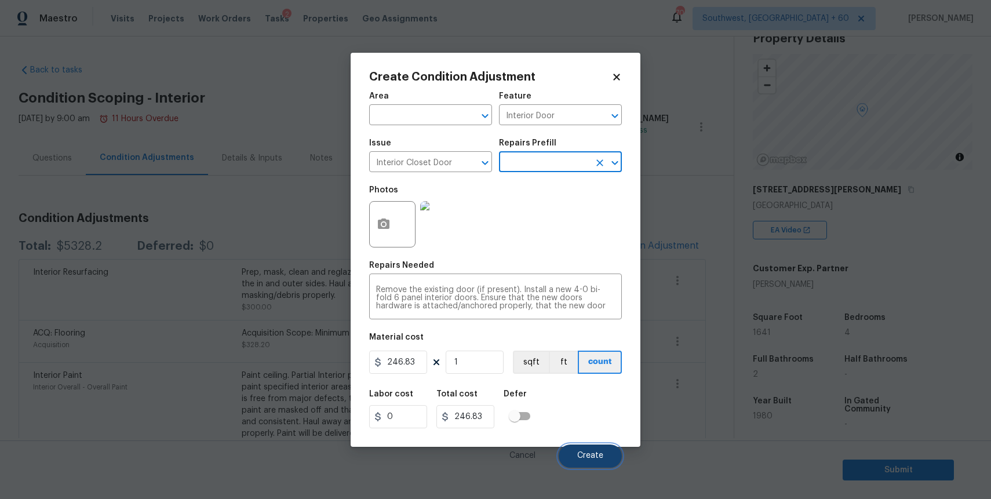
click at [572, 452] on button "Create" at bounding box center [590, 456] width 63 height 23
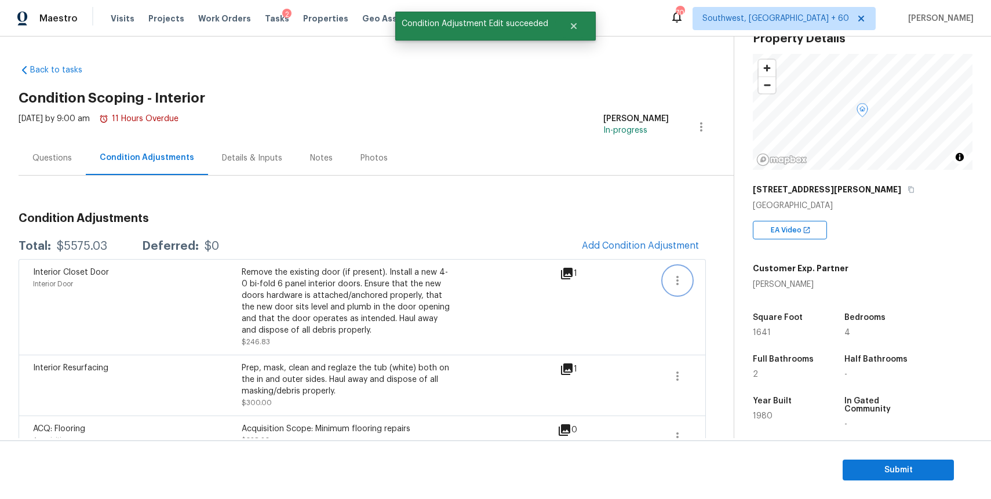
click at [678, 272] on button "button" at bounding box center [678, 281] width 28 height 28
click at [726, 274] on div "Edit" at bounding box center [744, 278] width 90 height 12
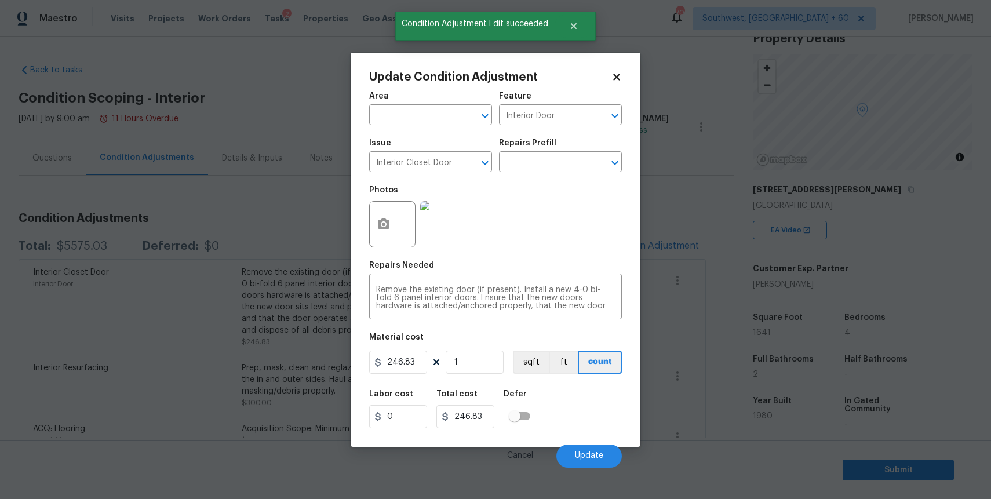
click at [398, 226] on div at bounding box center [392, 224] width 46 height 46
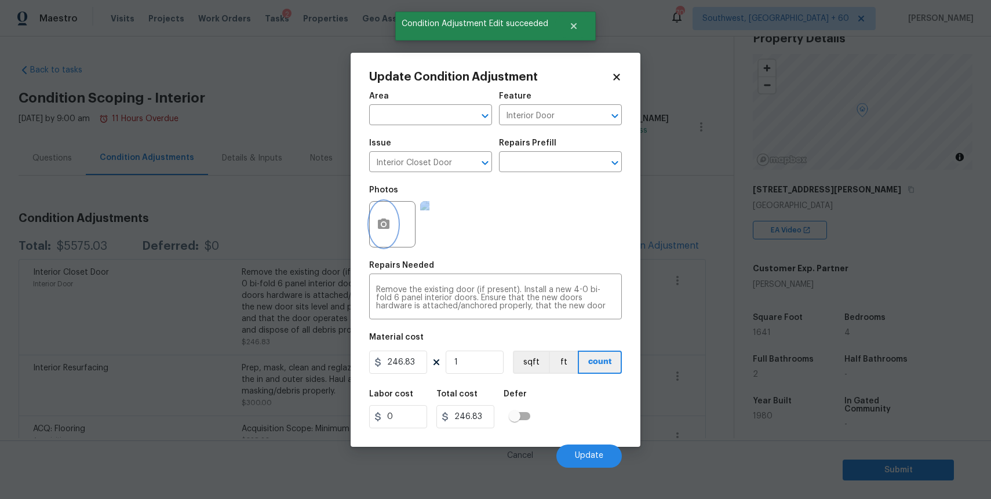
click at [381, 223] on icon "button" at bounding box center [384, 224] width 12 height 10
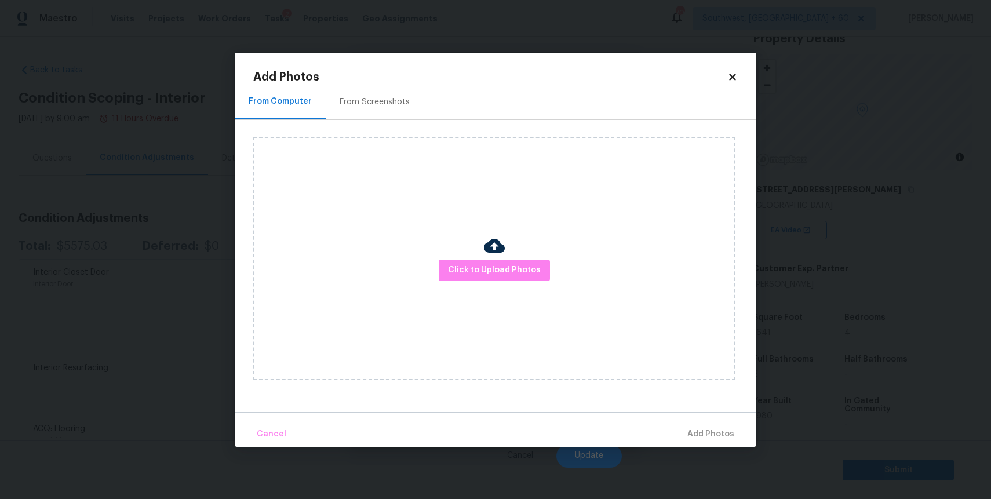
click at [381, 223] on div "Click to Upload Photos" at bounding box center [494, 258] width 482 height 243
click at [507, 272] on span "Click to Upload Photos" at bounding box center [494, 270] width 93 height 14
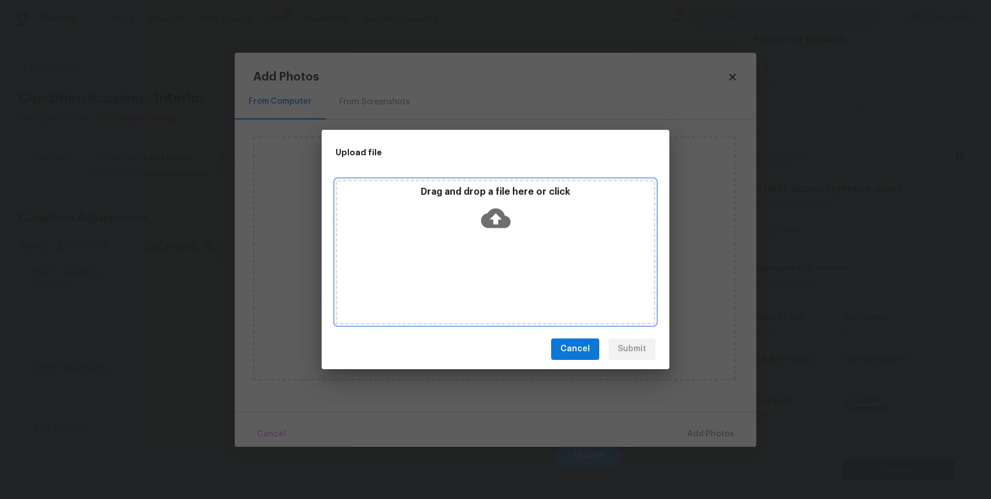
click at [507, 272] on div "Drag and drop a file here or click" at bounding box center [496, 252] width 320 height 145
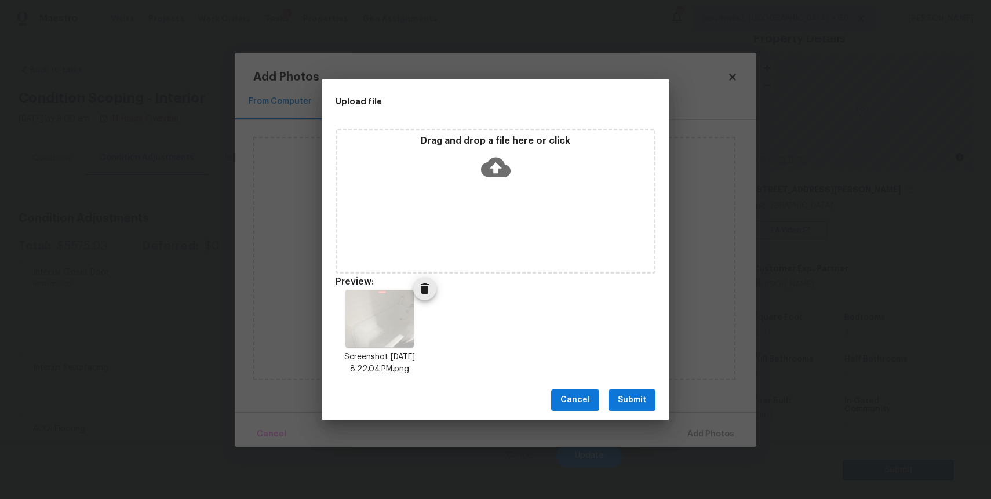
click at [418, 291] on icon "Delete" at bounding box center [425, 289] width 14 height 14
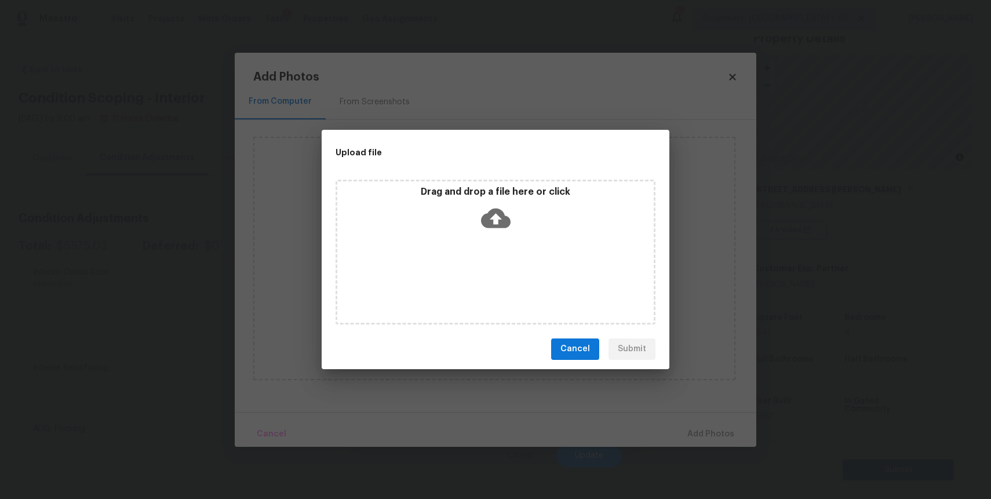
click at [472, 263] on div "Drag and drop a file here or click" at bounding box center [496, 252] width 320 height 145
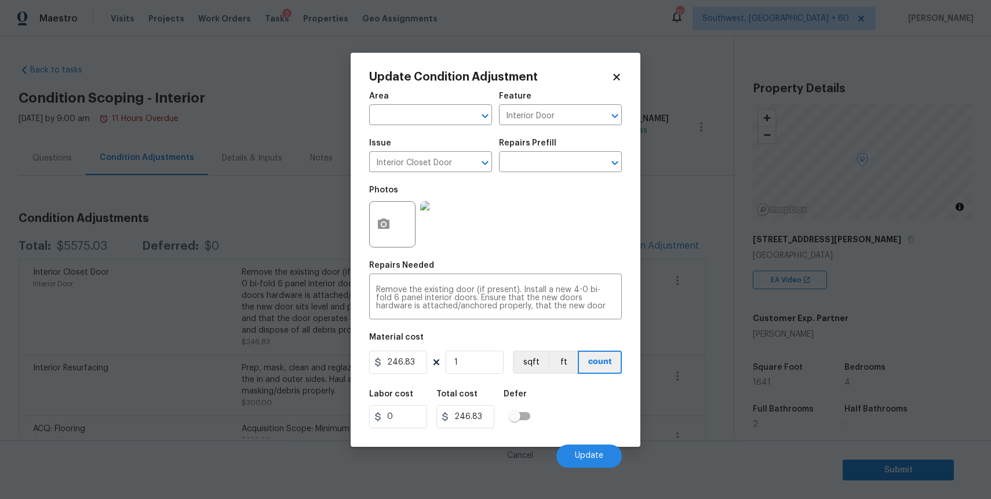
scroll to position [50, 0]
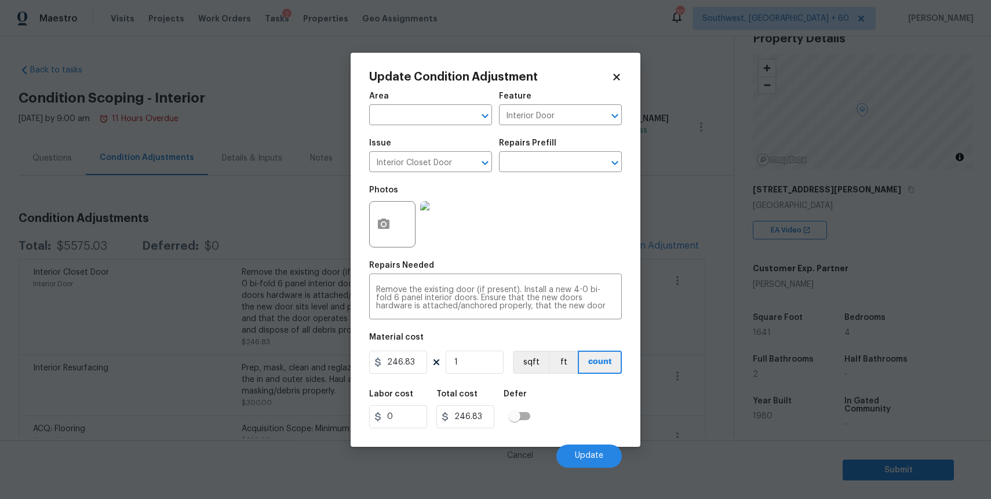
click at [395, 227] on button "button" at bounding box center [384, 224] width 28 height 45
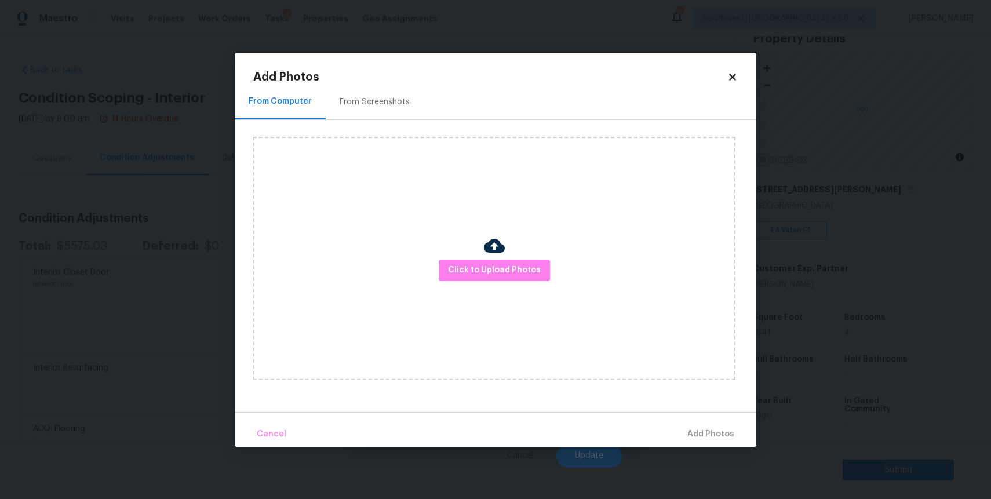
click at [450, 242] on div "Click to Upload Photos" at bounding box center [494, 258] width 482 height 243
click at [487, 257] on div at bounding box center [494, 247] width 21 height 24
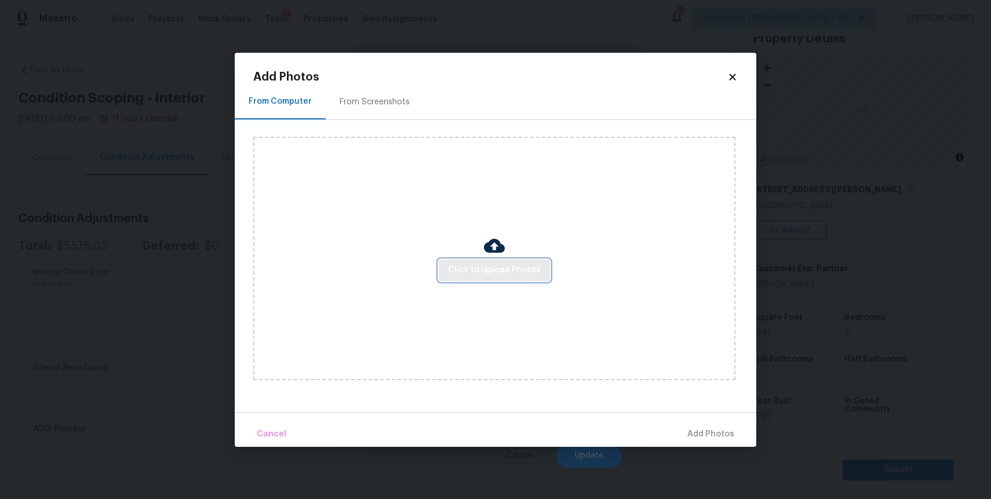
click at [497, 268] on span "Click to Upload Photos" at bounding box center [494, 270] width 93 height 14
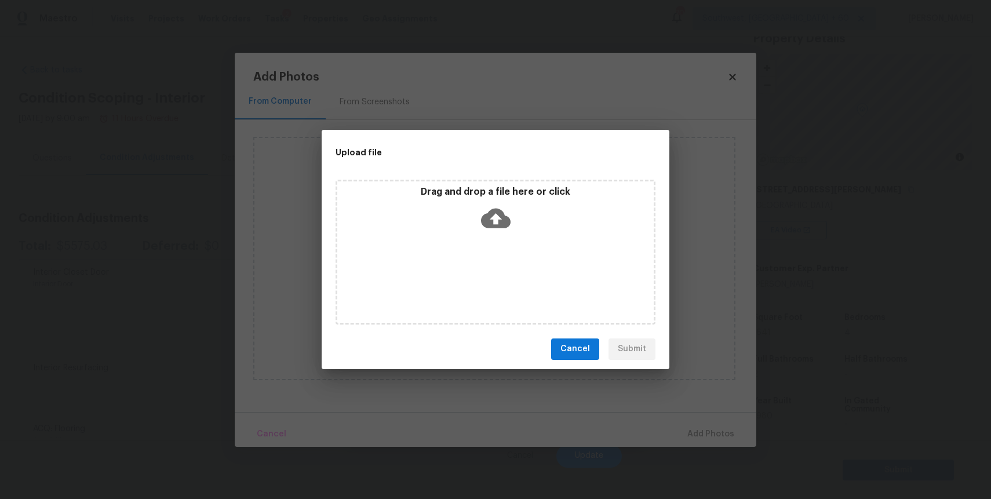
click at [497, 268] on div "Drag and drop a file here or click" at bounding box center [496, 252] width 320 height 145
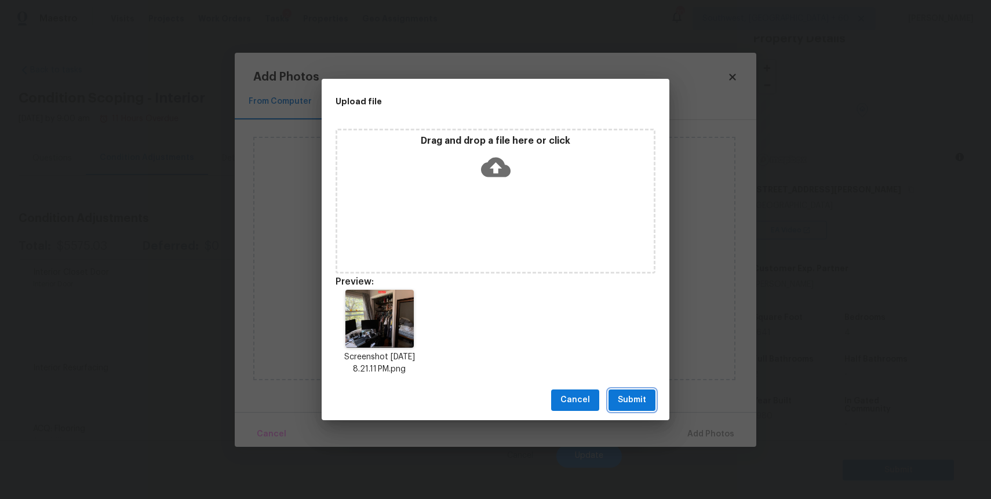
click at [641, 397] on span "Submit" at bounding box center [632, 400] width 28 height 14
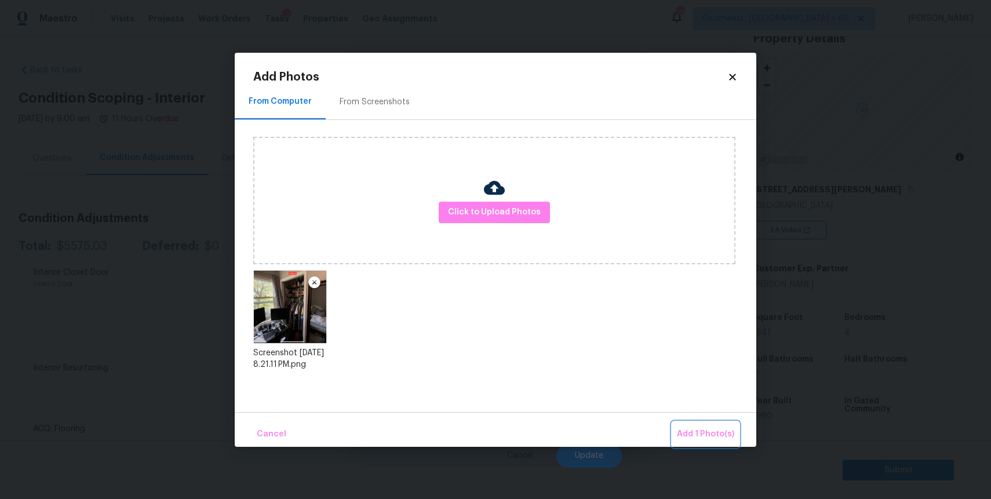
click at [697, 425] on button "Add 1 Photo(s)" at bounding box center [705, 434] width 67 height 25
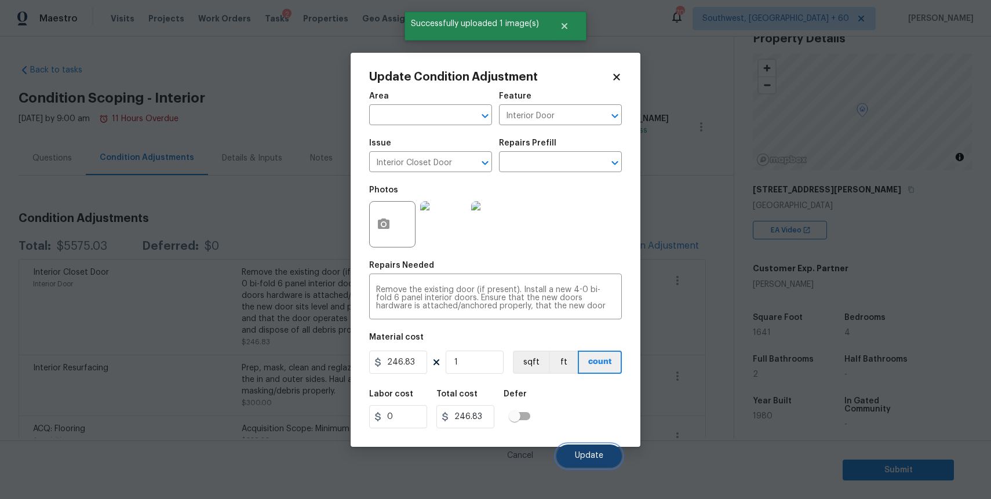
click at [590, 447] on button "Update" at bounding box center [589, 456] width 66 height 23
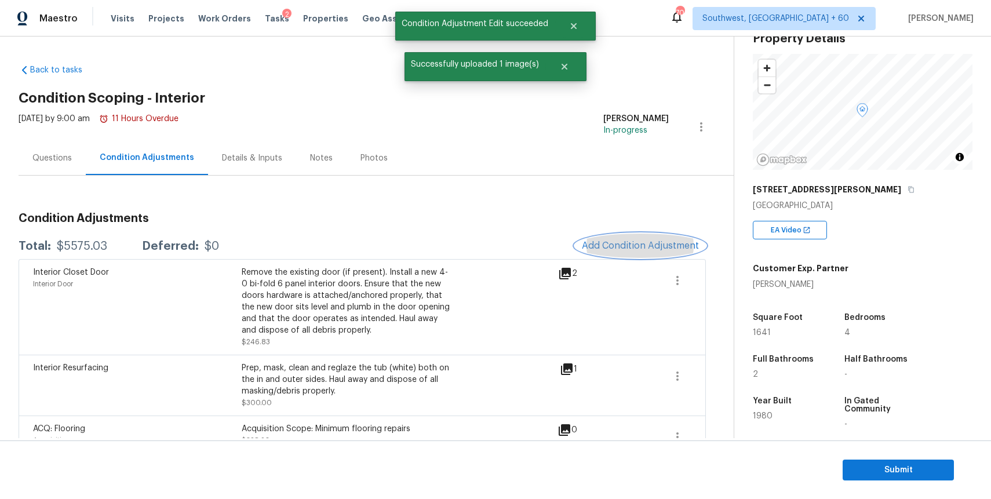
click at [658, 244] on span "Add Condition Adjustment" at bounding box center [640, 246] width 117 height 10
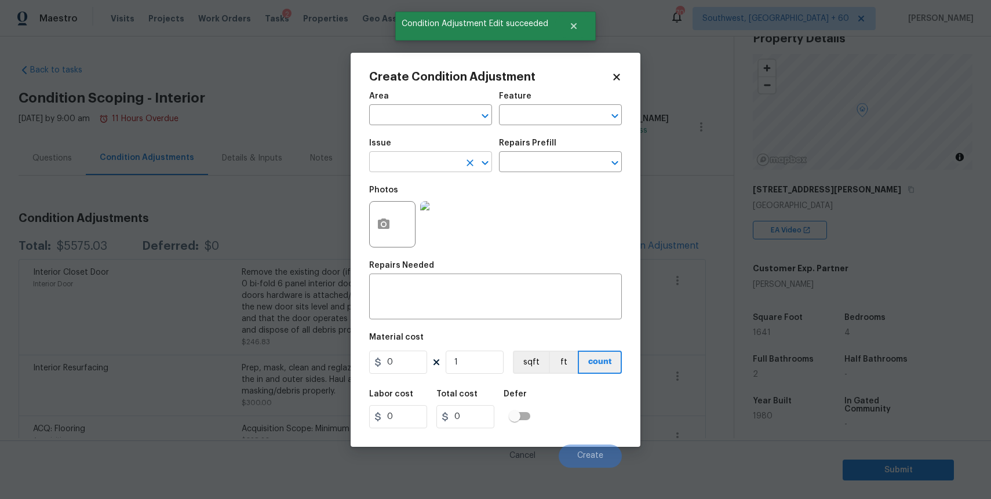
click at [430, 159] on input "text" at bounding box center [414, 163] width 90 height 18
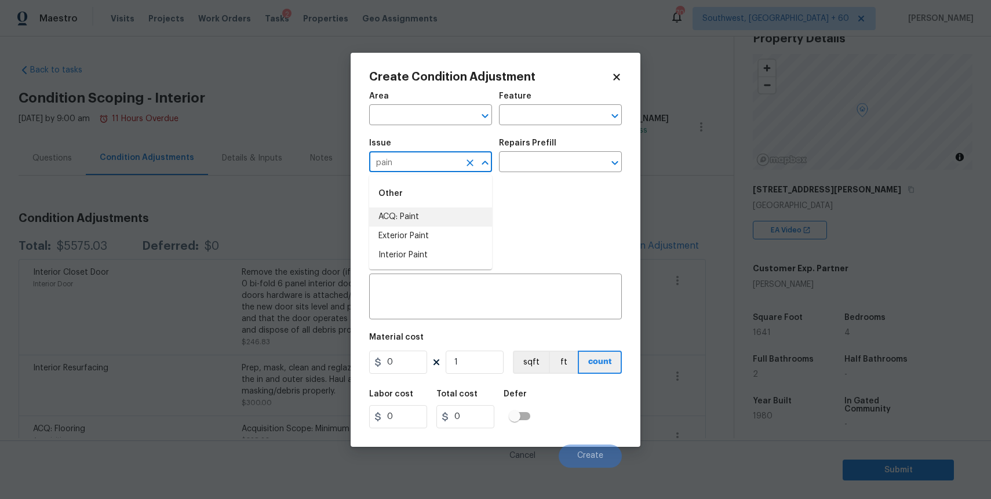
click at [438, 210] on li "ACQ: Paint" at bounding box center [430, 217] width 123 height 19
type input "ACQ: Paint"
click at [468, 158] on icon "Clear" at bounding box center [470, 163] width 12 height 12
click at [436, 247] on li "Interior Paint" at bounding box center [430, 255] width 123 height 19
type input "Interior Paint"
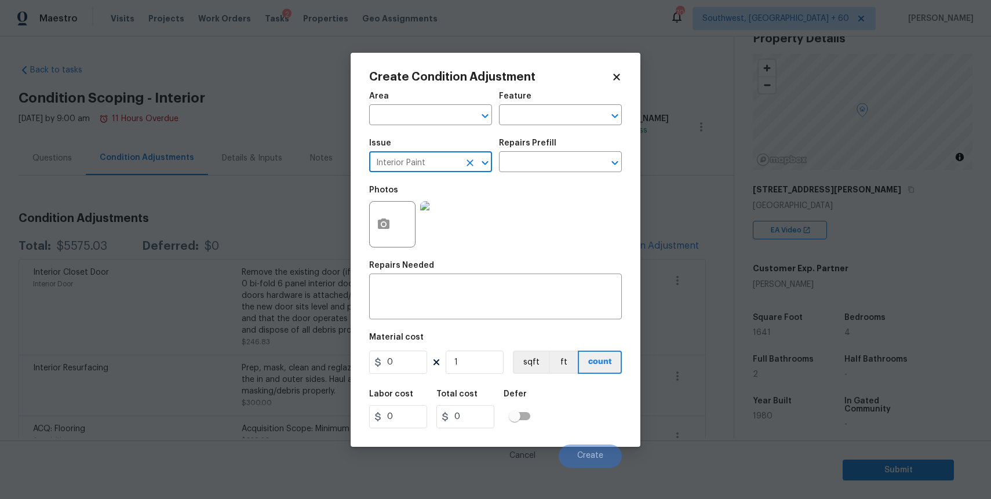
click at [570, 154] on div "Repairs Prefill" at bounding box center [560, 146] width 123 height 15
click at [552, 158] on input "text" at bounding box center [544, 163] width 90 height 18
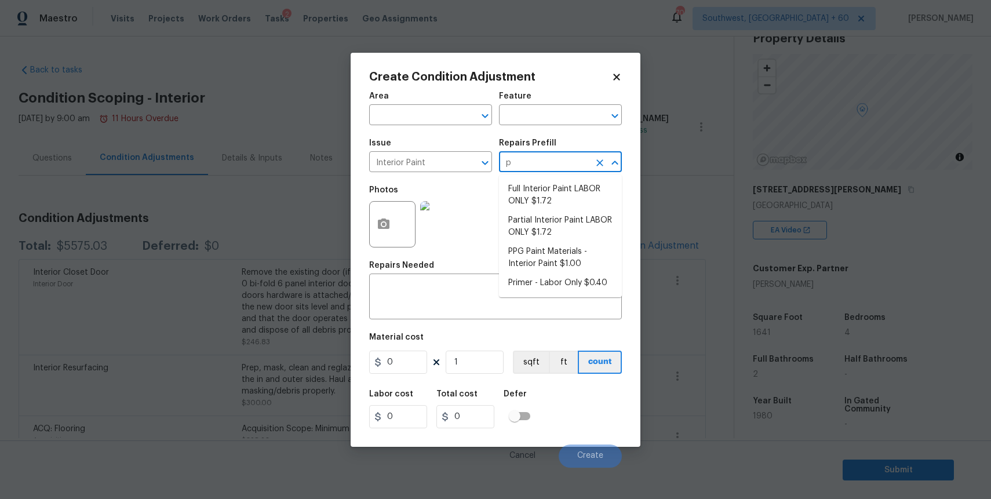
type input "pr"
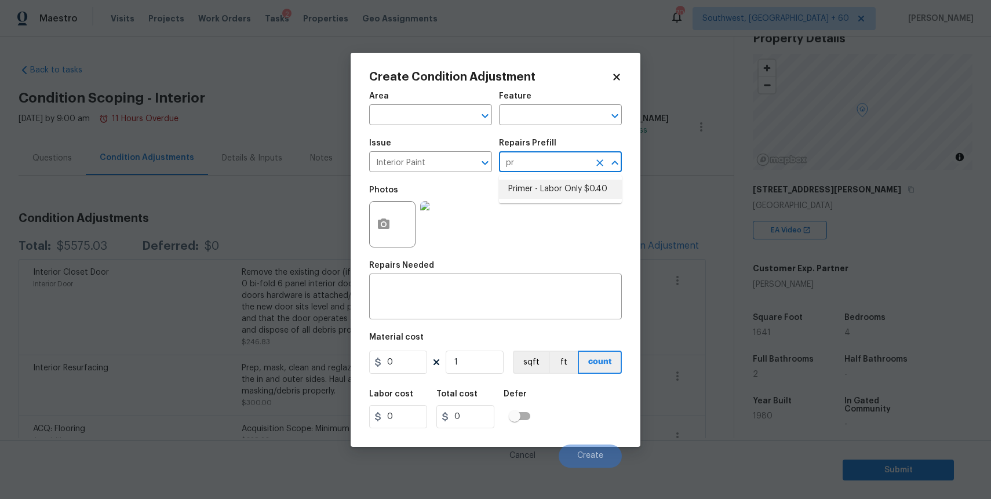
click at [586, 191] on li "Primer - Labor Only $0.40" at bounding box center [560, 189] width 123 height 19
type input "Overall Paint"
type textarea "Interior primer - PRIMER PROVIDED BY OPENDOOR - All nails, screws, drywall anch…"
type input "0.4"
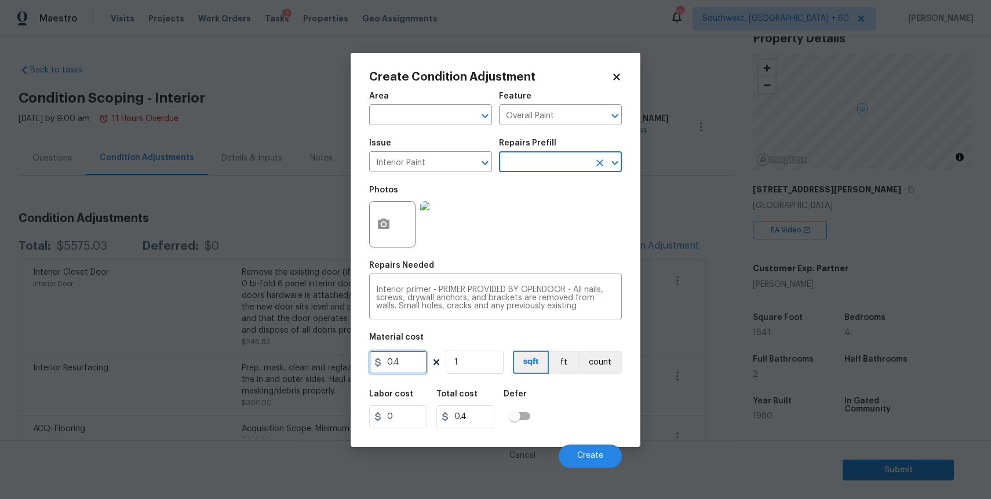
click at [416, 358] on input "0.4" at bounding box center [398, 362] width 58 height 23
type input "200"
click at [374, 214] on button "button" at bounding box center [384, 224] width 28 height 45
type input "200"
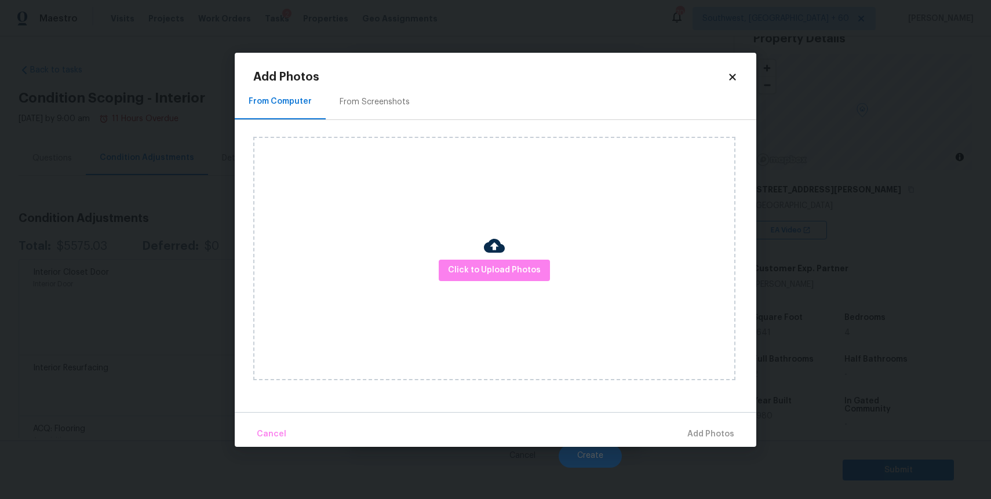
click at [503, 259] on div at bounding box center [494, 247] width 21 height 24
click at [507, 277] on span "Click to Upload Photos" at bounding box center [494, 270] width 93 height 14
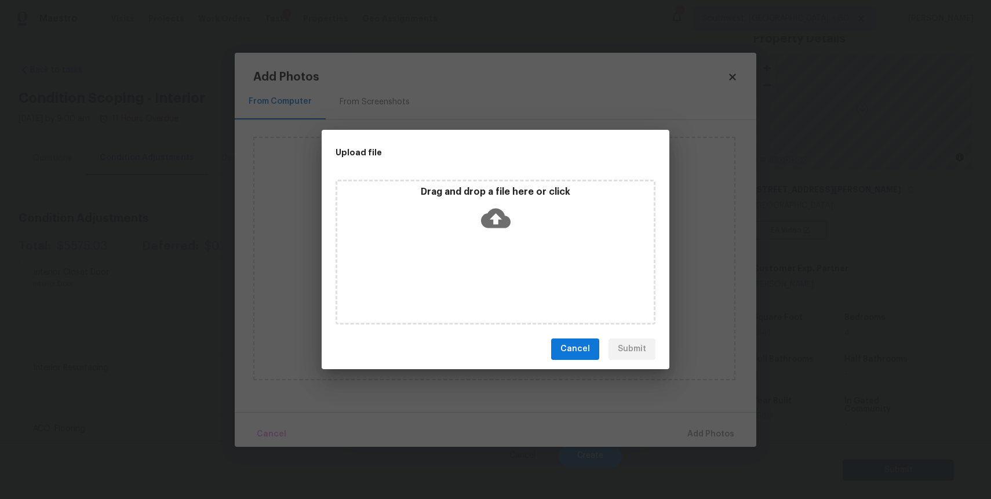
click at [507, 277] on div "Drag and drop a file here or click" at bounding box center [496, 252] width 320 height 145
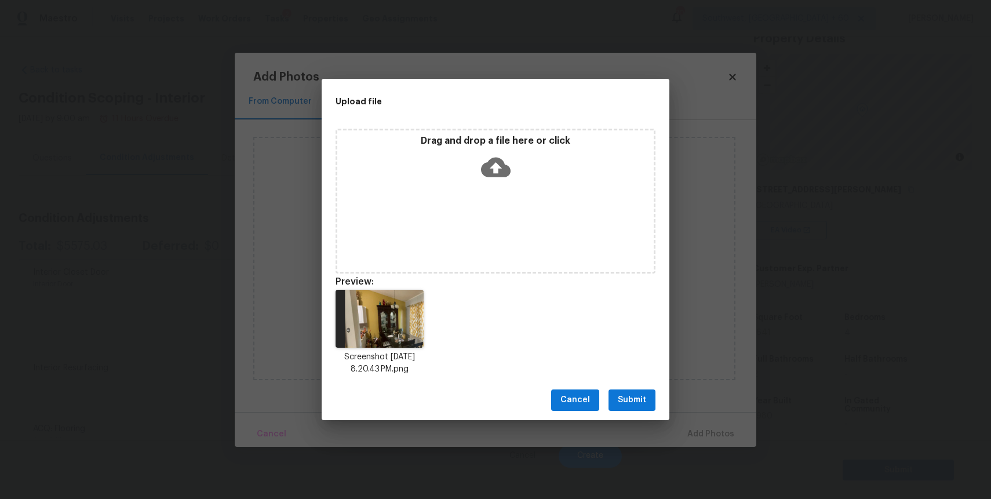
click at [629, 395] on span "Submit" at bounding box center [632, 400] width 28 height 14
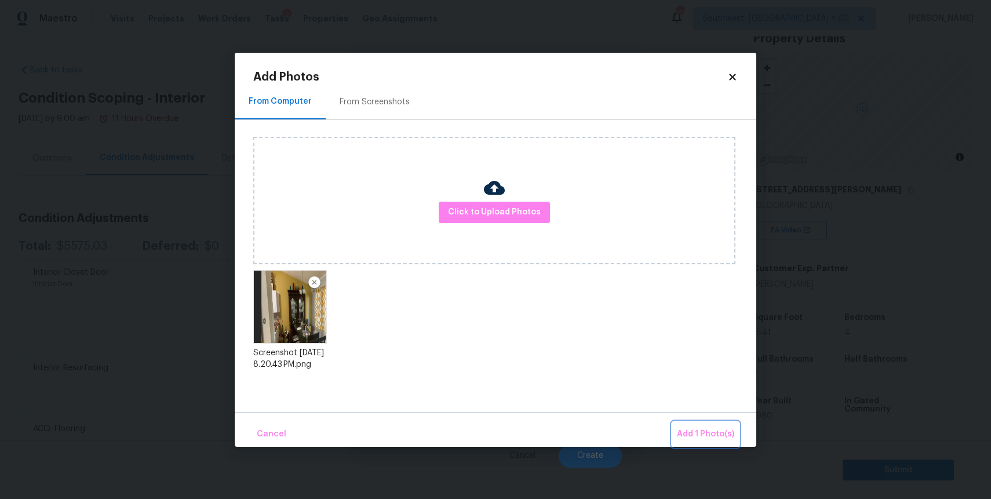
click at [696, 423] on button "Add 1 Photo(s)" at bounding box center [705, 434] width 67 height 25
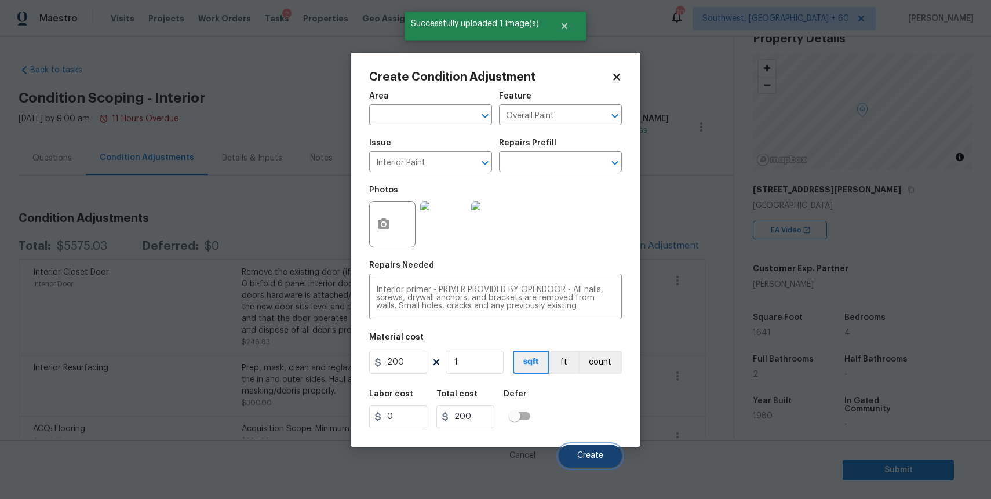
click at [610, 459] on button "Create" at bounding box center [590, 456] width 63 height 23
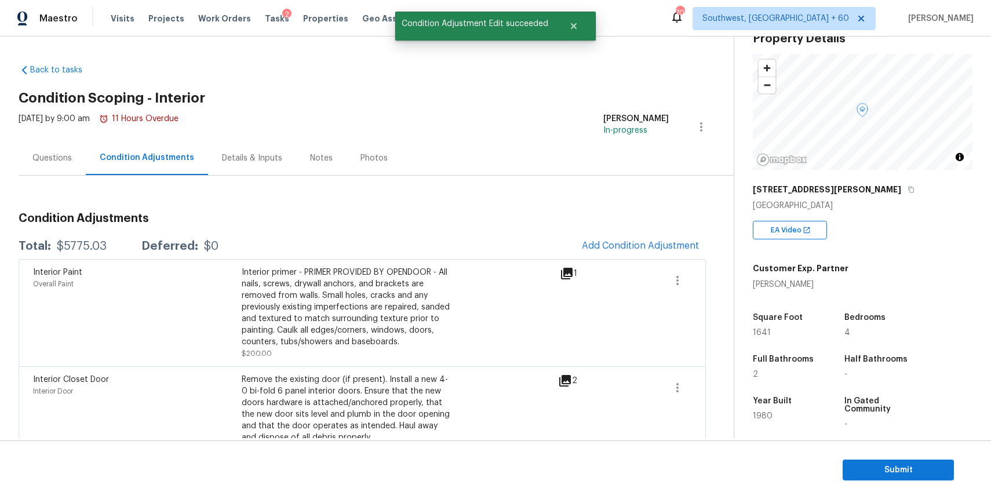
click at [44, 157] on div "Questions" at bounding box center [51, 158] width 39 height 12
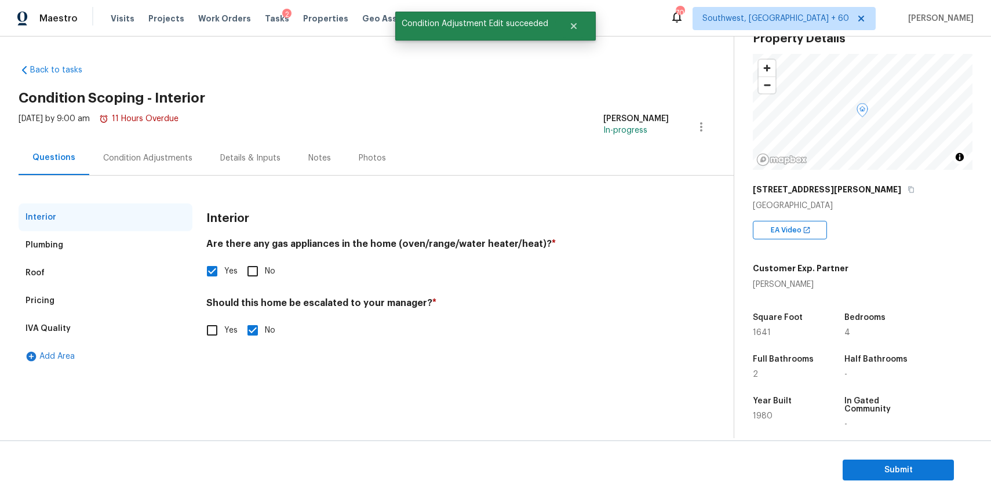
click at [160, 165] on div "Condition Adjustments" at bounding box center [147, 158] width 117 height 34
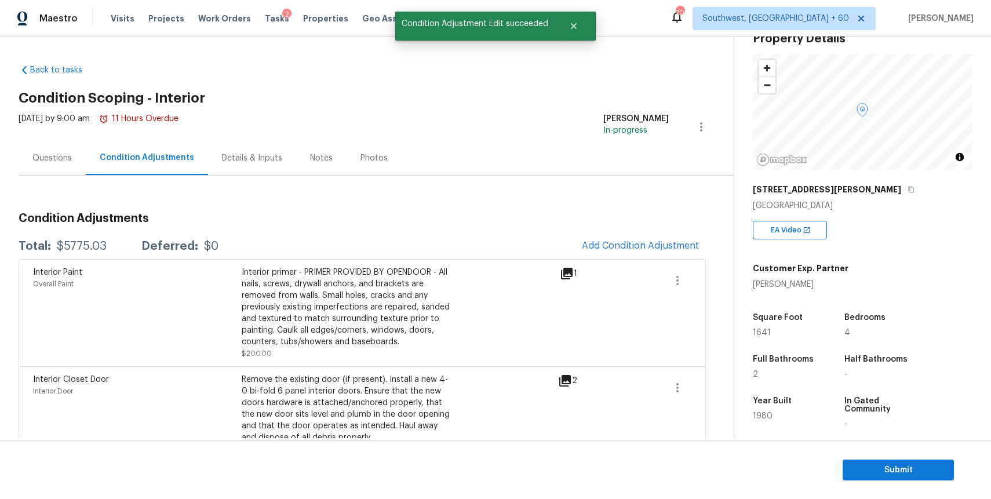
click at [97, 241] on div "$5775.03" at bounding box center [82, 247] width 50 height 12
copy div "$5775.03"
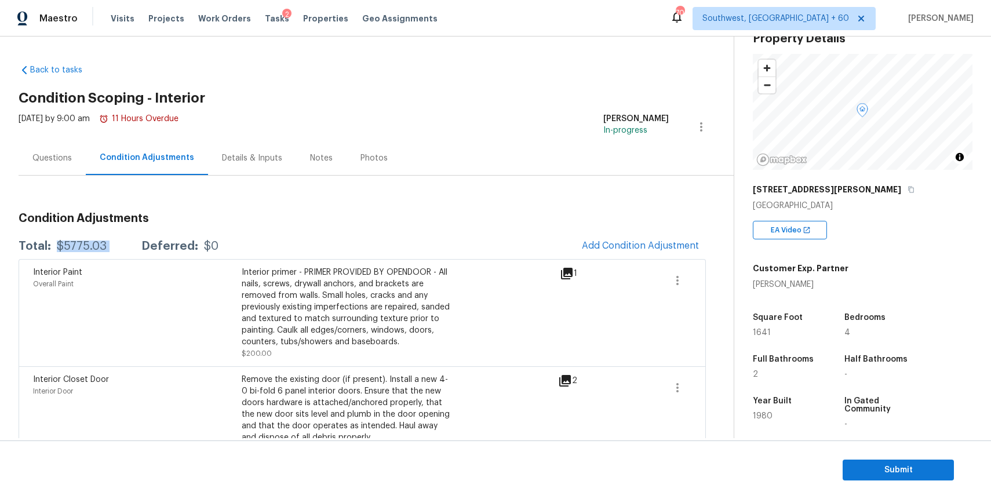
copy div "$5775.03"
click at [26, 157] on div "Questions" at bounding box center [52, 158] width 67 height 34
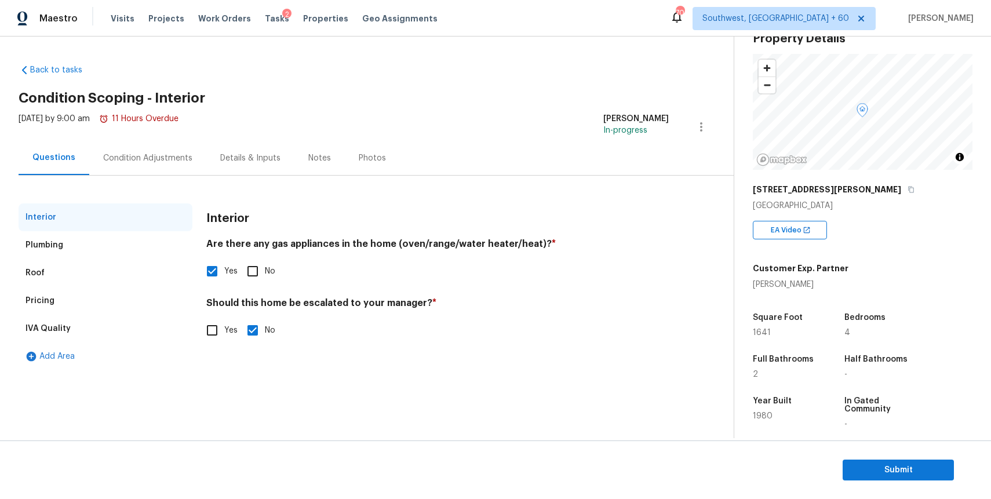
click at [168, 153] on div "Condition Adjustments" at bounding box center [147, 158] width 89 height 12
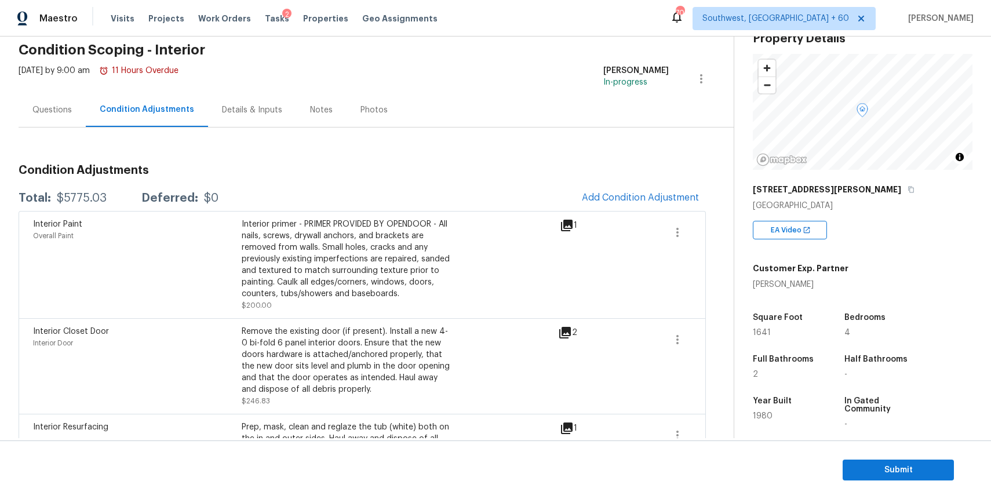
scroll to position [396, 0]
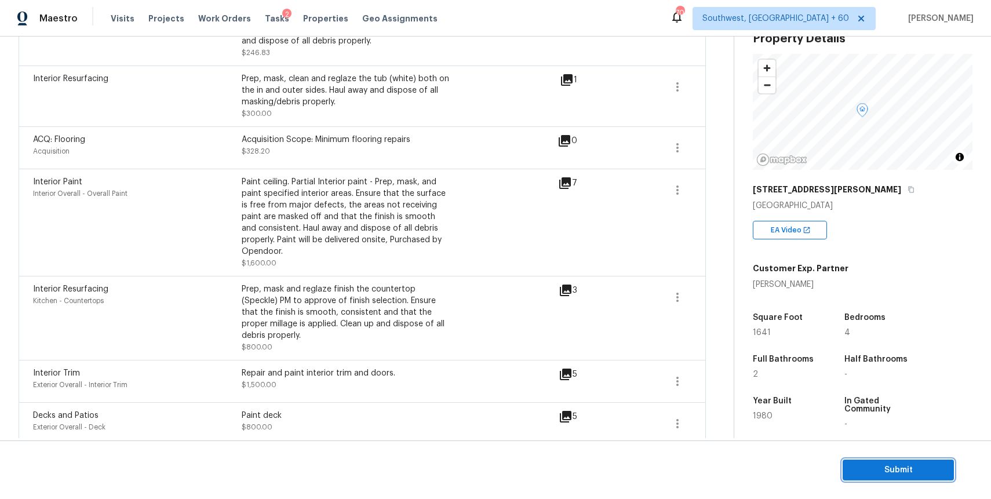
click at [875, 475] on span "Submit" at bounding box center [898, 470] width 93 height 14
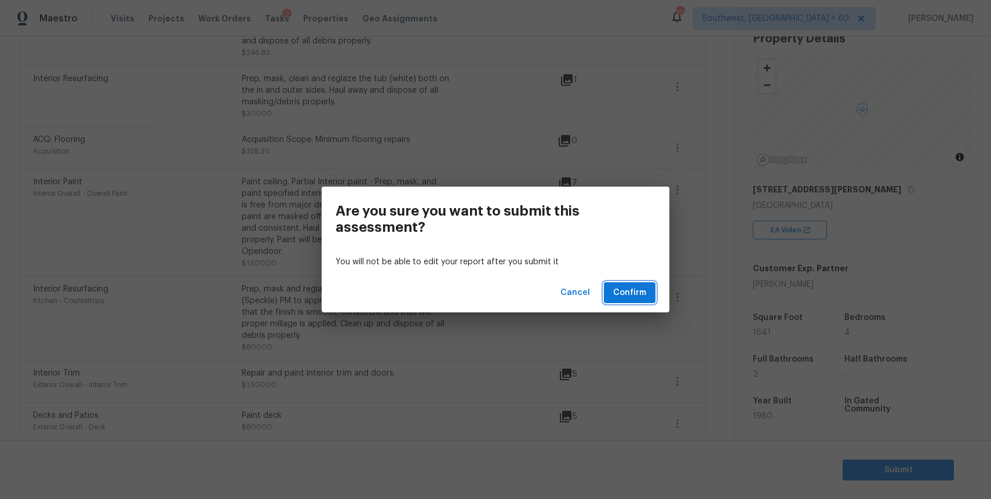
click at [647, 287] on button "Confirm" at bounding box center [630, 292] width 52 height 21
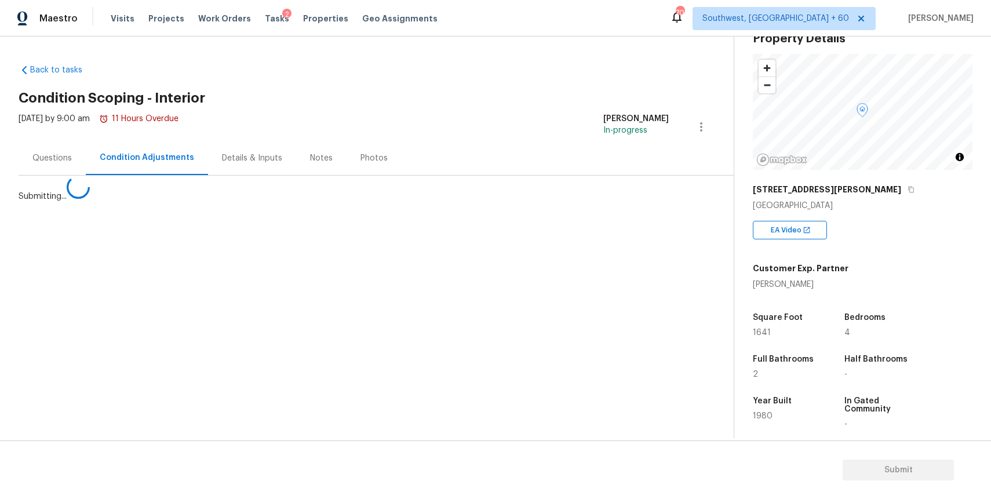
scroll to position [0, 0]
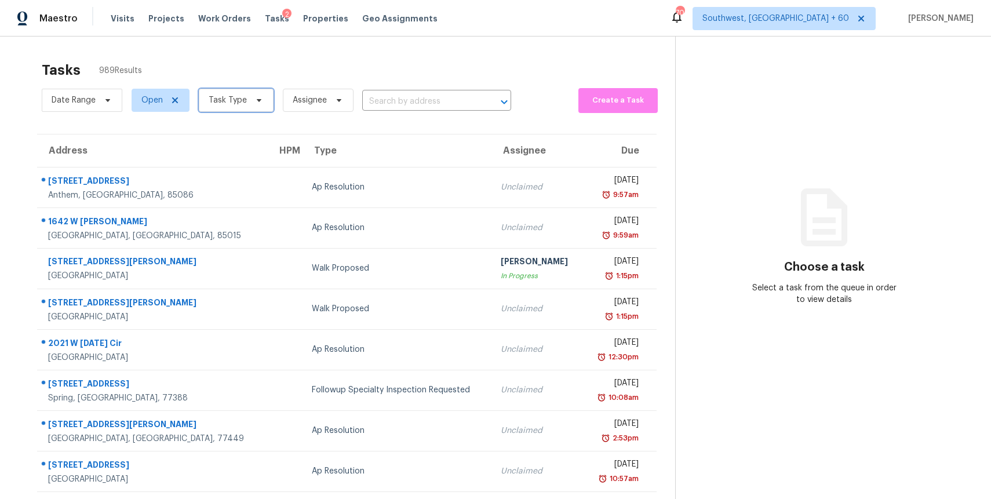
click at [241, 107] on span "Task Type" at bounding box center [236, 100] width 75 height 23
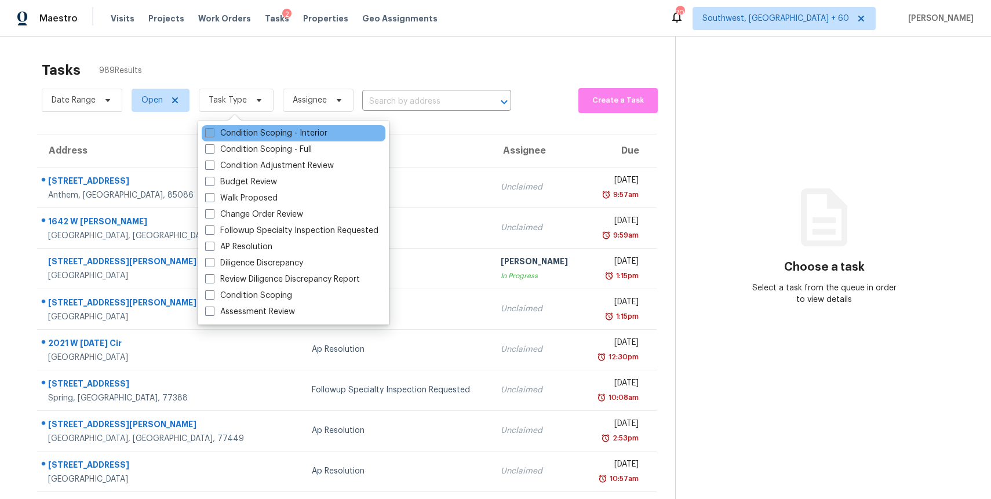
click at [285, 139] on label "Condition Scoping - Interior" at bounding box center [266, 134] width 122 height 12
click at [213, 135] on input "Condition Scoping - Interior" at bounding box center [209, 132] width 8 height 8
checkbox input "true"
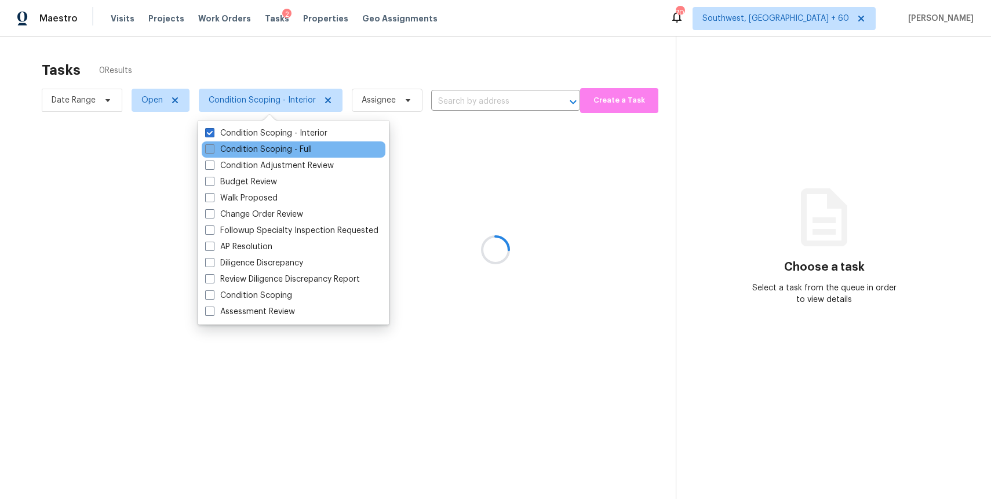
click at [280, 151] on label "Condition Scoping - Full" at bounding box center [258, 150] width 107 height 12
click at [213, 151] on input "Condition Scoping - Full" at bounding box center [209, 148] width 8 height 8
checkbox input "true"
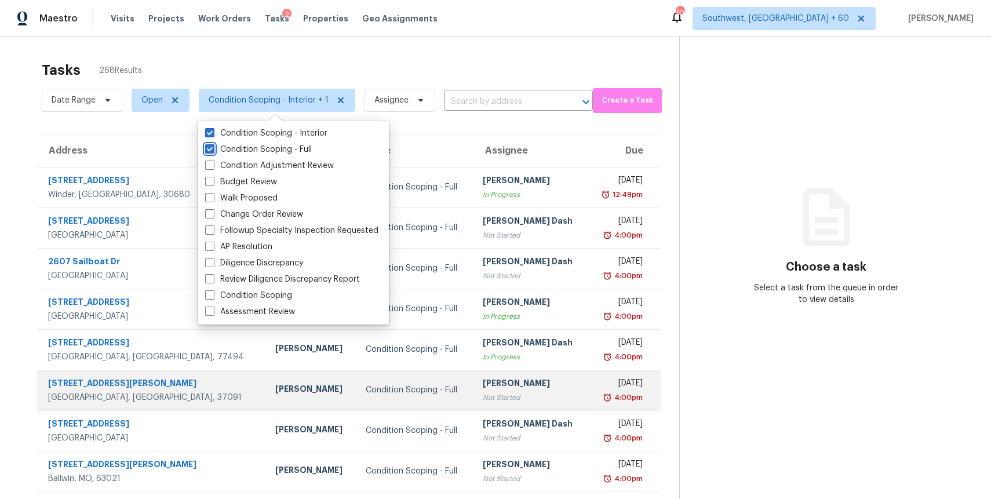
scroll to position [104, 0]
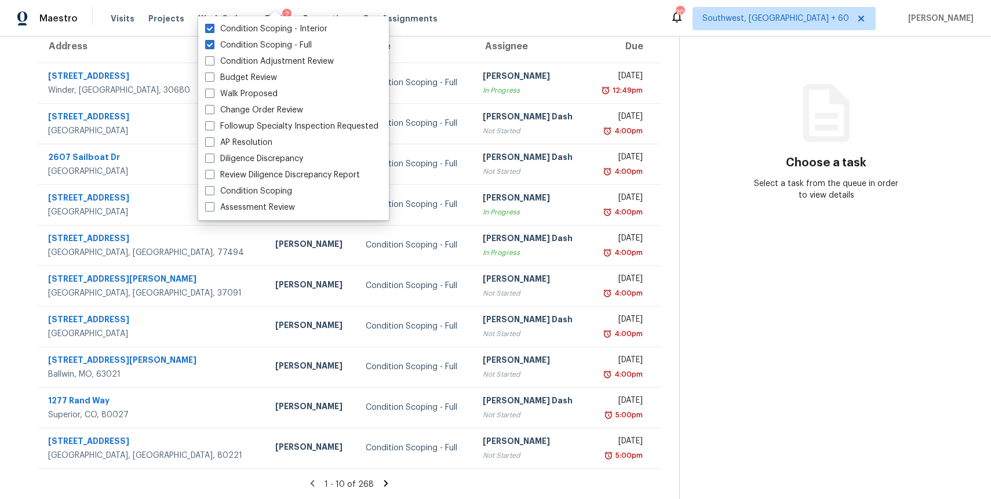
click at [384, 484] on icon at bounding box center [386, 483] width 4 height 6
